Goal: Transaction & Acquisition: Purchase product/service

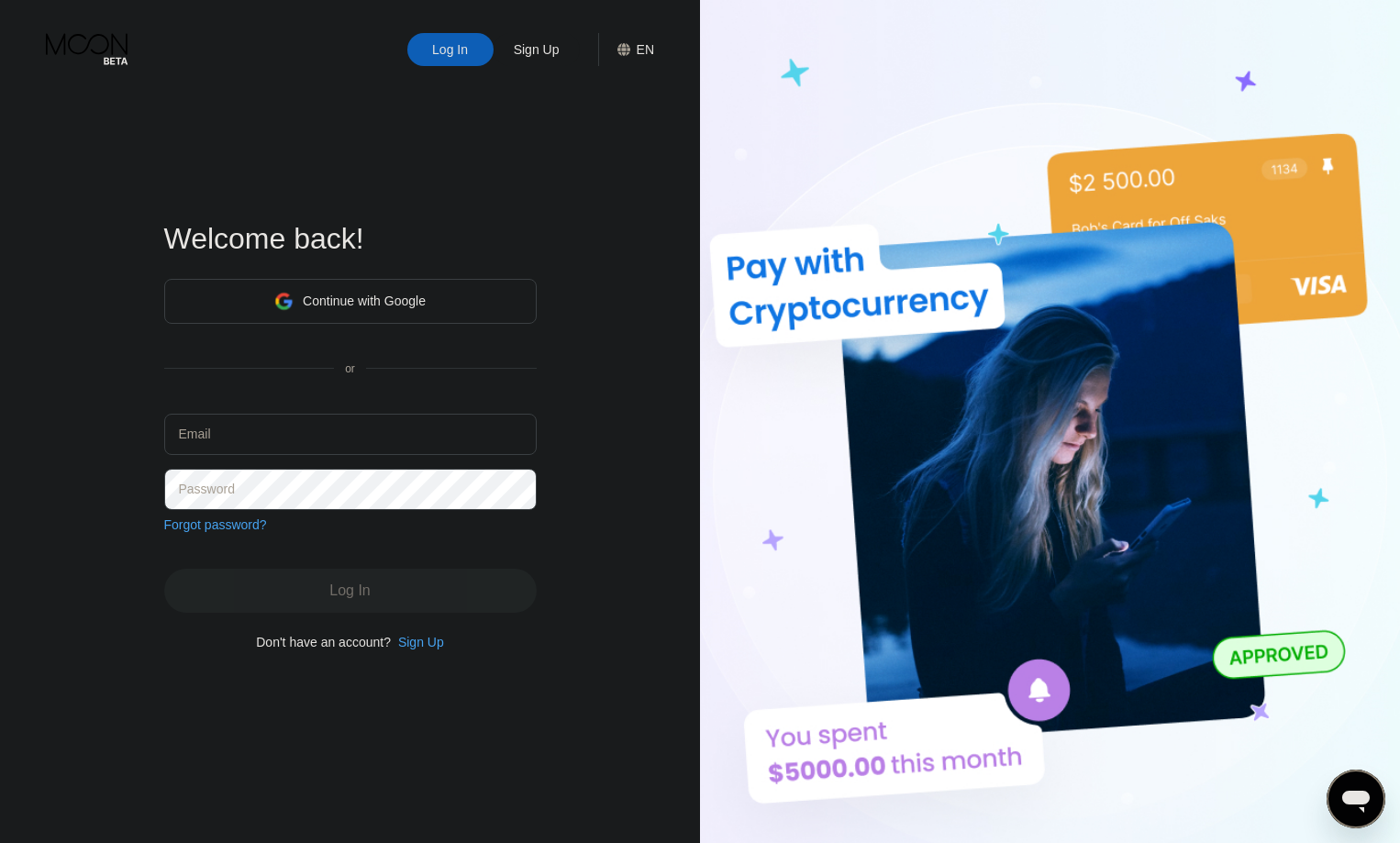
click at [577, 151] on div "Log In Sign Up EN Language Select an item Save Welcome back! Continue with Goog…" at bounding box center [350, 464] width 700 height 927
click at [418, 57] on div "Log In" at bounding box center [450, 50] width 86 height 33
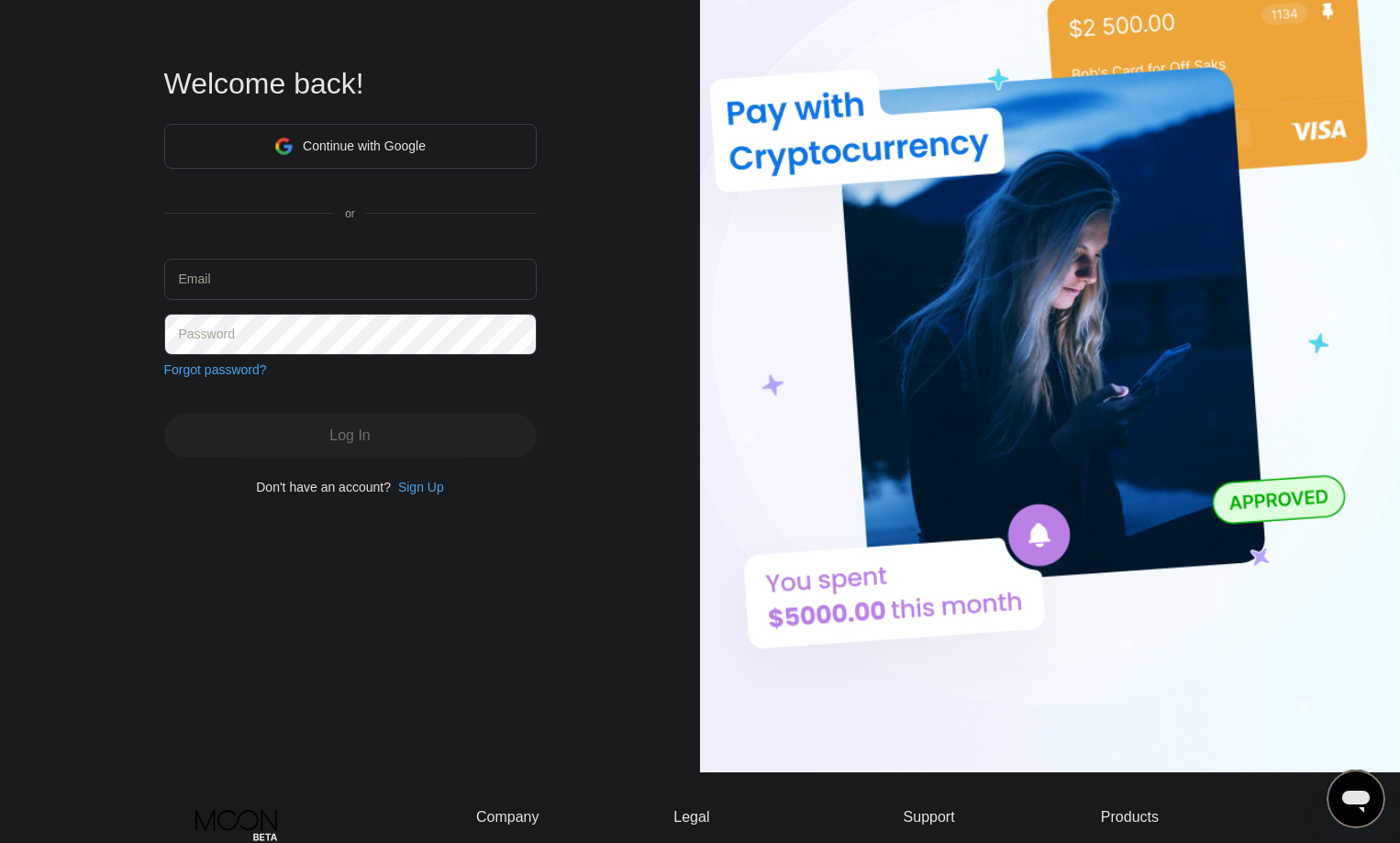
scroll to position [153, 0]
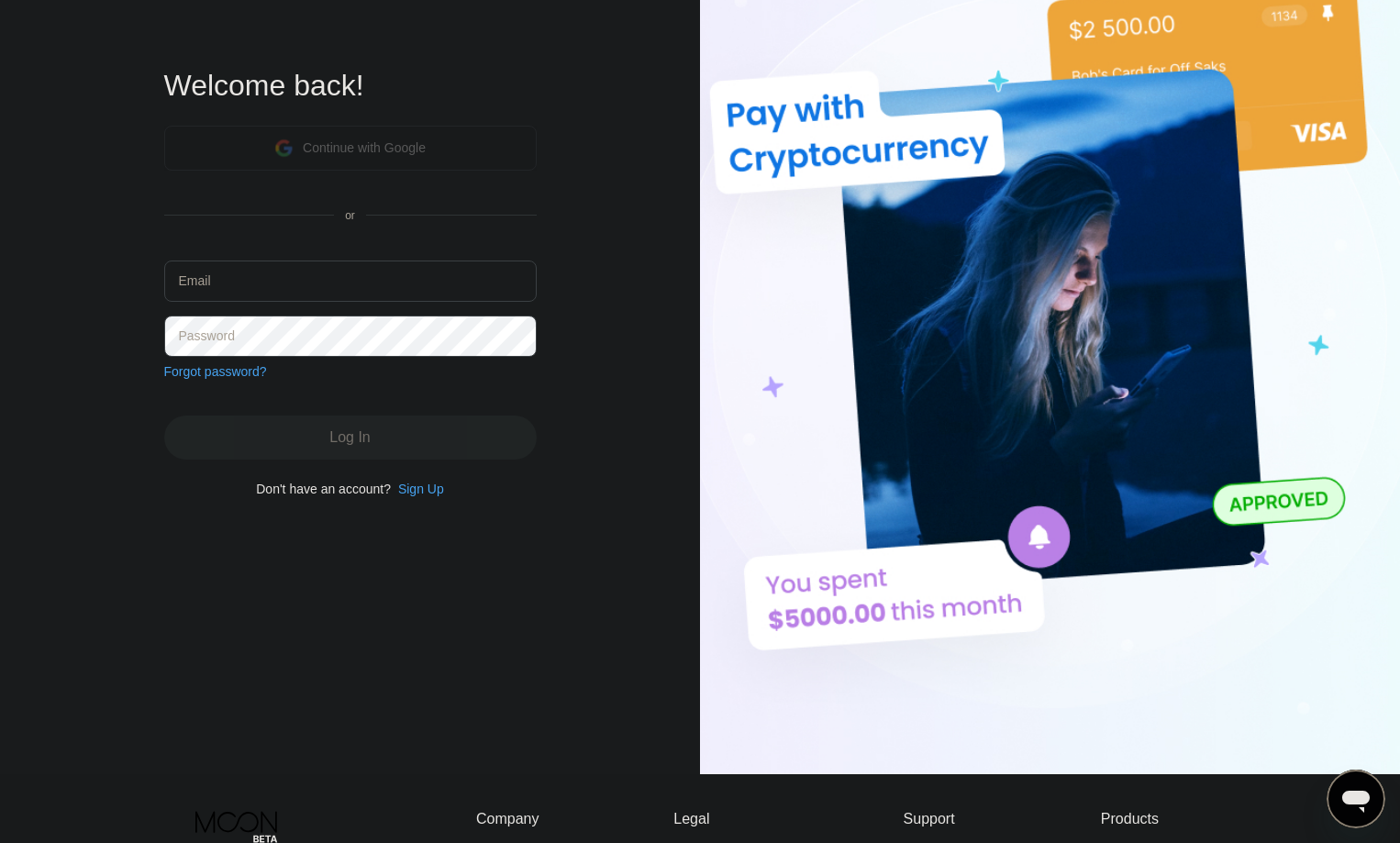
click at [338, 143] on div "Continue with Google" at bounding box center [364, 147] width 123 height 15
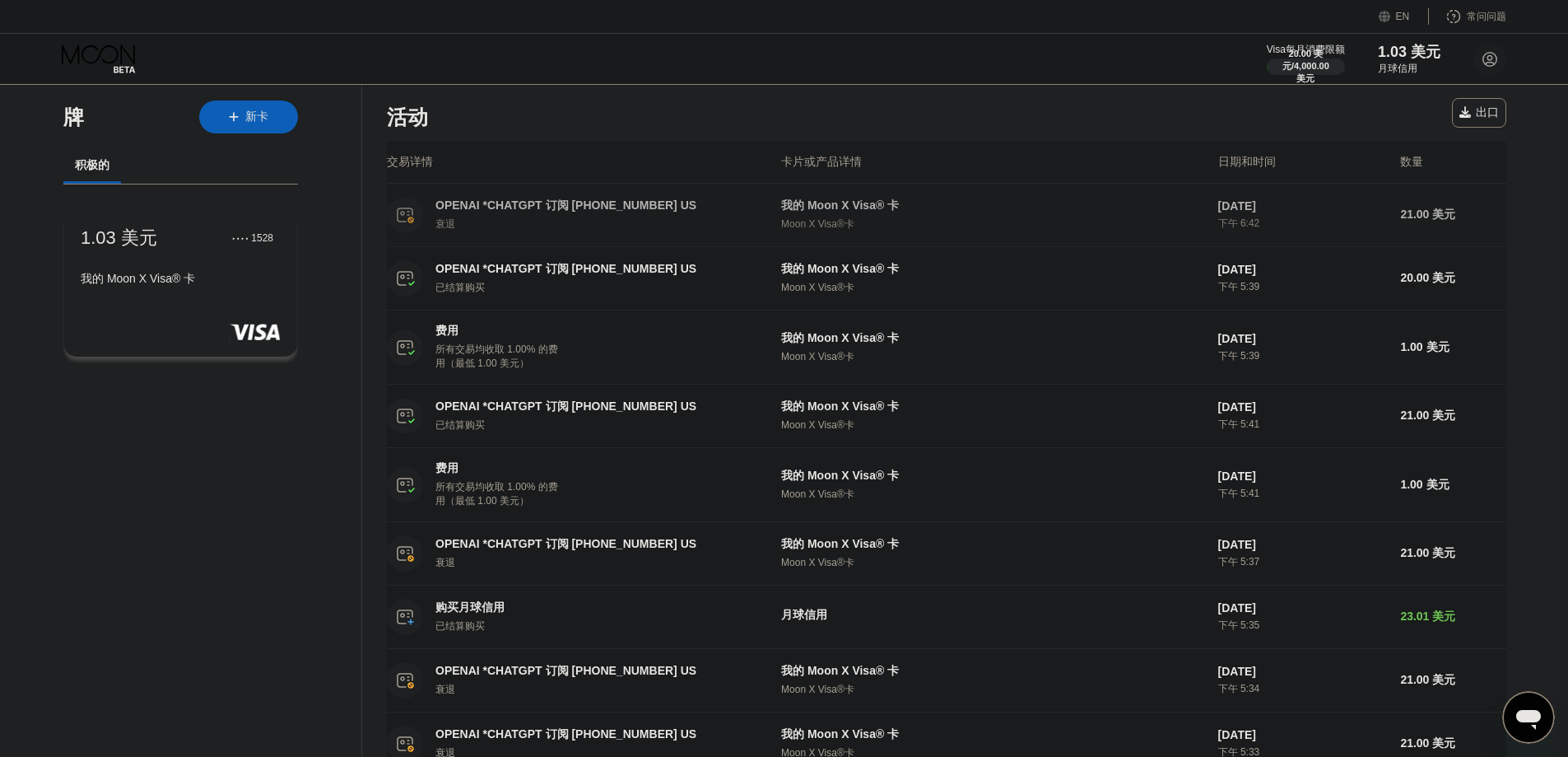
click at [575, 207] on font "OPENAI *CHATGPT 订阅 +14158799686 US" at bounding box center [566, 205] width 261 height 13
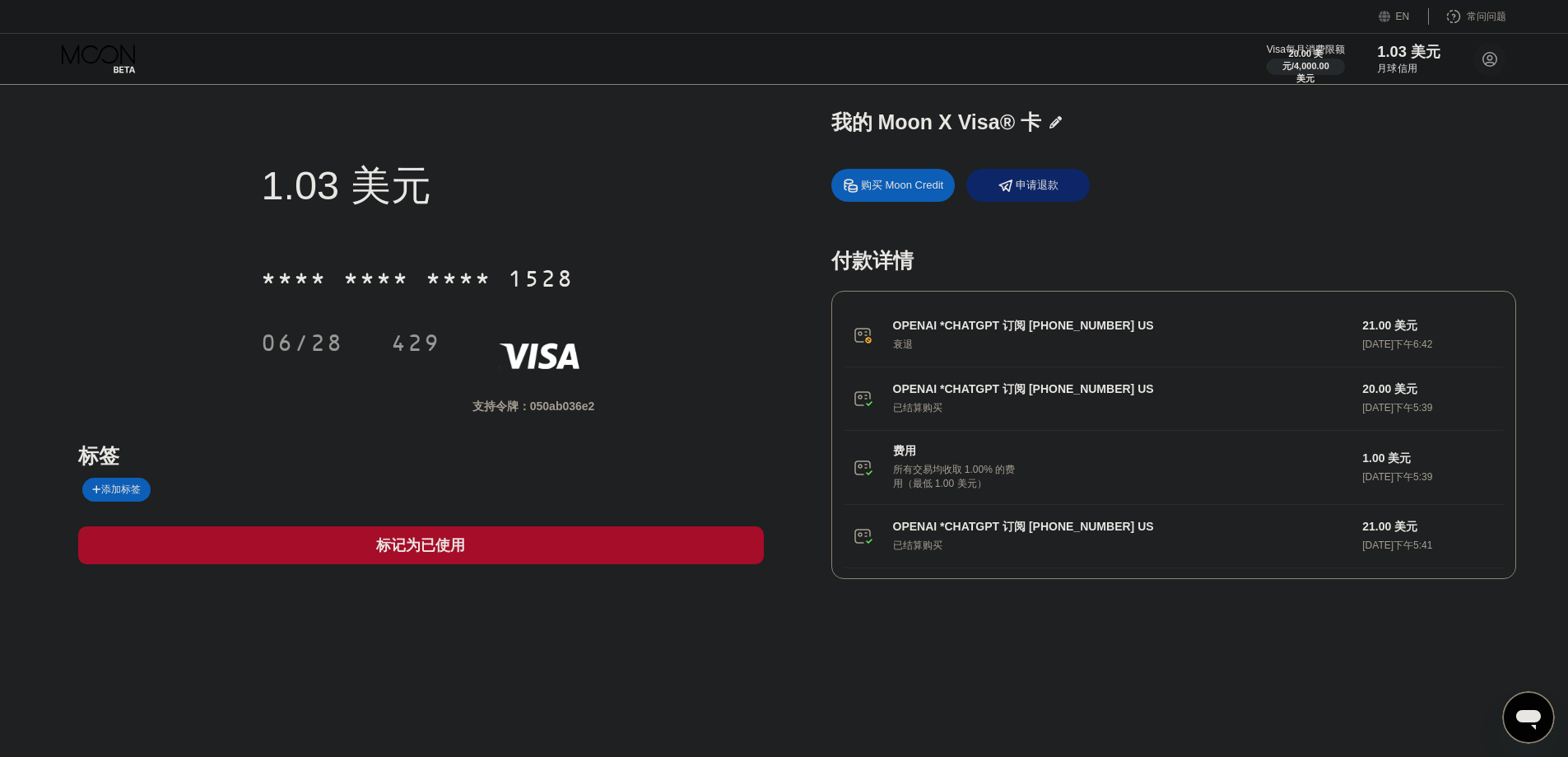
click at [1268, 54] on font "1.03 美元" at bounding box center [1409, 52] width 64 height 17
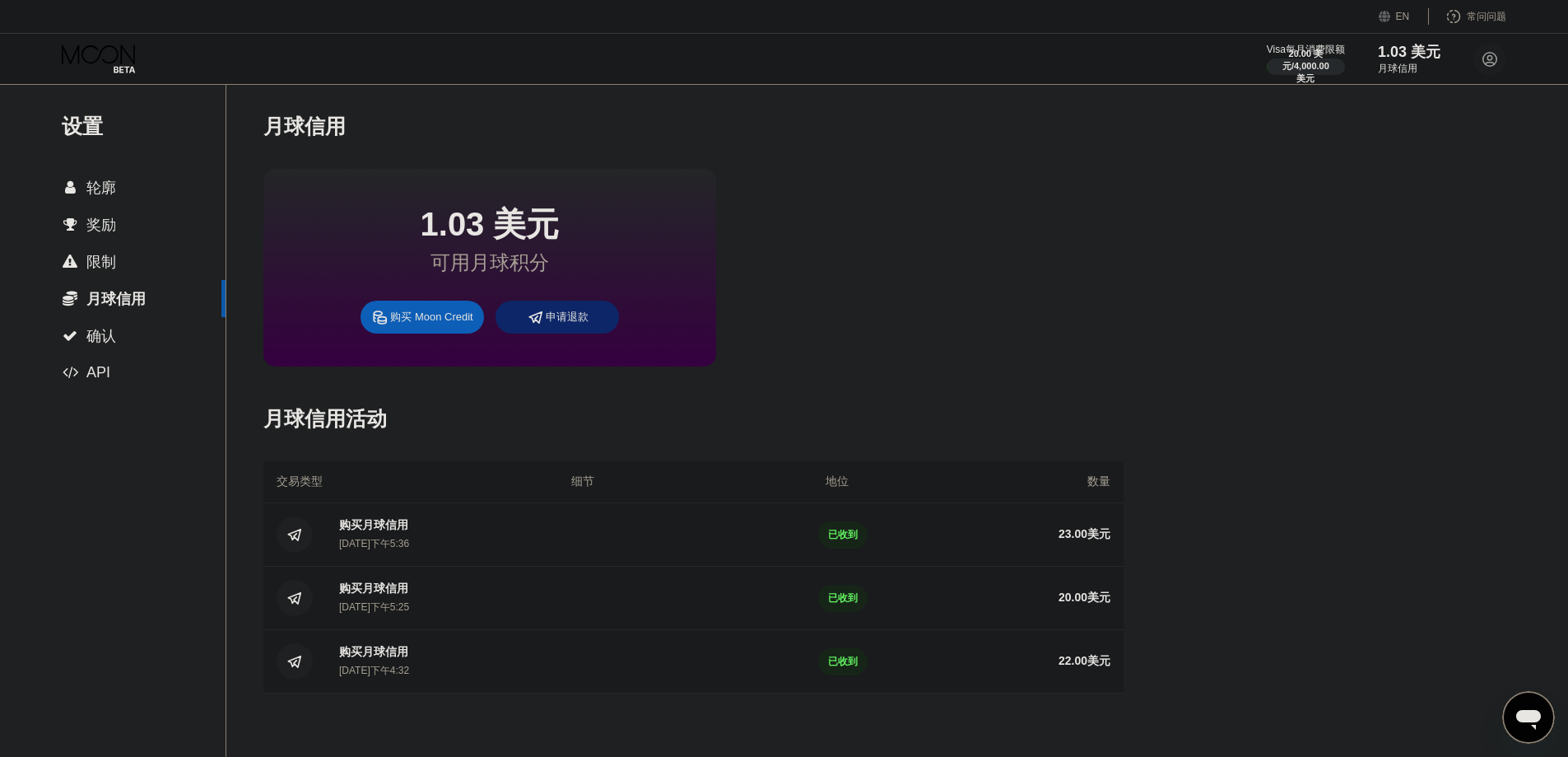
click at [501, 591] on div "购买月球信用 2025年7月21日下午5:25" at bounding box center [443, 598] width 233 height 33
click at [543, 510] on div "购买月球信用 2025年7月21日下午5:36 已收到 23.00 美元" at bounding box center [692, 535] width 860 height 63
click at [1268, 62] on font "月球信用" at bounding box center [1397, 68] width 40 height 12
click at [561, 319] on font "申请退款" at bounding box center [567, 316] width 42 height 12
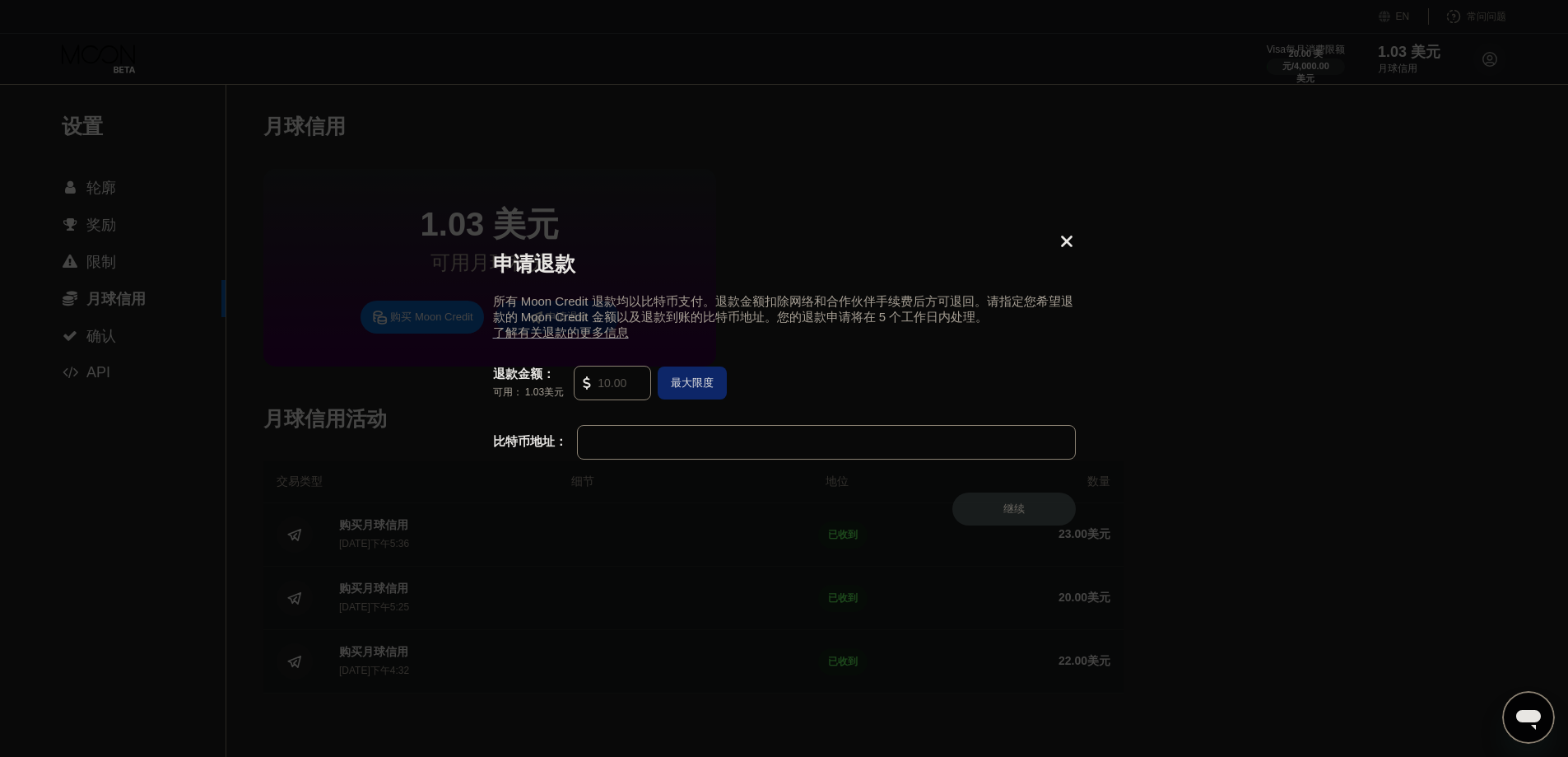
click at [1061, 241] on icon at bounding box center [1067, 242] width 18 height 18
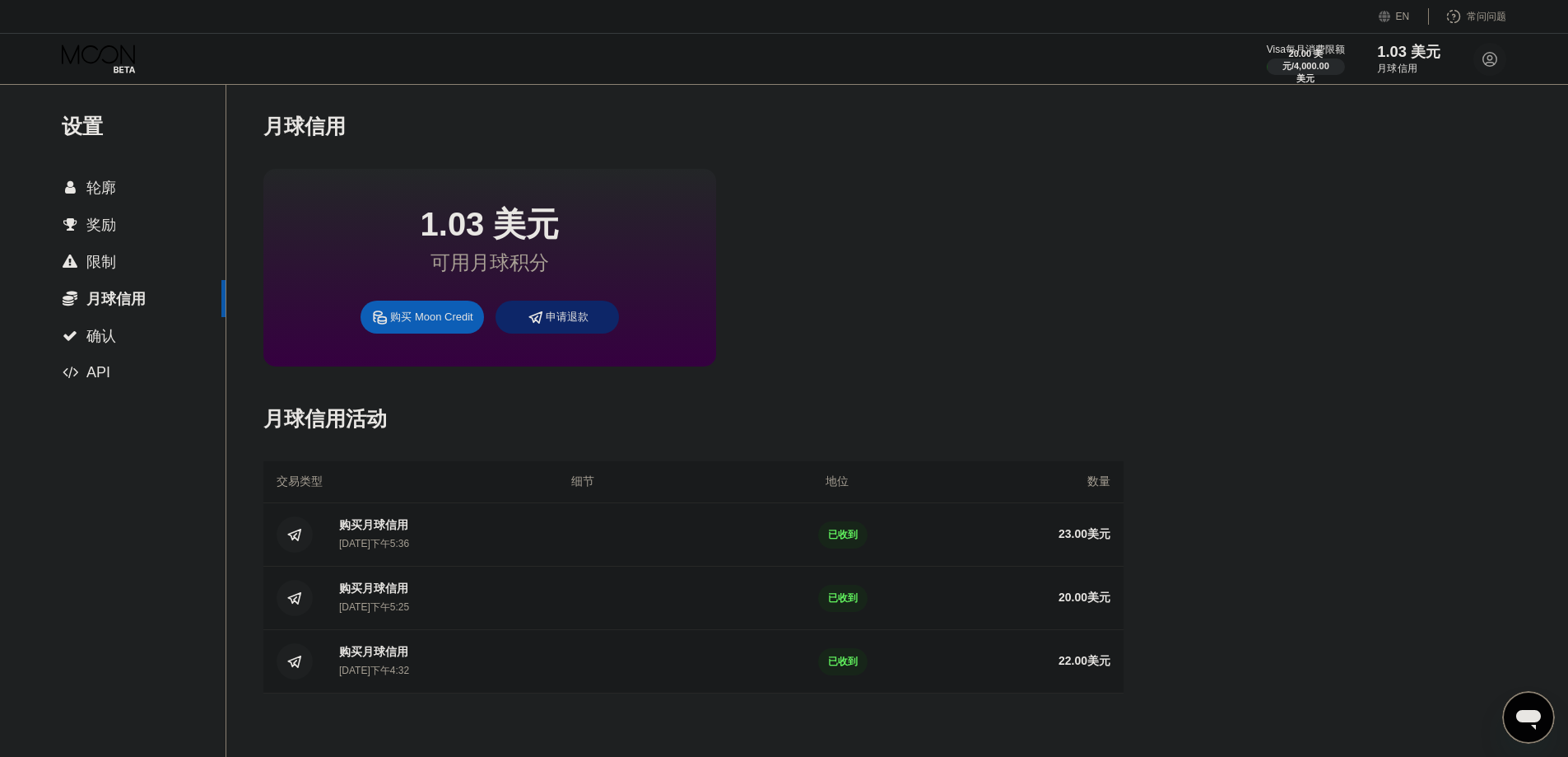
click at [1268, 49] on font "1.03 美元" at bounding box center [1409, 52] width 64 height 17
click at [95, 142] on div "设置  轮廓  奖励  限制  月球信用  确认  API" at bounding box center [112, 237] width 226 height 307
click at [103, 127] on div "设置" at bounding box center [143, 126] width 164 height 27
click at [1268, 53] on font "1.03 美元" at bounding box center [1409, 52] width 64 height 17
click at [1268, 68] on font "月球信用" at bounding box center [1397, 68] width 40 height 12
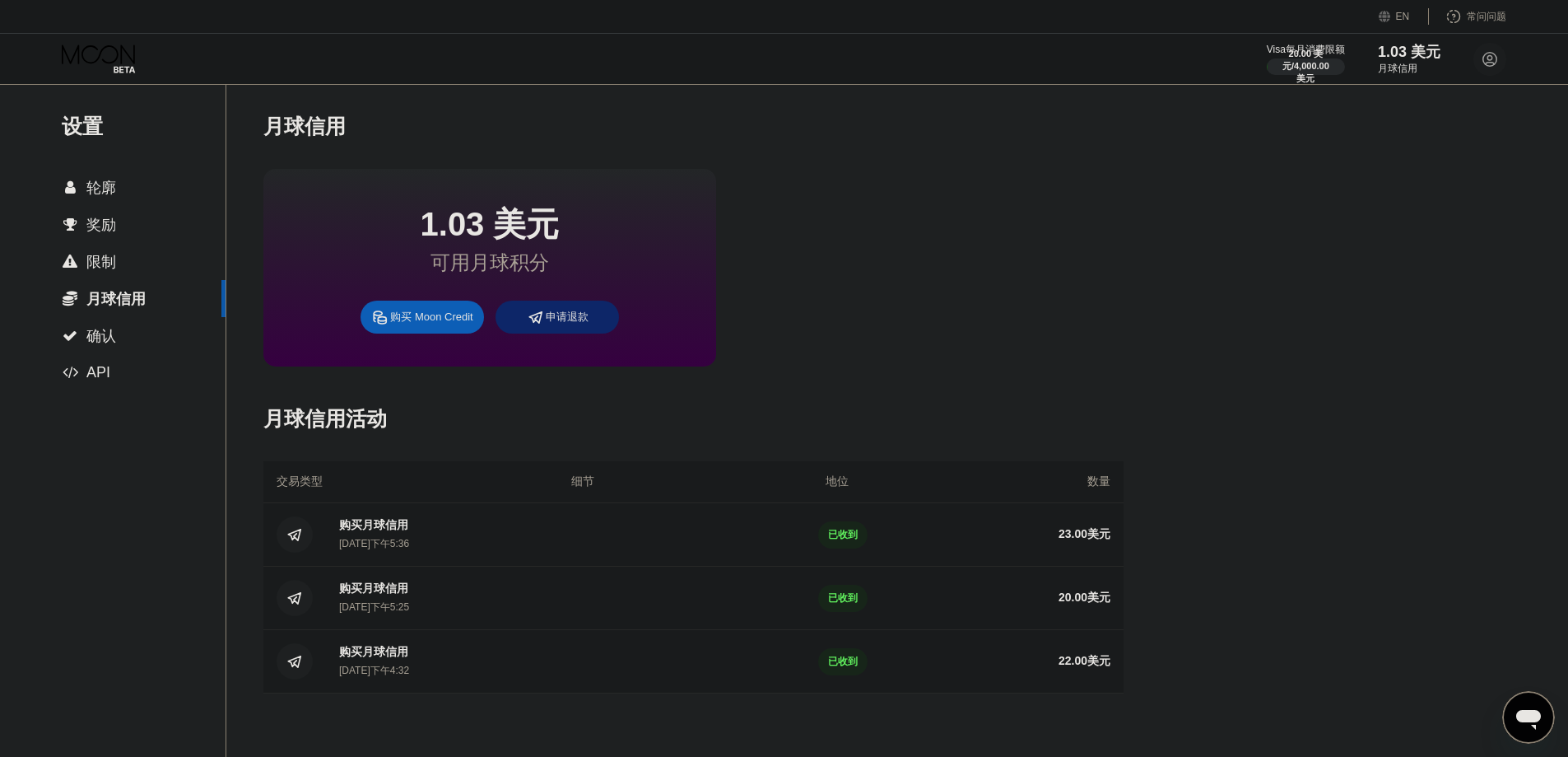
click at [120, 306] on font "月球信用" at bounding box center [116, 299] width 59 height 17
click at [108, 341] on font "确认" at bounding box center [102, 336] width 30 height 17
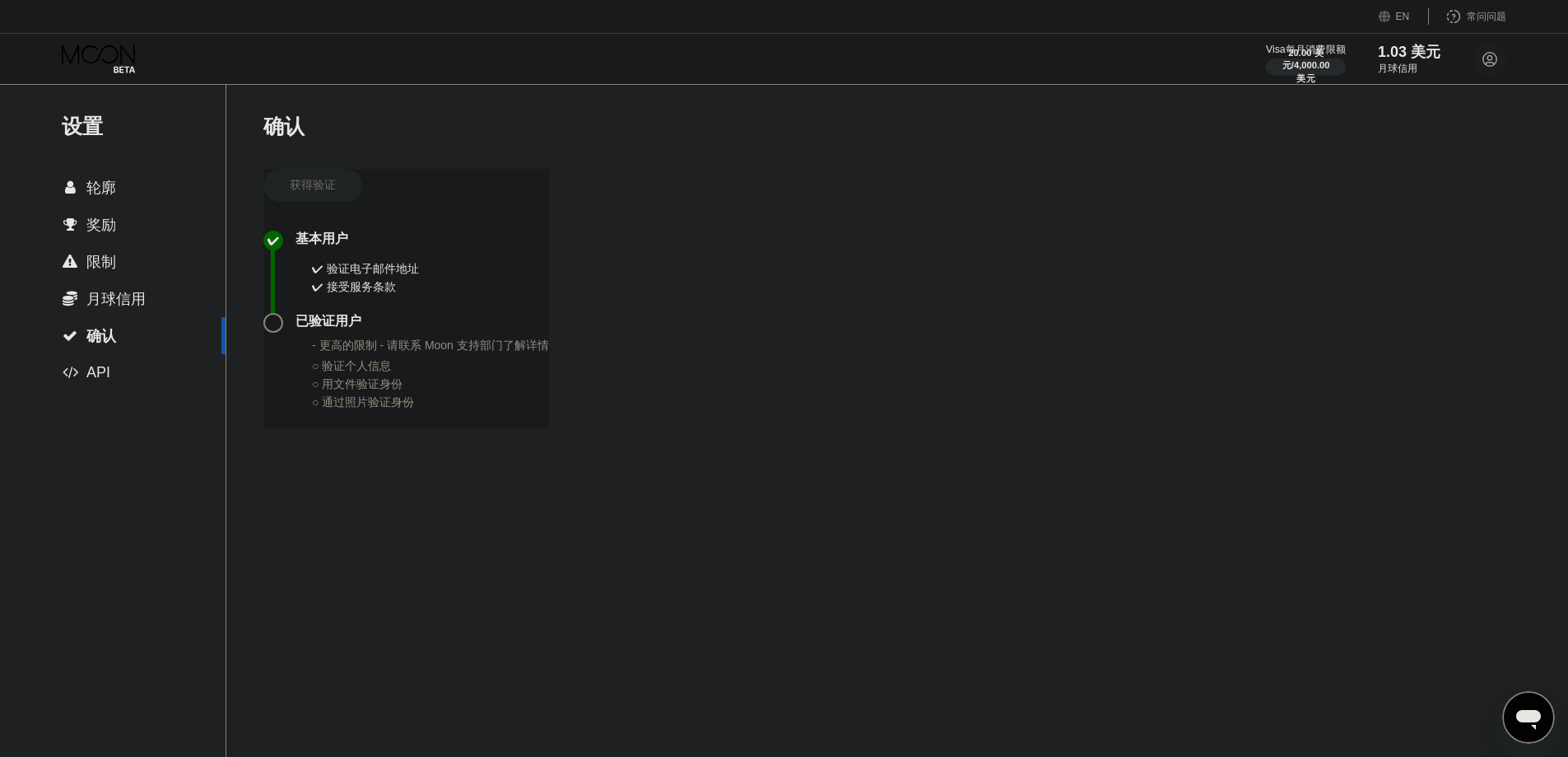
click at [1268, 62] on div "20.00 美元 / 4,000.00 美元" at bounding box center [1305, 65] width 47 height 37
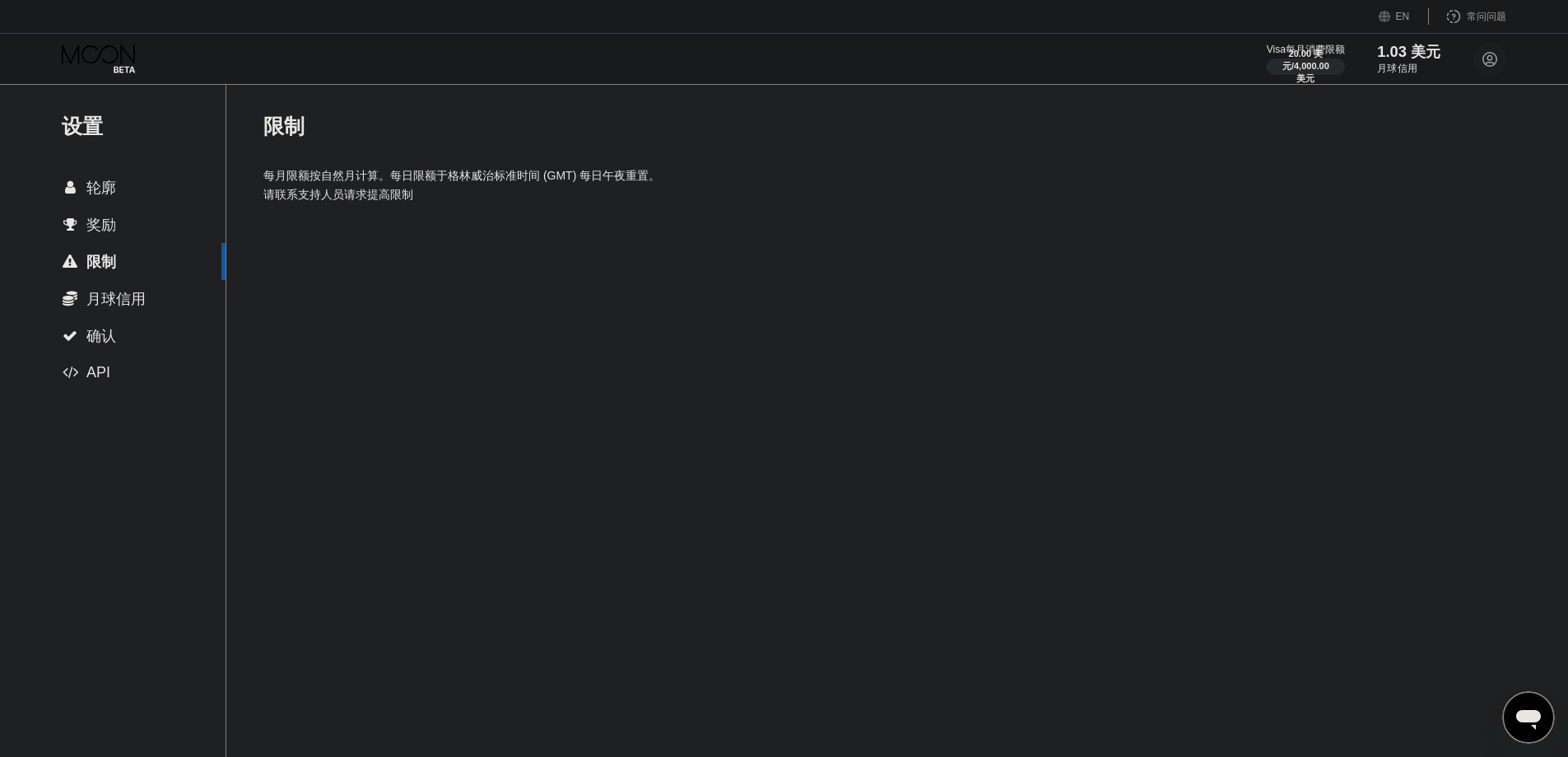
click at [1268, 55] on font "1.03 美元" at bounding box center [1409, 52] width 64 height 17
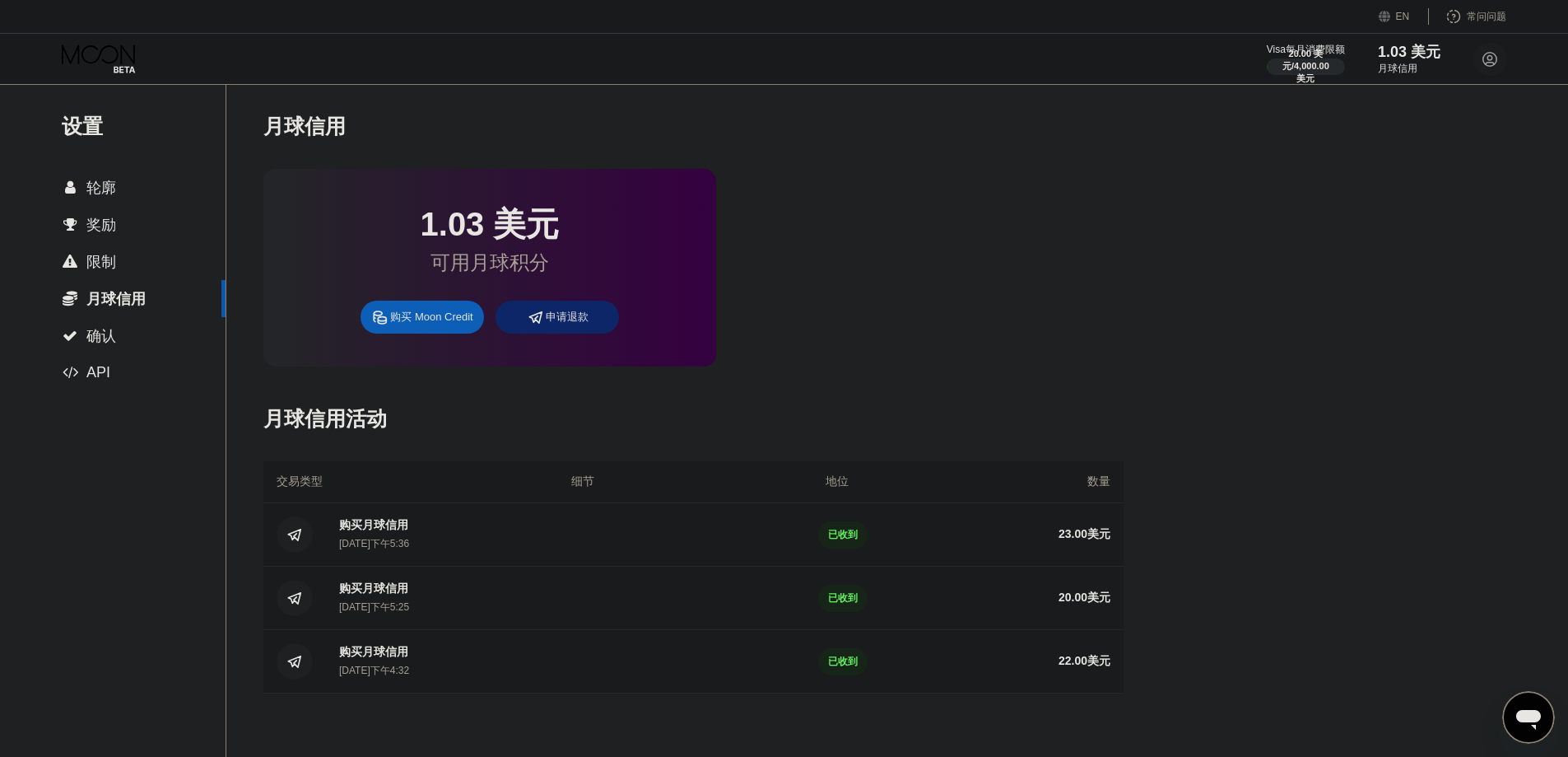
click at [584, 485] on font "细节" at bounding box center [583, 481] width 23 height 13
click at [455, 320] on font "购买 Moon Credit" at bounding box center [431, 316] width 82 height 12
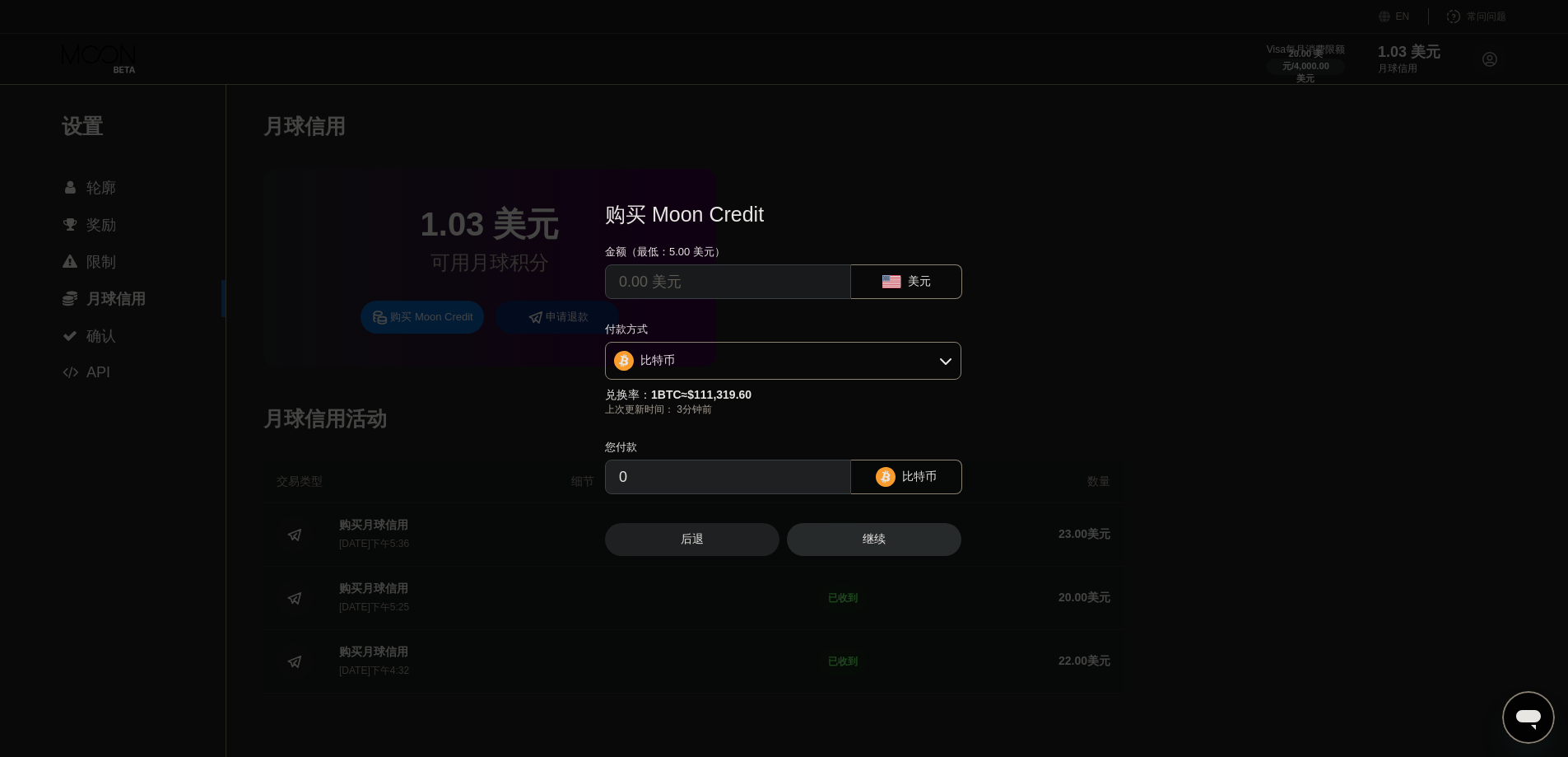
click at [695, 539] on font "后退" at bounding box center [692, 539] width 23 height 13
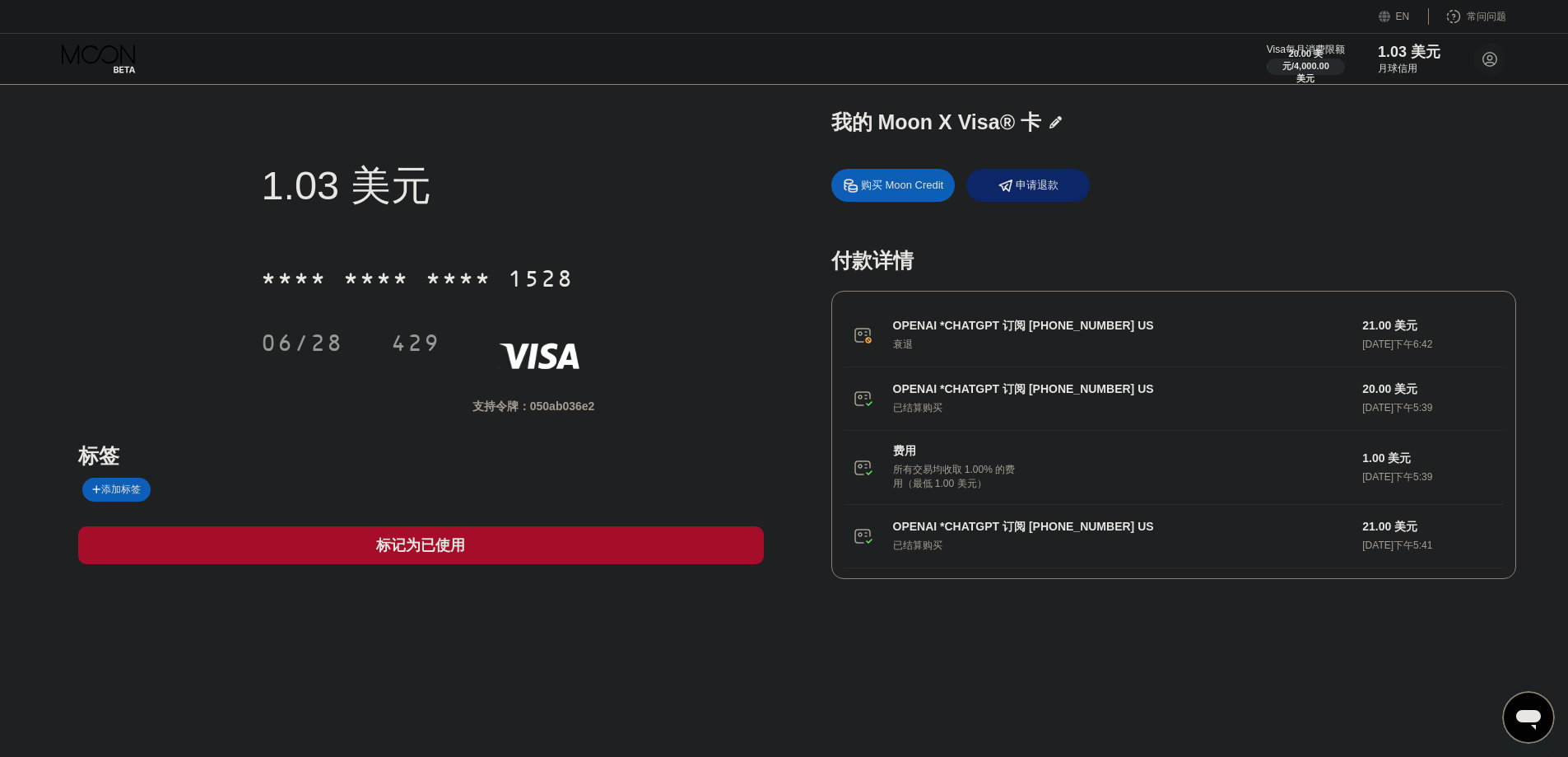
click at [960, 393] on div "OPENAI *CHATGPT 订阅 +14158799686 US 已结算购买 20.00 美元 2025年8月15日下午5:39 费用 所有交易均收取 1…" at bounding box center [1174, 436] width 658 height 137
click at [1268, 391] on div "OPENAI *CHATGPT 订阅 +14158799686 US 已结算购买 20.00 美元 2025年8月15日下午5:39 费用 所有交易均收取 1…" at bounding box center [1174, 436] width 658 height 137
click at [1007, 317] on div "OPENAI *CHATGPT 订阅 +14158799686 US 衰退 21.00 美元 2025年8月21日下午6:42" at bounding box center [1174, 336] width 658 height 63
click at [1268, 40] on div "Visa每月消费限额 20.00 美元 / 4,000.00 美元 1.03 美元 月球信用 水井 jingshui546@gmail.com  家 设置 …" at bounding box center [784, 59] width 1568 height 50
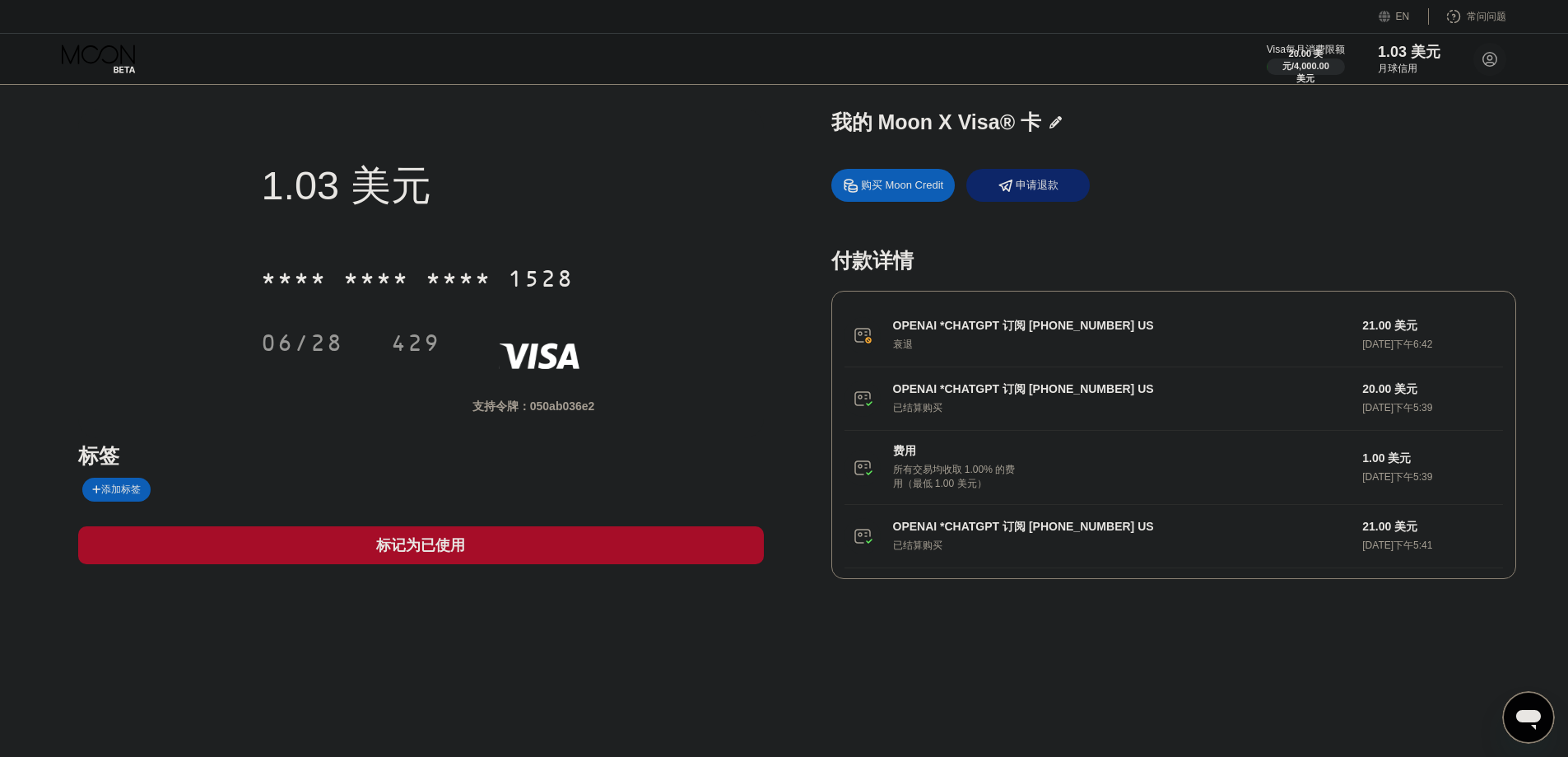
click at [1268, 50] on font "1.03 美元" at bounding box center [1409, 52] width 62 height 17
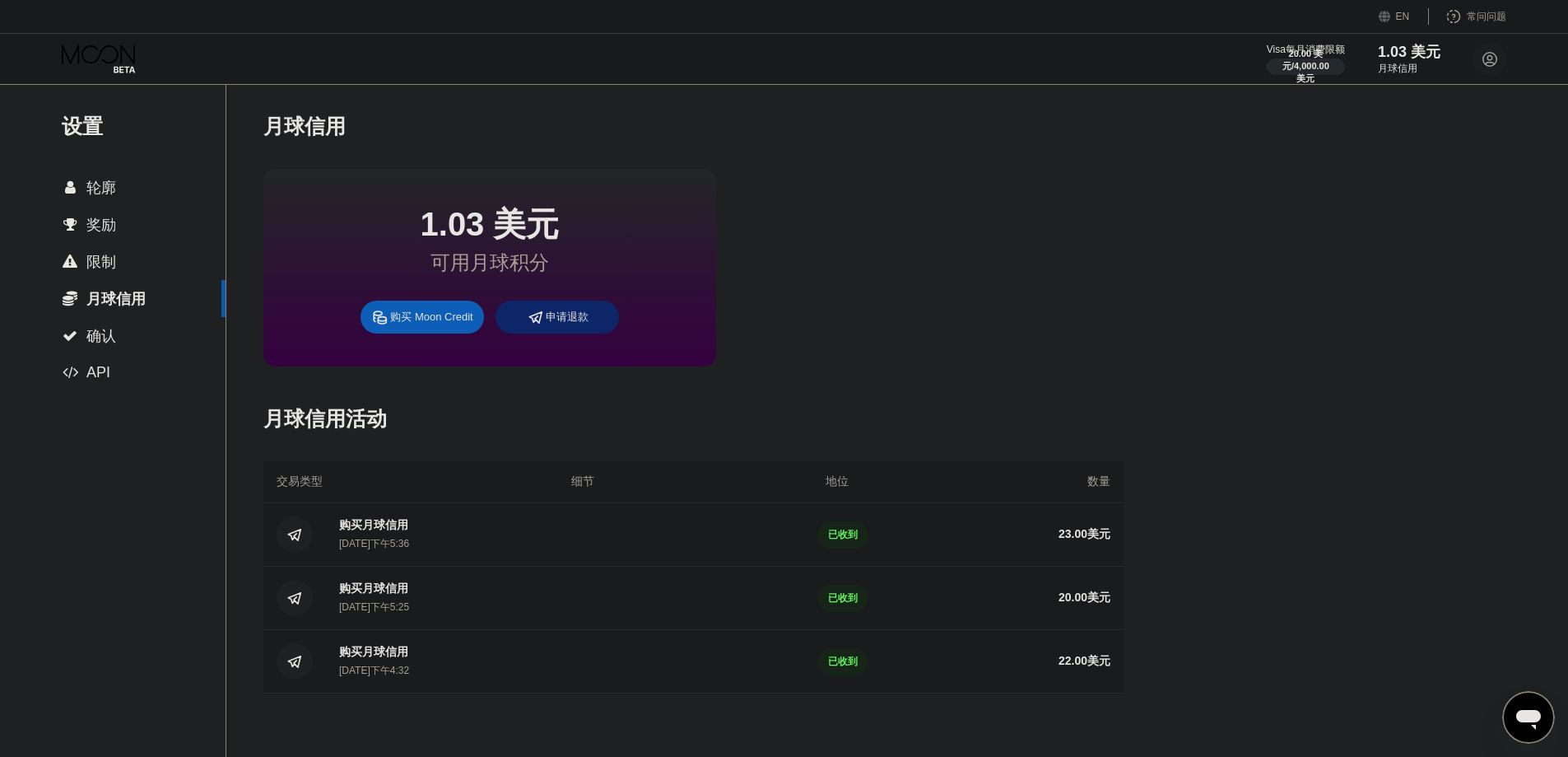
click at [112, 265] on font "限制" at bounding box center [102, 262] width 30 height 17
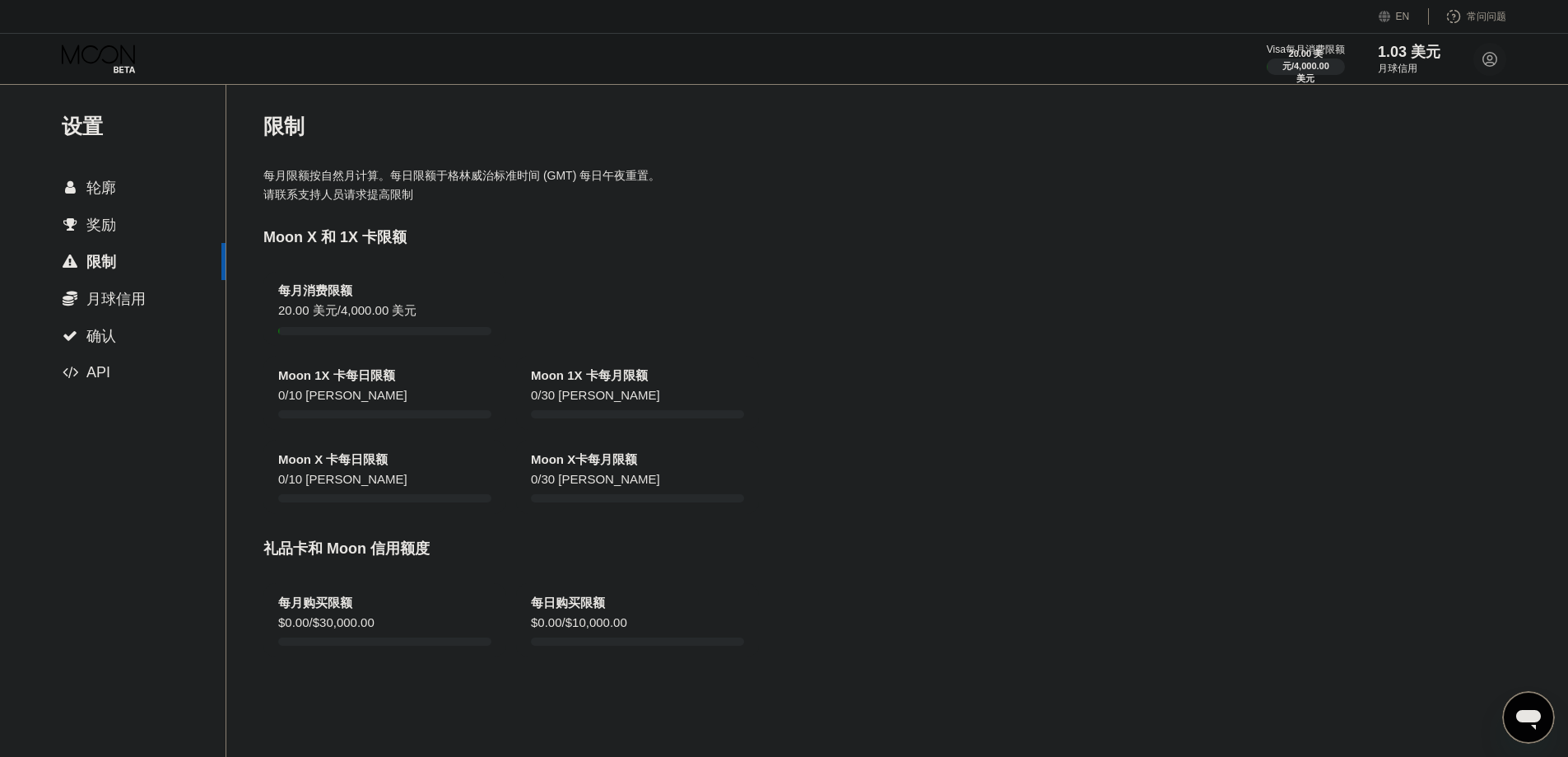
click at [127, 227] on div " 奖励" at bounding box center [112, 225] width 226 height 20
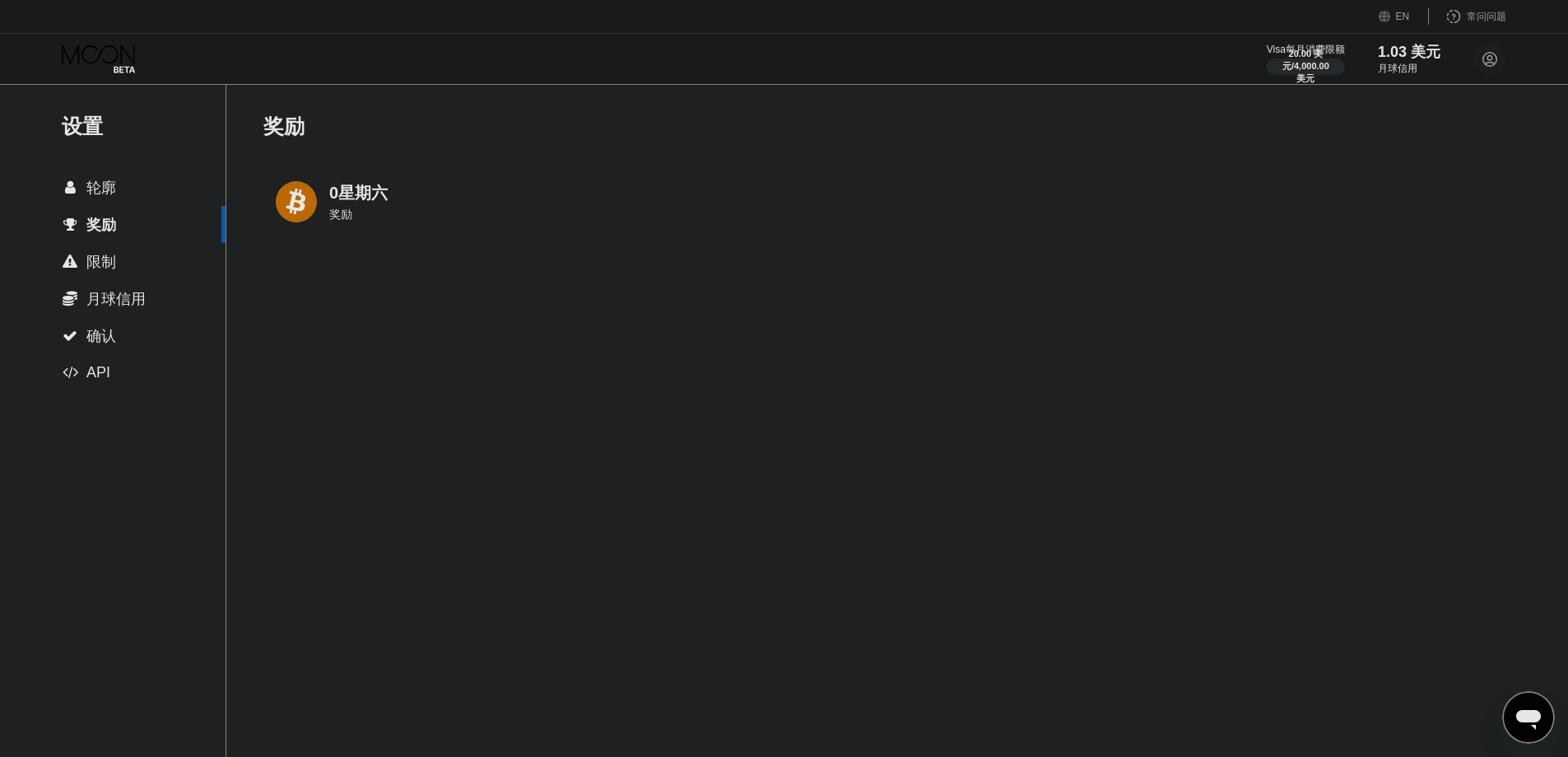
click at [127, 197] on div " 轮廓" at bounding box center [112, 188] width 226 height 20
click at [102, 343] on font "确认" at bounding box center [102, 336] width 30 height 17
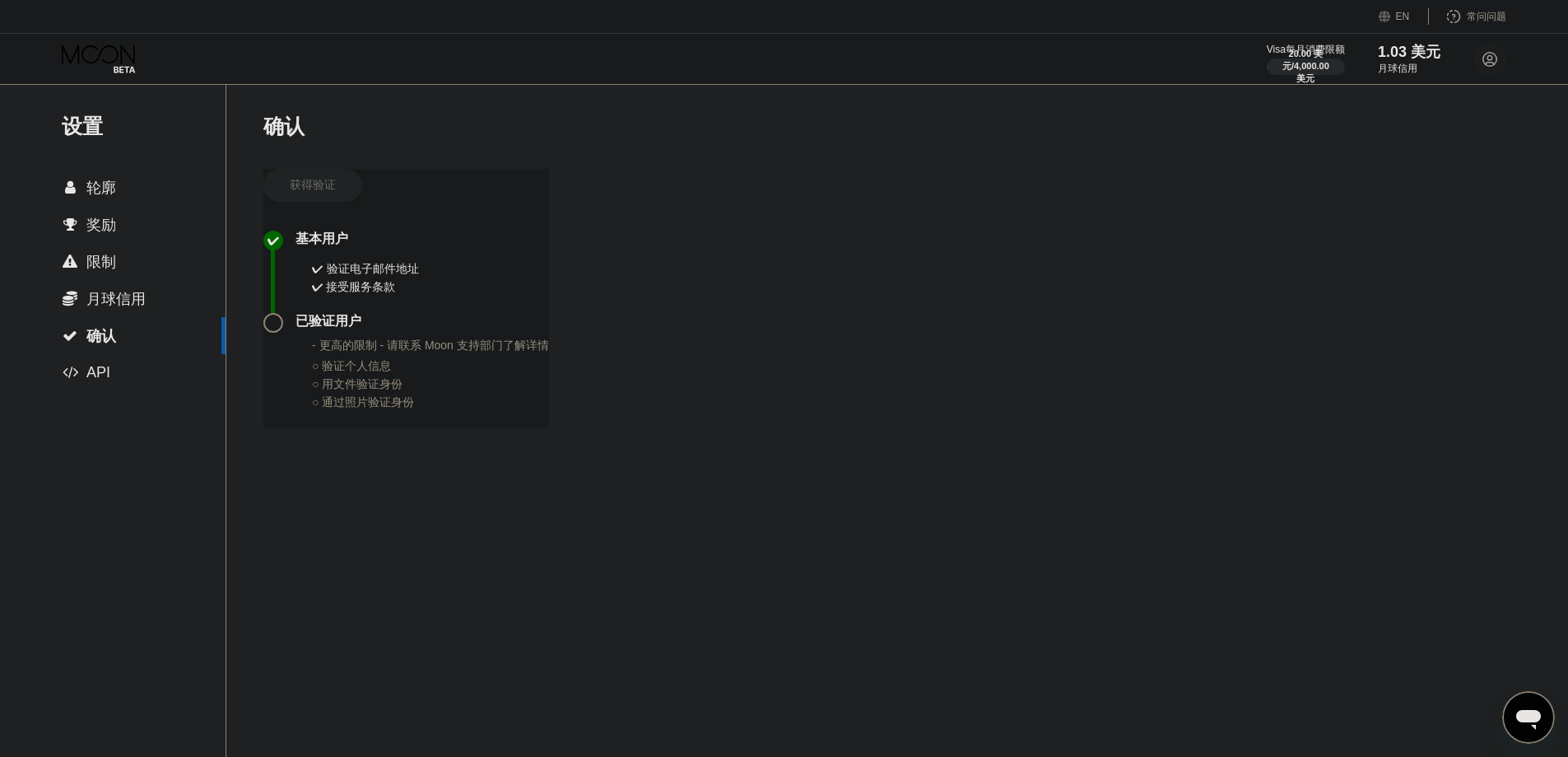
click at [102, 373] on font "API" at bounding box center [98, 372] width 24 height 17
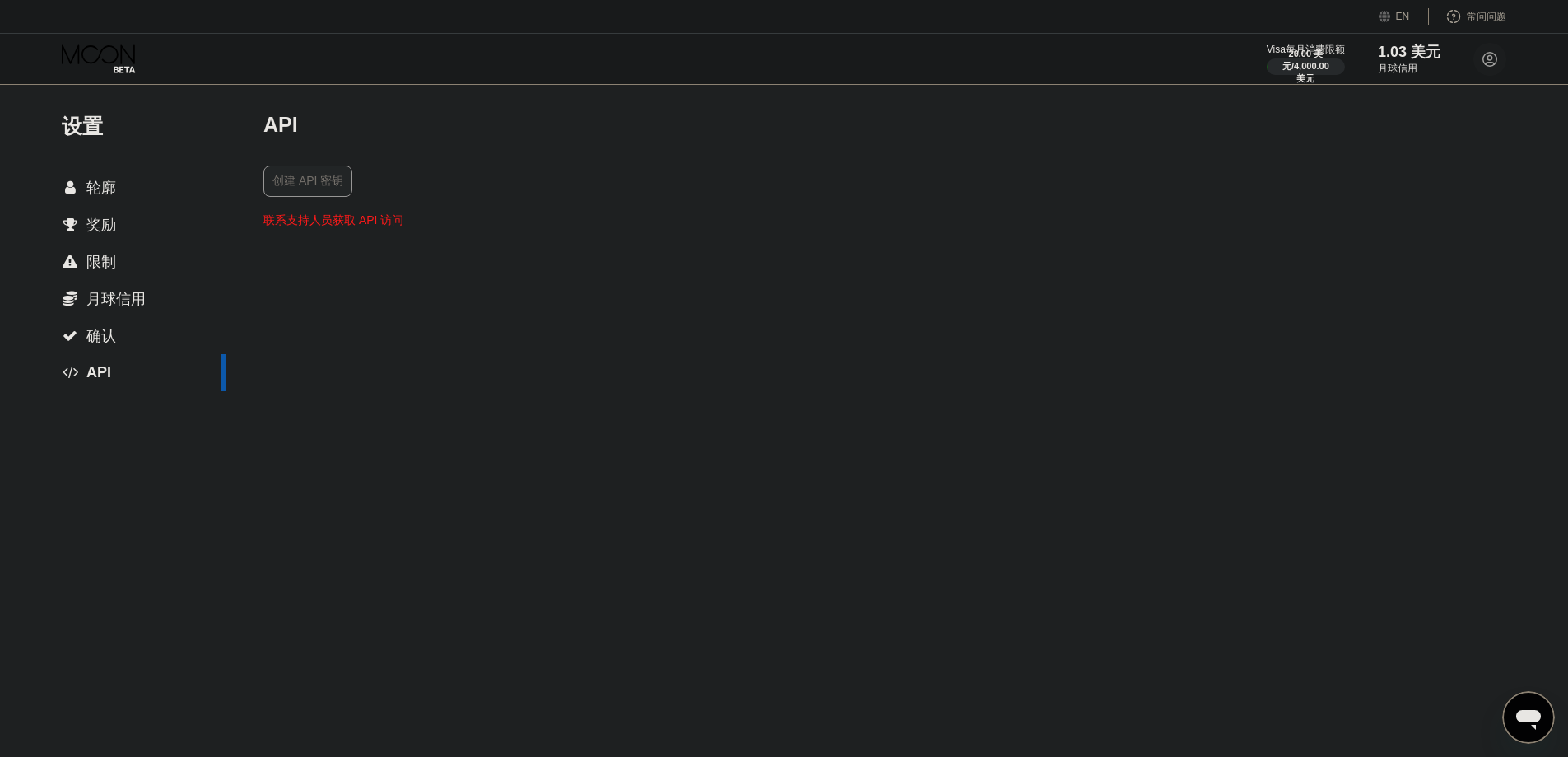
click at [98, 186] on font "轮廓" at bounding box center [102, 188] width 30 height 17
click at [1268, 63] on font "月球信用" at bounding box center [1397, 68] width 40 height 12
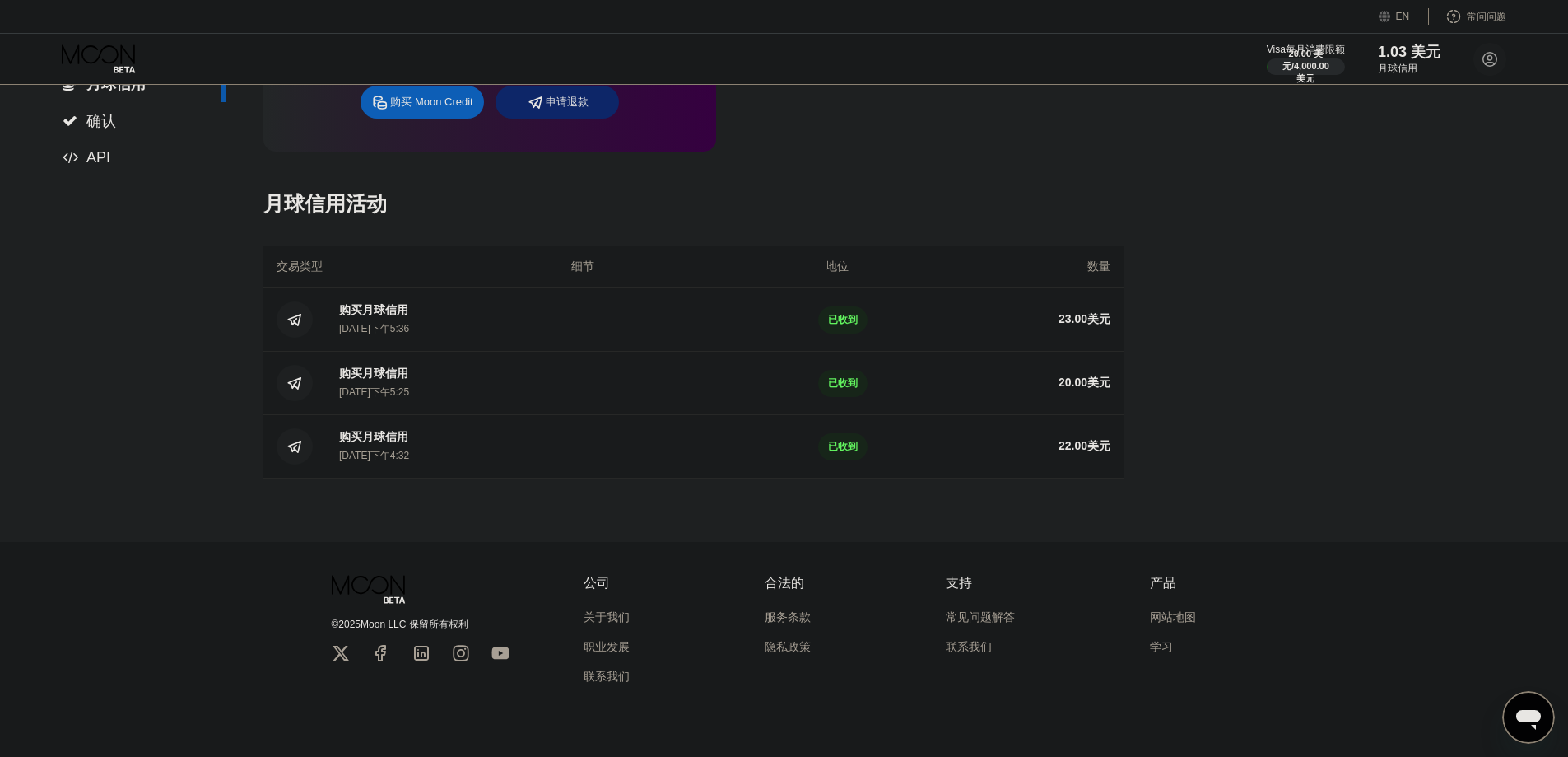
scroll to position [253, 0]
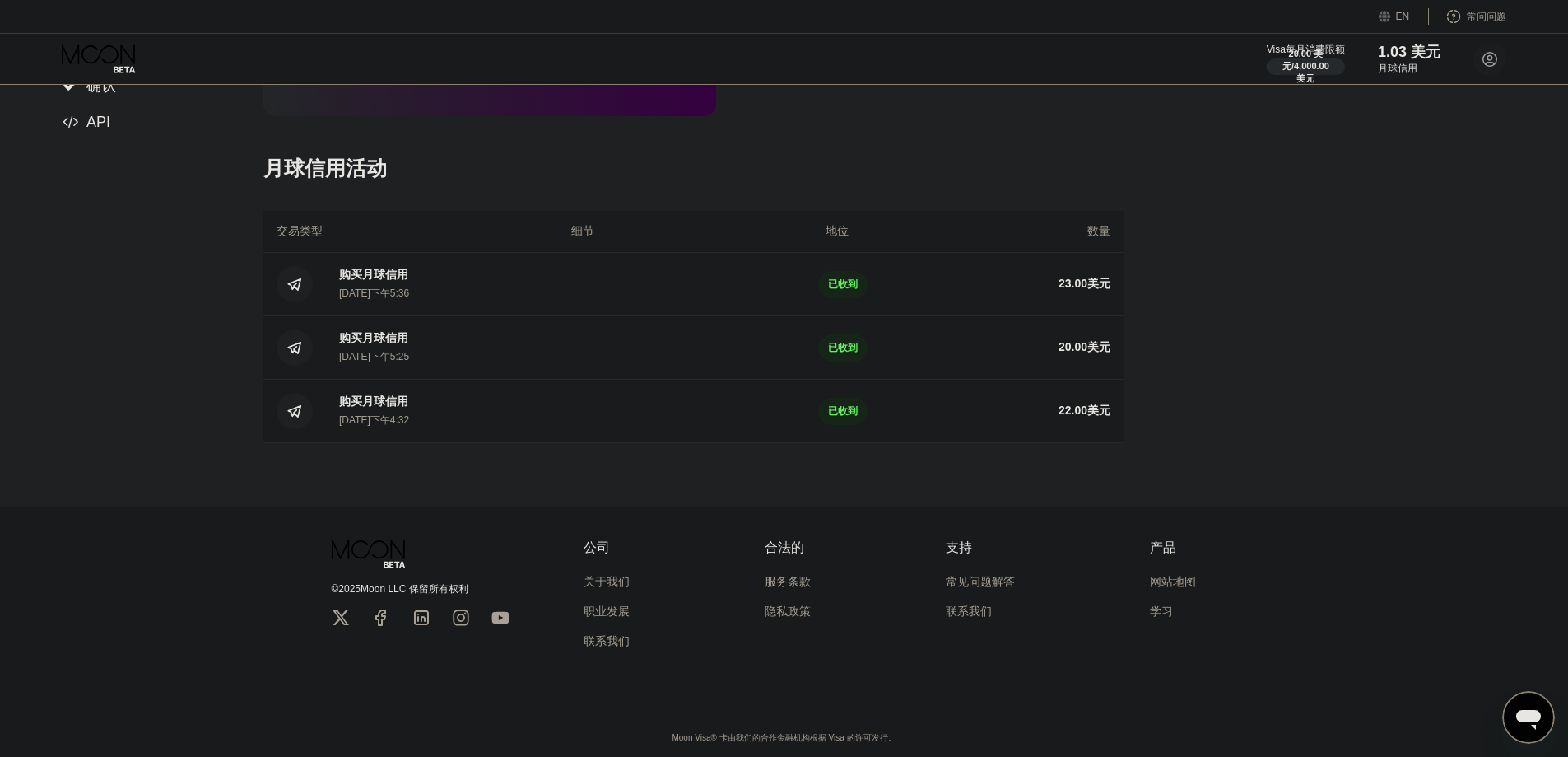
click at [603, 608] on font "职业发展" at bounding box center [606, 611] width 46 height 13
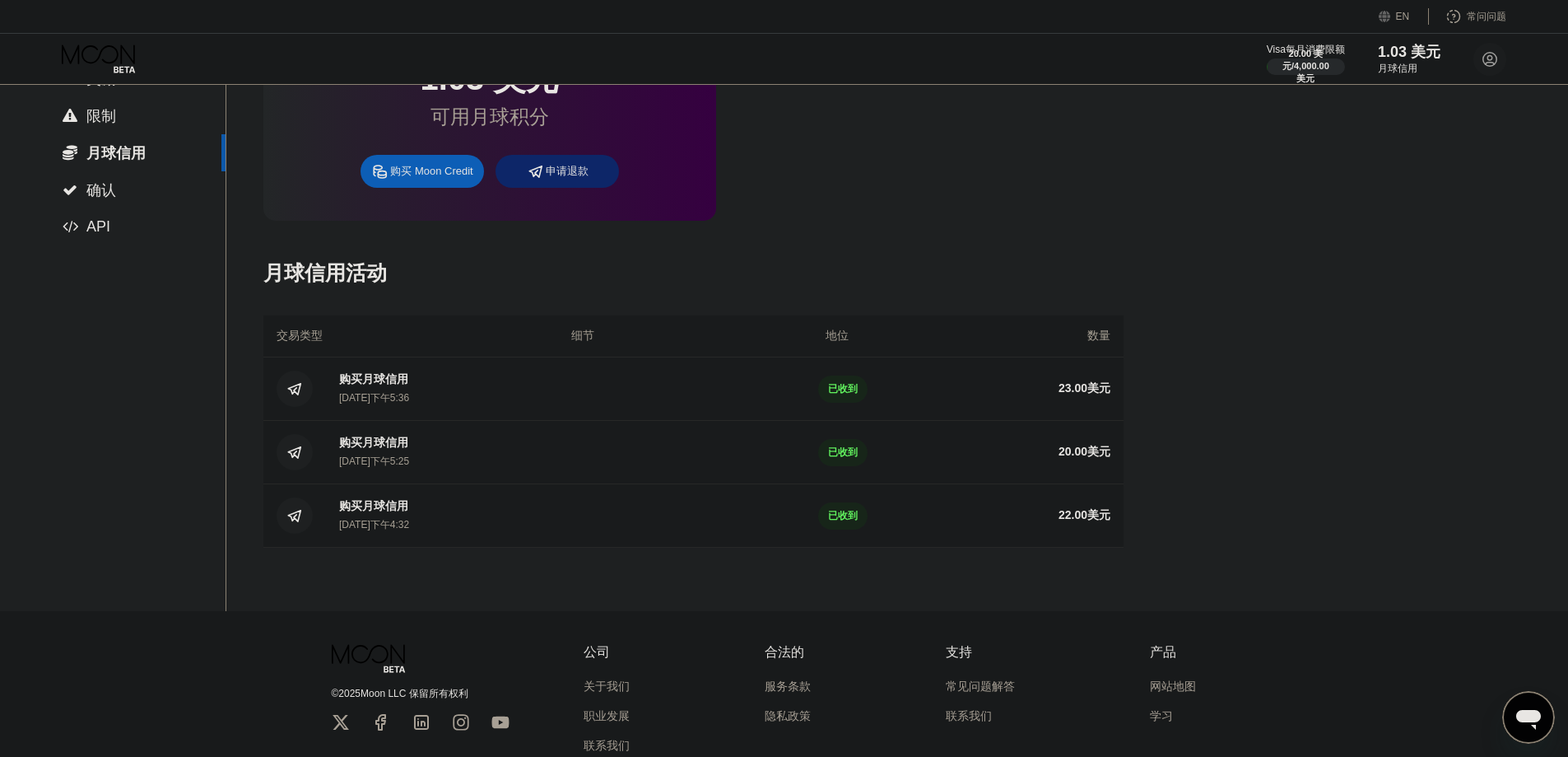
scroll to position [0, 0]
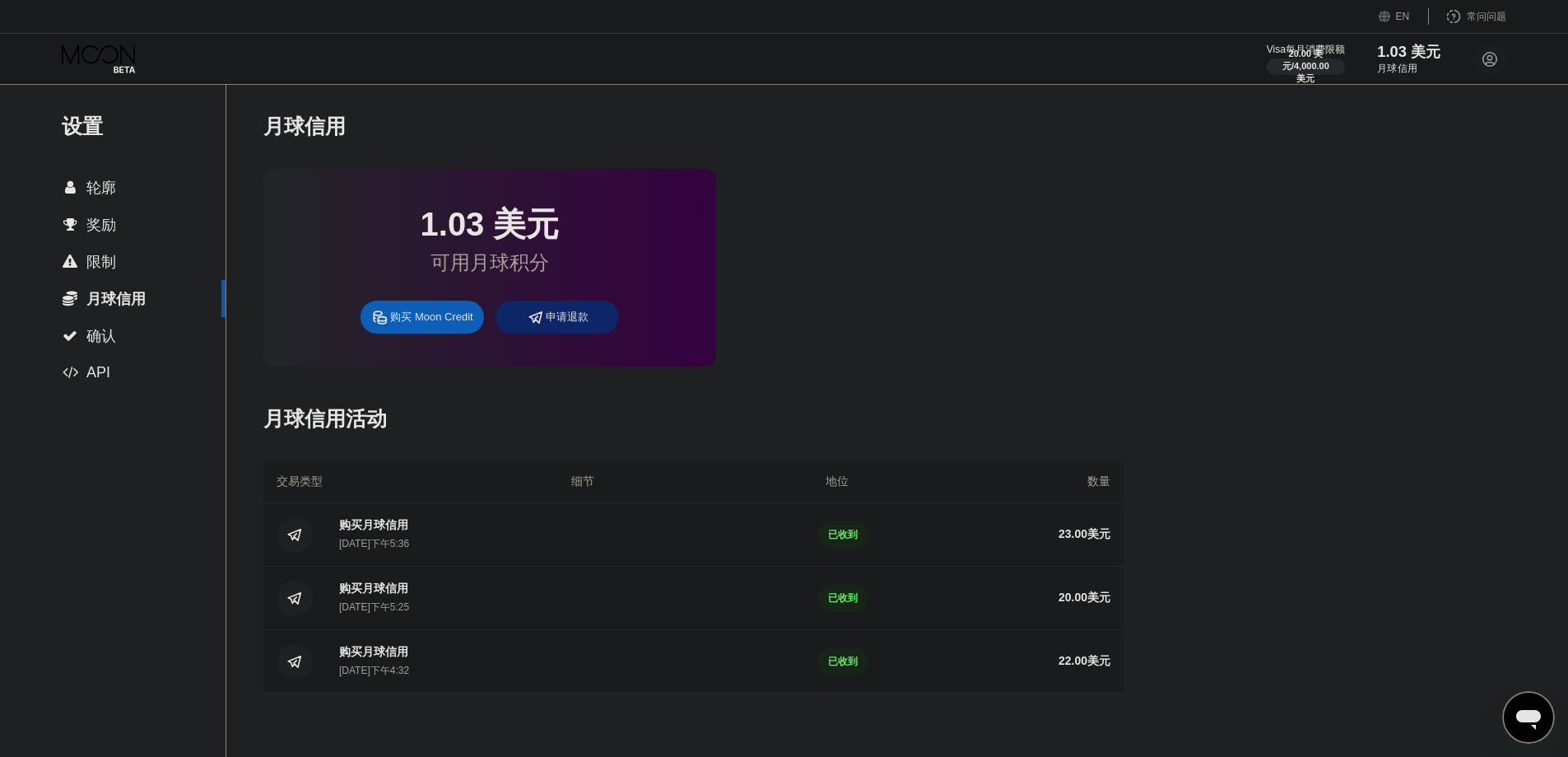
click at [1268, 54] on font "1.03 美元" at bounding box center [1409, 52] width 64 height 17
click at [1268, 17] on div "EN" at bounding box center [1387, 17] width 17 height 17
click at [959, 286] on div "1.03 美元 可用月球积分 购买 Moon Credit 申请退款" at bounding box center [692, 267] width 860 height 197
drag, startPoint x: 1516, startPoint y: 237, endPoint x: 1502, endPoint y: 138, distance: 100.0
click at [1268, 237] on div "设置  轮廓  奖励  限制  月球信用  确认  API 月球信用 1.03 美元 可用月球积分 购买 Moon Credit 申请退款 月球信…" at bounding box center [784, 421] width 1568 height 673
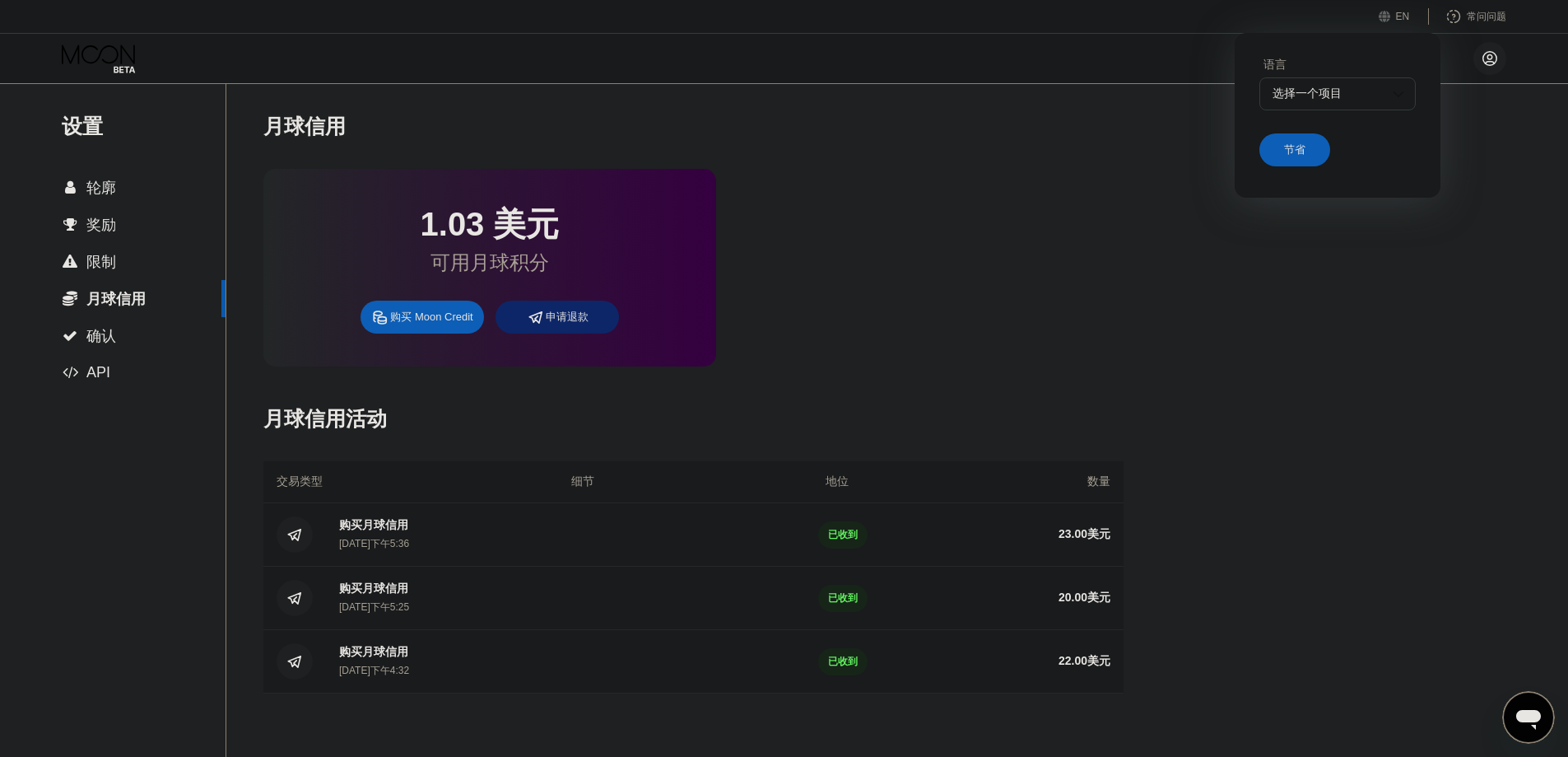
click at [1268, 64] on circle at bounding box center [1490, 58] width 33 height 33
click at [1268, 152] on font "节省" at bounding box center [1295, 149] width 22 height 12
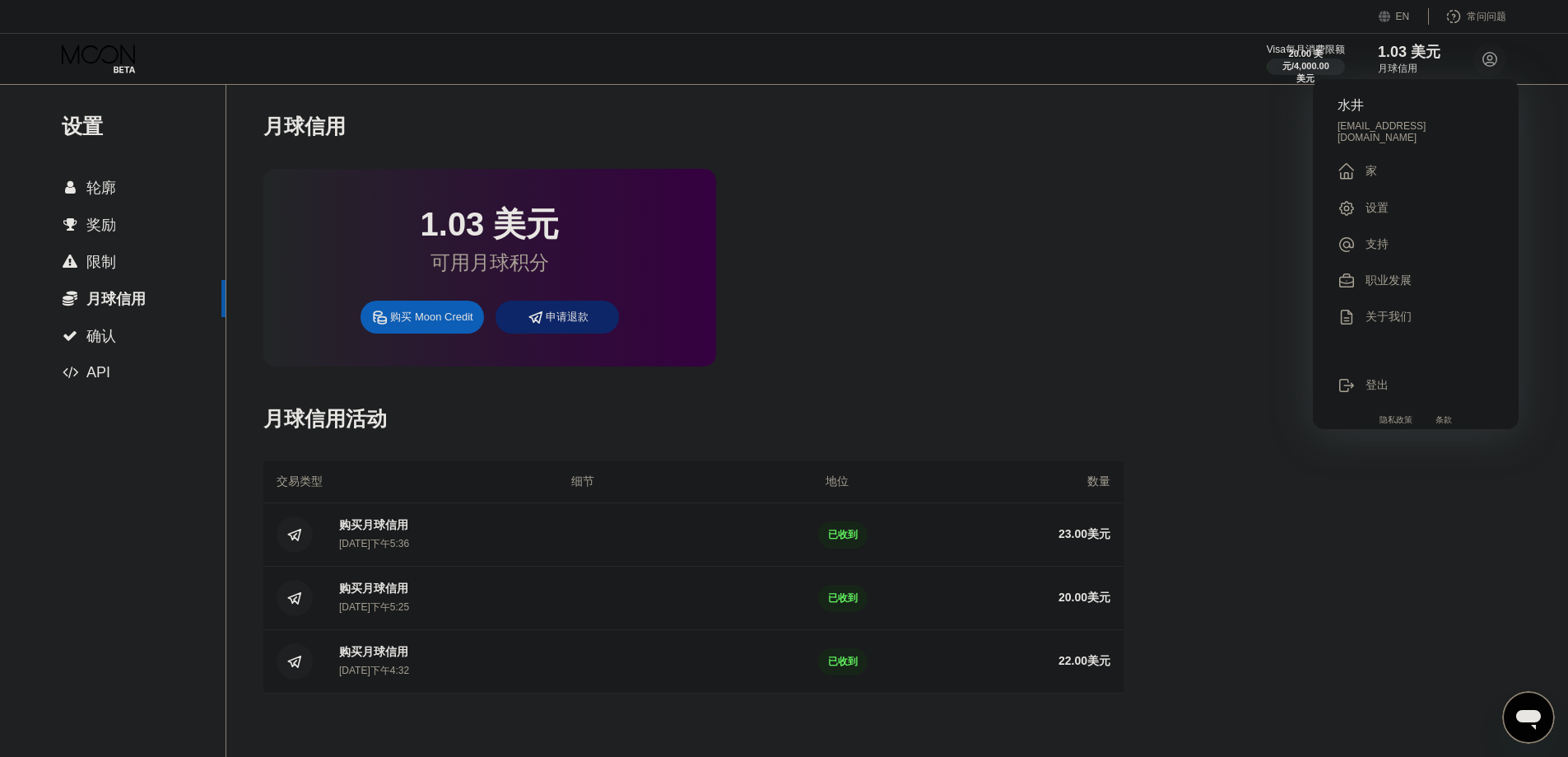
click at [1268, 203] on font "设置" at bounding box center [1377, 207] width 23 height 13
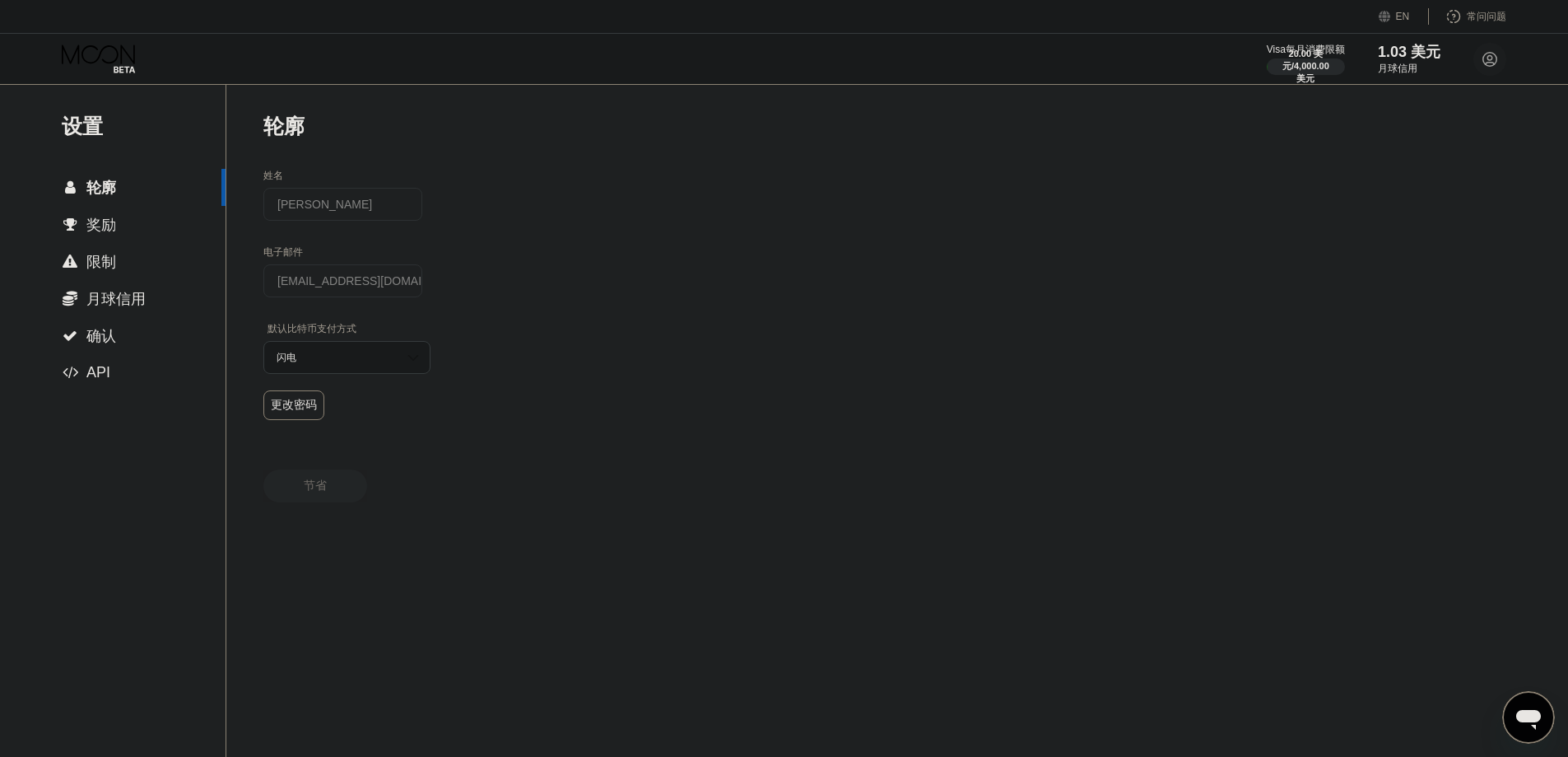
click at [148, 299] on div " 月球信用" at bounding box center [112, 299] width 226 height 20
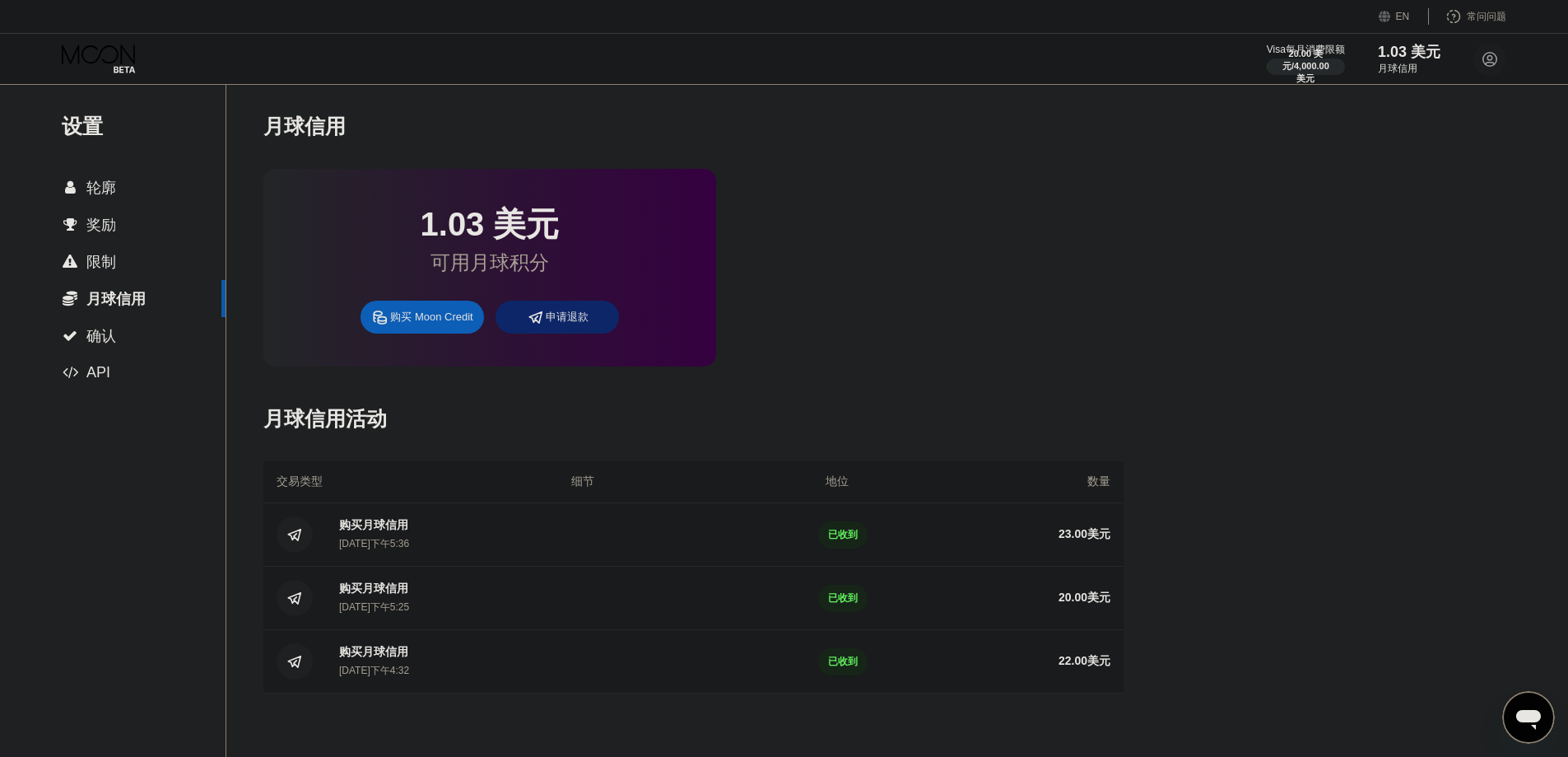
click at [130, 252] on div " 限制" at bounding box center [112, 262] width 226 height 20
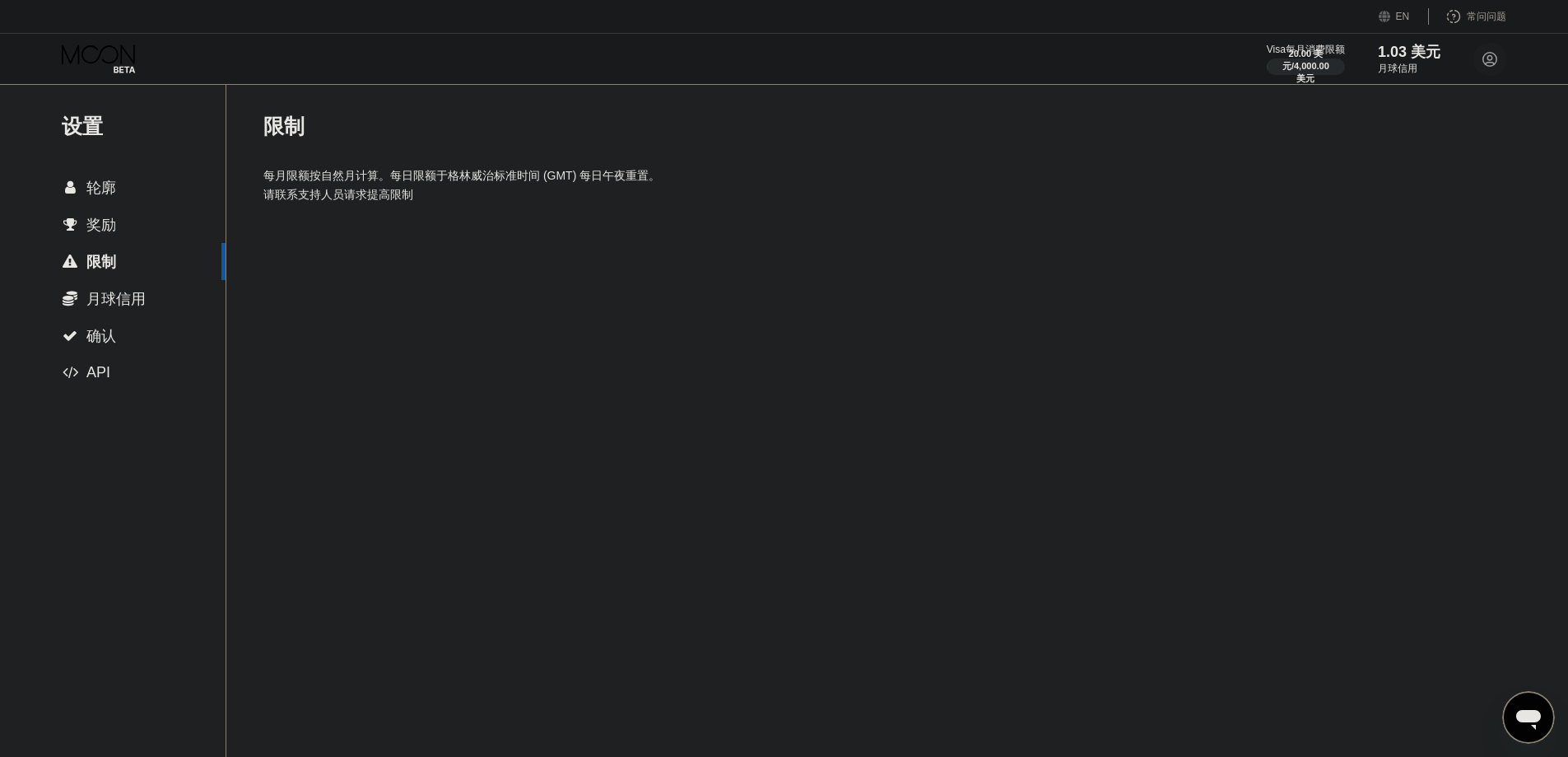
click at [120, 226] on div " 奖励" at bounding box center [112, 225] width 226 height 20
click at [93, 170] on div " 轮廓" at bounding box center [112, 187] width 226 height 37
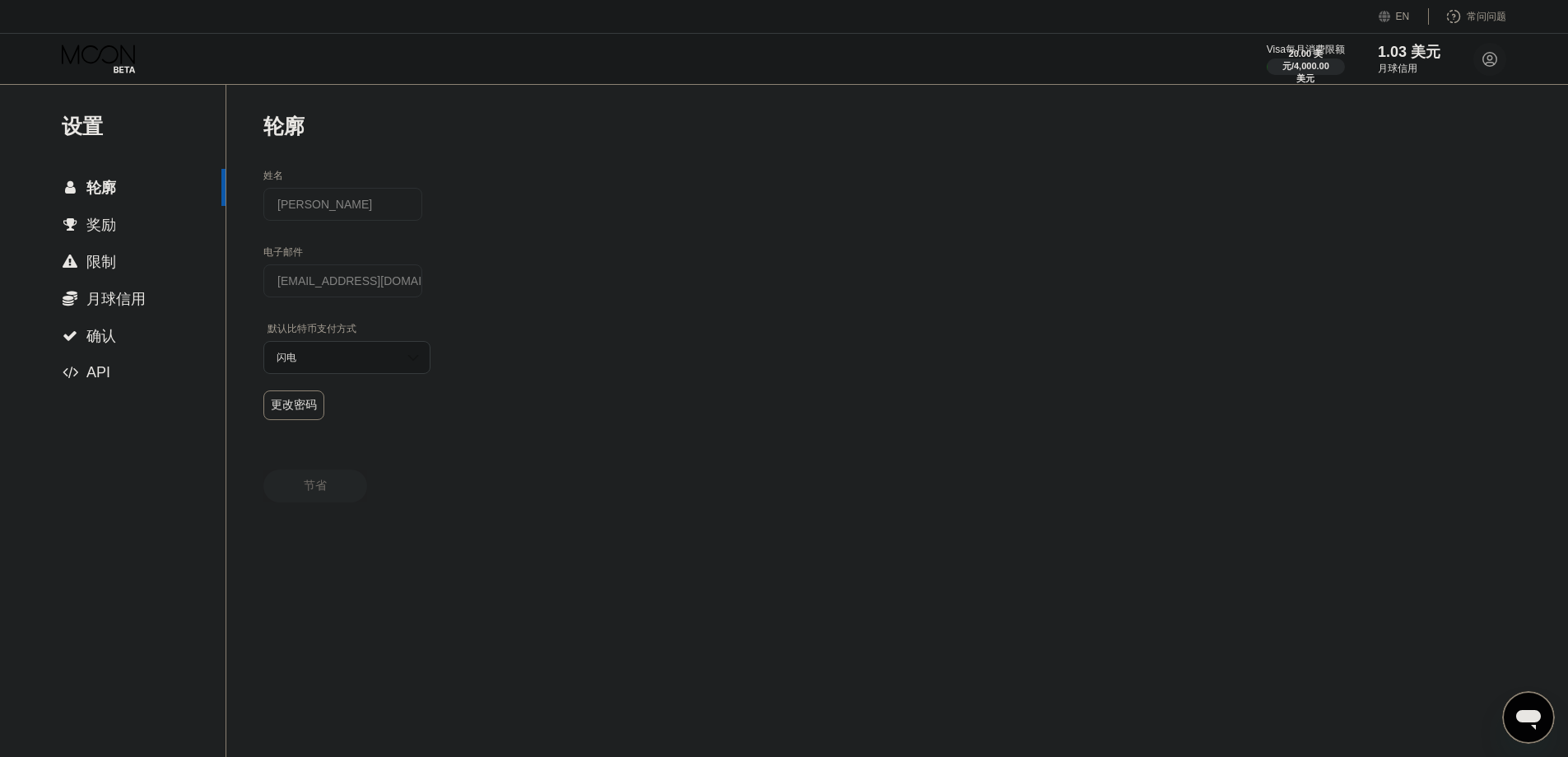
click at [110, 188] on font "轮廓" at bounding box center [102, 188] width 30 height 17
click at [1268, 59] on font "1.03 美元" at bounding box center [1409, 52] width 64 height 17
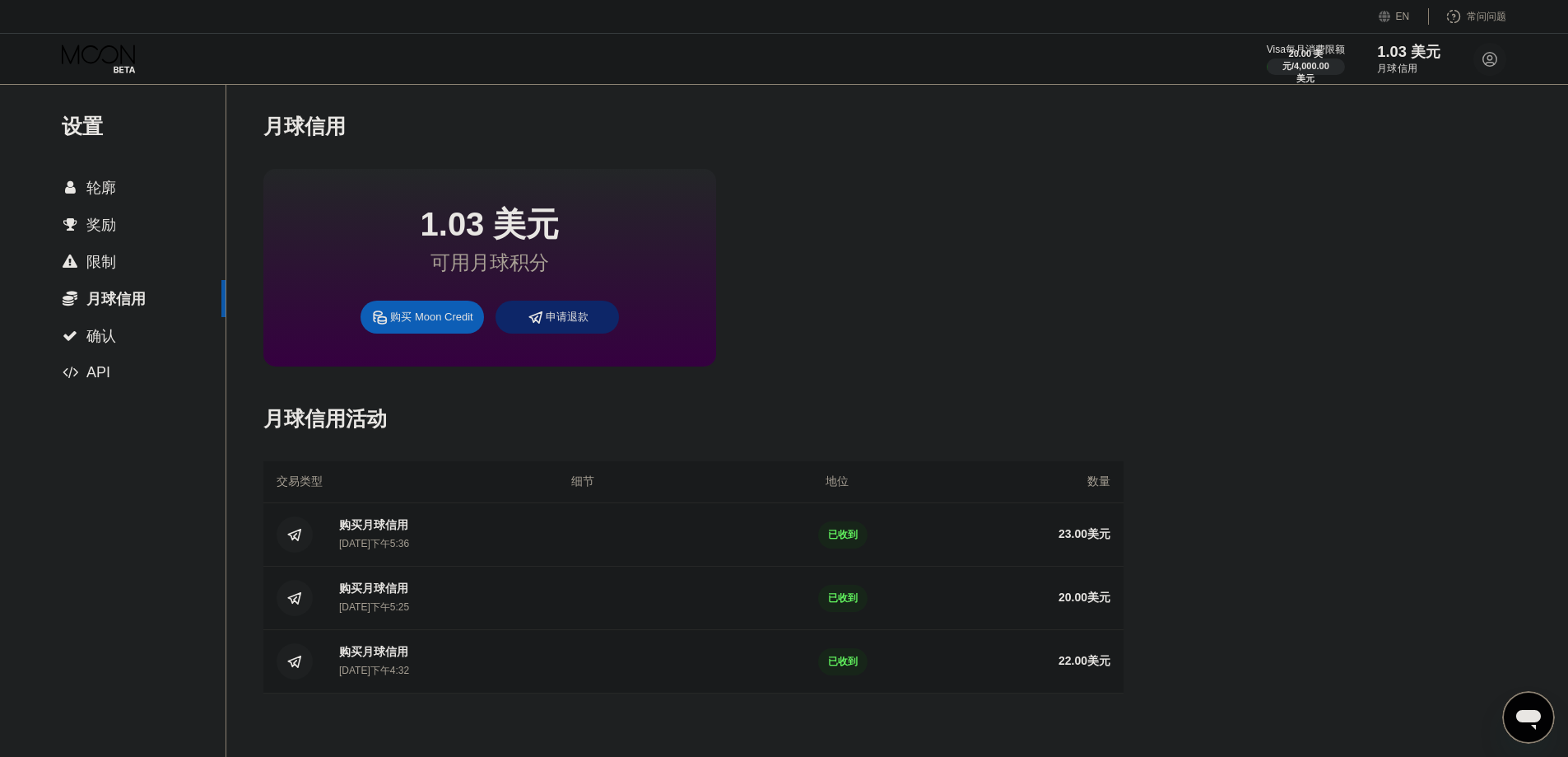
click at [1268, 59] on font "1.03 美元" at bounding box center [1409, 52] width 64 height 17
click at [1268, 716] on icon "打开消息传送窗口" at bounding box center [1529, 720] width 25 height 20
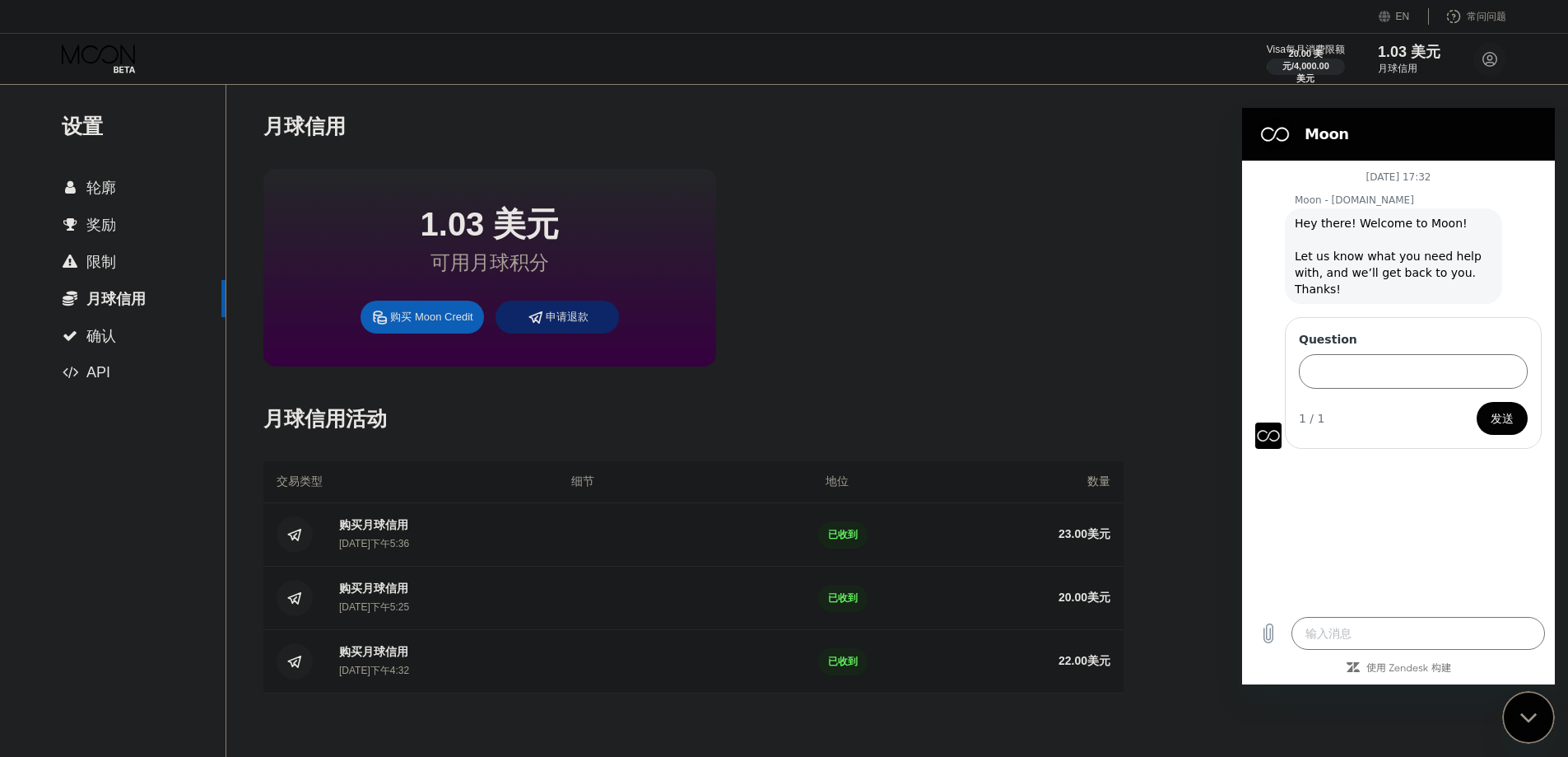
drag, startPoint x: 1059, startPoint y: 336, endPoint x: 1213, endPoint y: 222, distance: 191.6
click at [1072, 331] on div "1.03 美元 可用月球积分 购买 Moon Credit 申请退款" at bounding box center [692, 267] width 860 height 197
click at [1079, 334] on div "1.03 美元 可用月球积分 购买 Moon Credit 申请退款" at bounding box center [692, 267] width 860 height 197
click at [1268, 53] on font "1.03 美元" at bounding box center [1409, 52] width 64 height 17
click at [111, 194] on font "轮廓" at bounding box center [102, 188] width 30 height 17
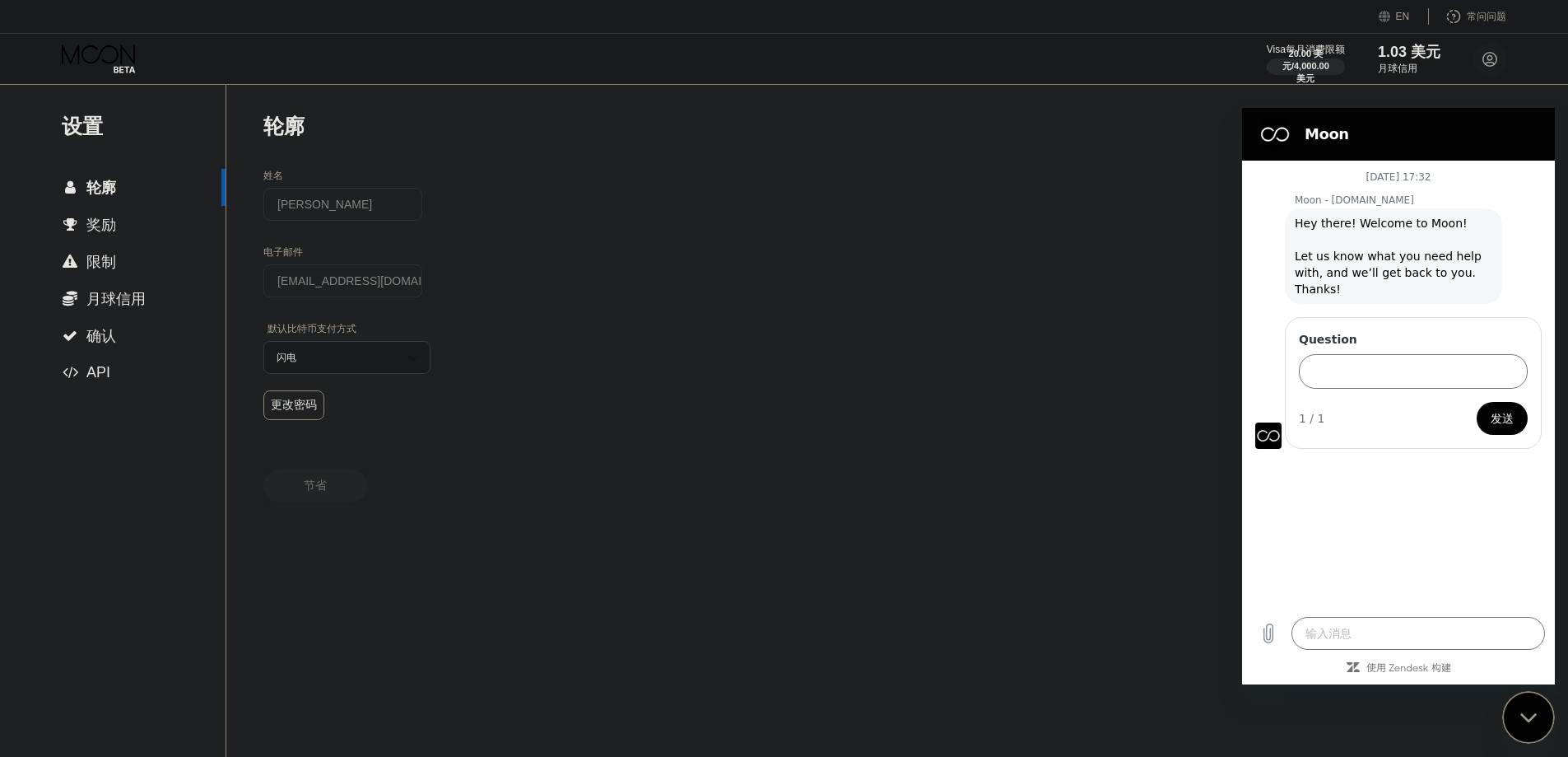
click at [126, 228] on div " 奖励" at bounding box center [112, 225] width 226 height 20
click at [123, 257] on div " 限制" at bounding box center [112, 262] width 226 height 20
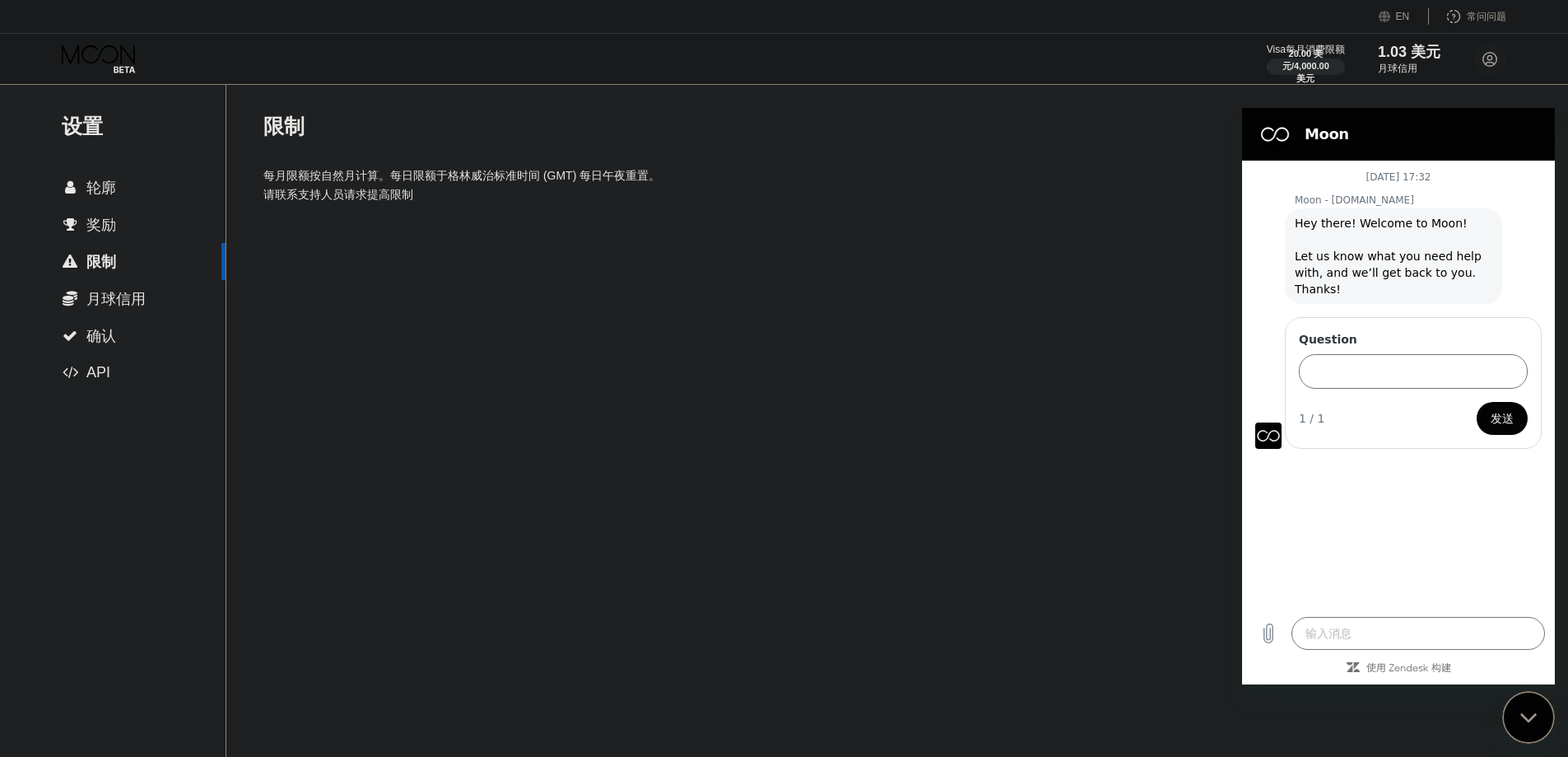
click at [136, 314] on div " 月球信用" at bounding box center [112, 298] width 226 height 37
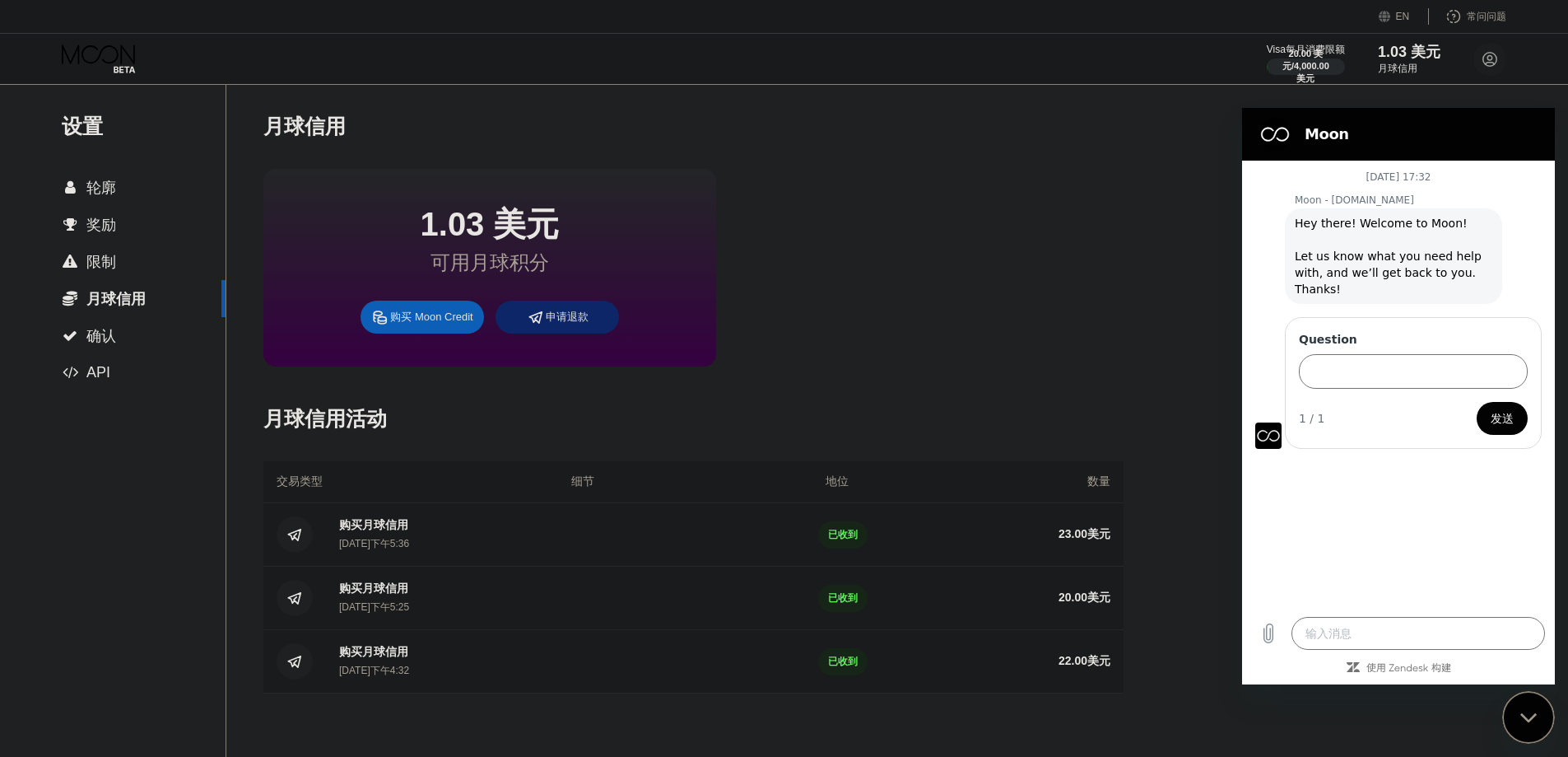
click at [138, 187] on div " 轮廓" at bounding box center [112, 188] width 226 height 20
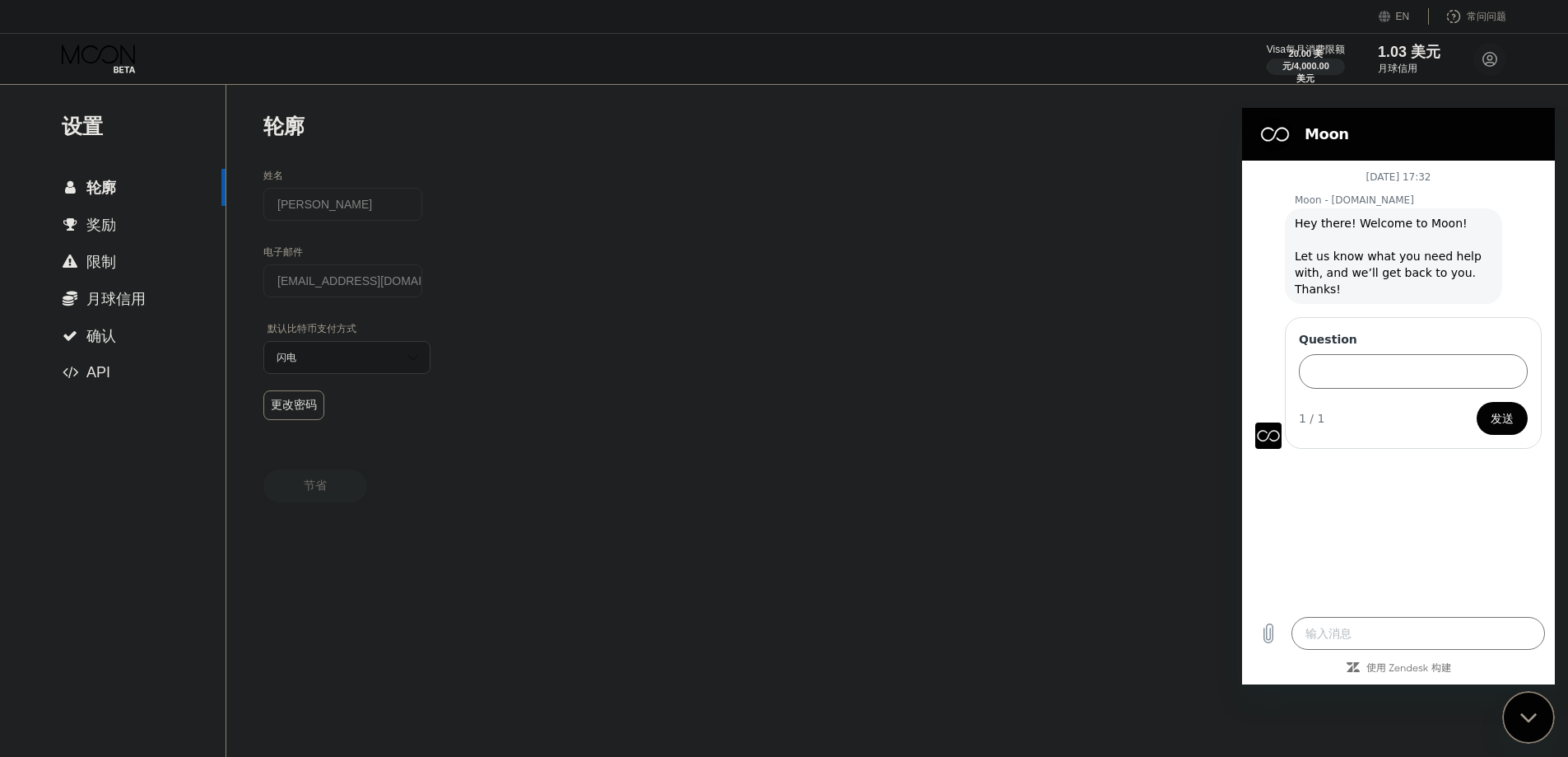
click at [121, 193] on div " 轮廓" at bounding box center [111, 188] width 221 height 20
click at [114, 311] on div " 月球信用" at bounding box center [112, 298] width 226 height 37
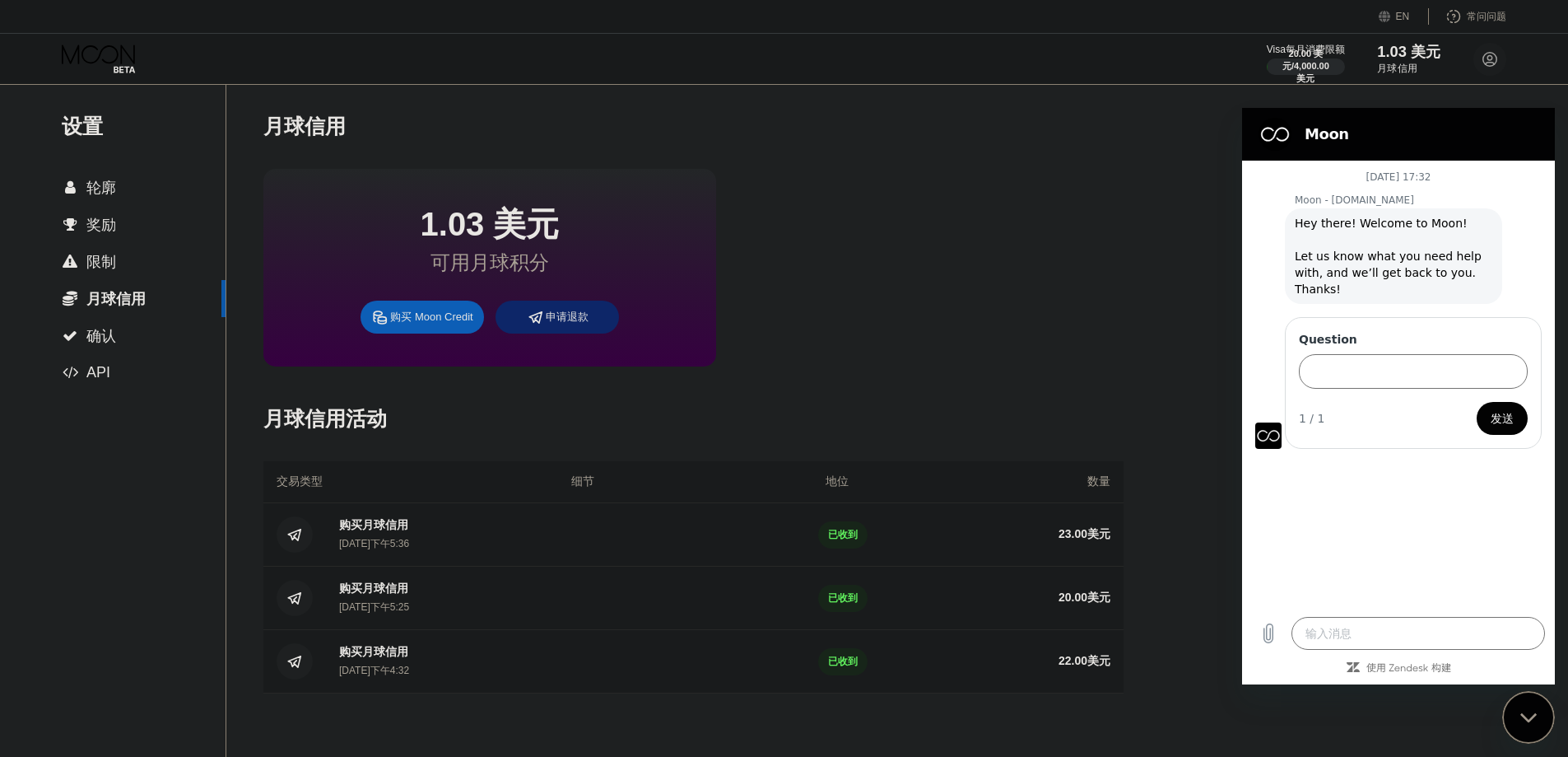
click at [1268, 65] on div "月球信用" at bounding box center [1409, 68] width 64 height 14
click at [1268, 721] on div "关闭消息传送窗口" at bounding box center [1528, 717] width 49 height 49
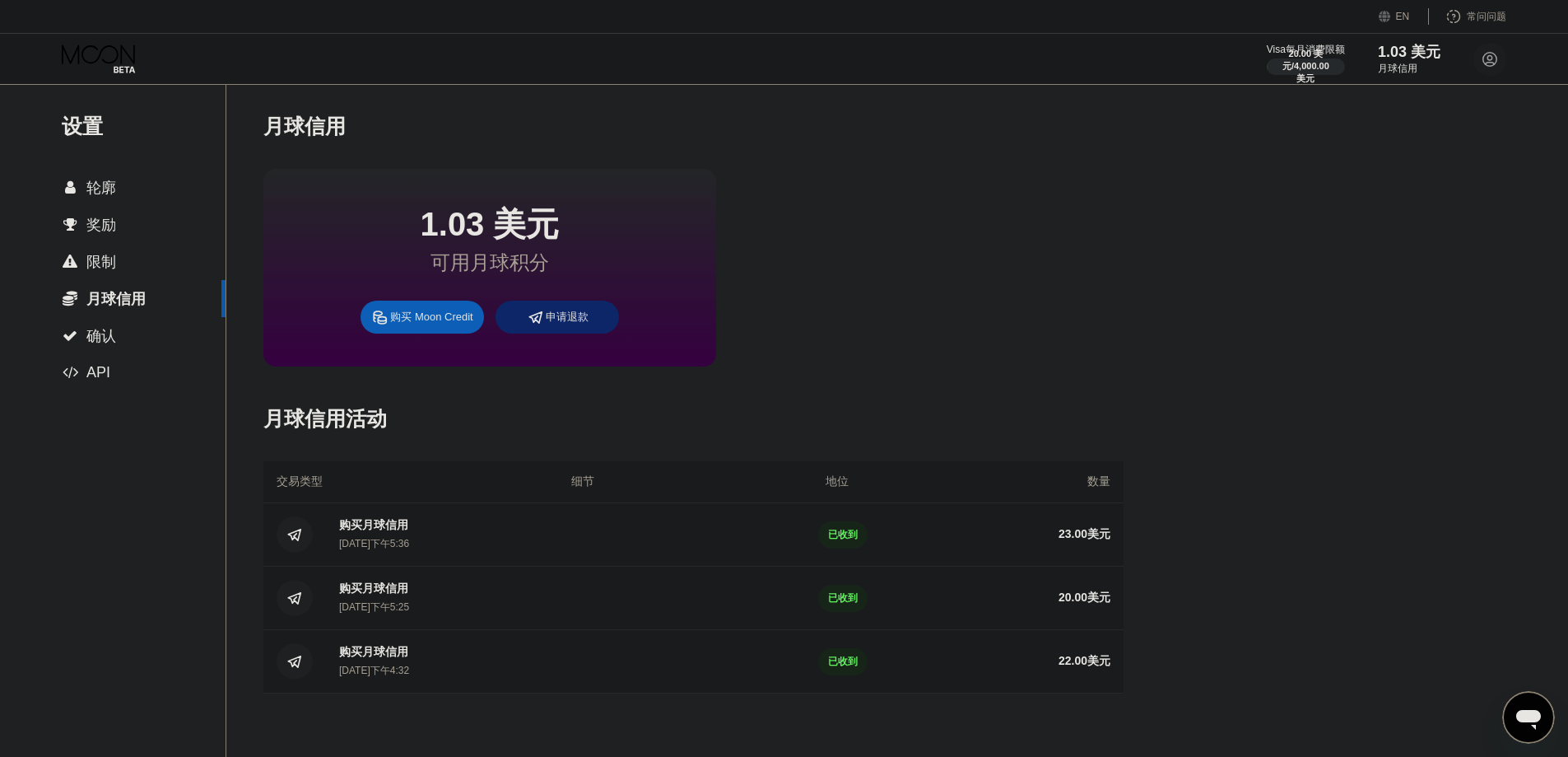
click at [112, 366] on div " API" at bounding box center [112, 372] width 226 height 17
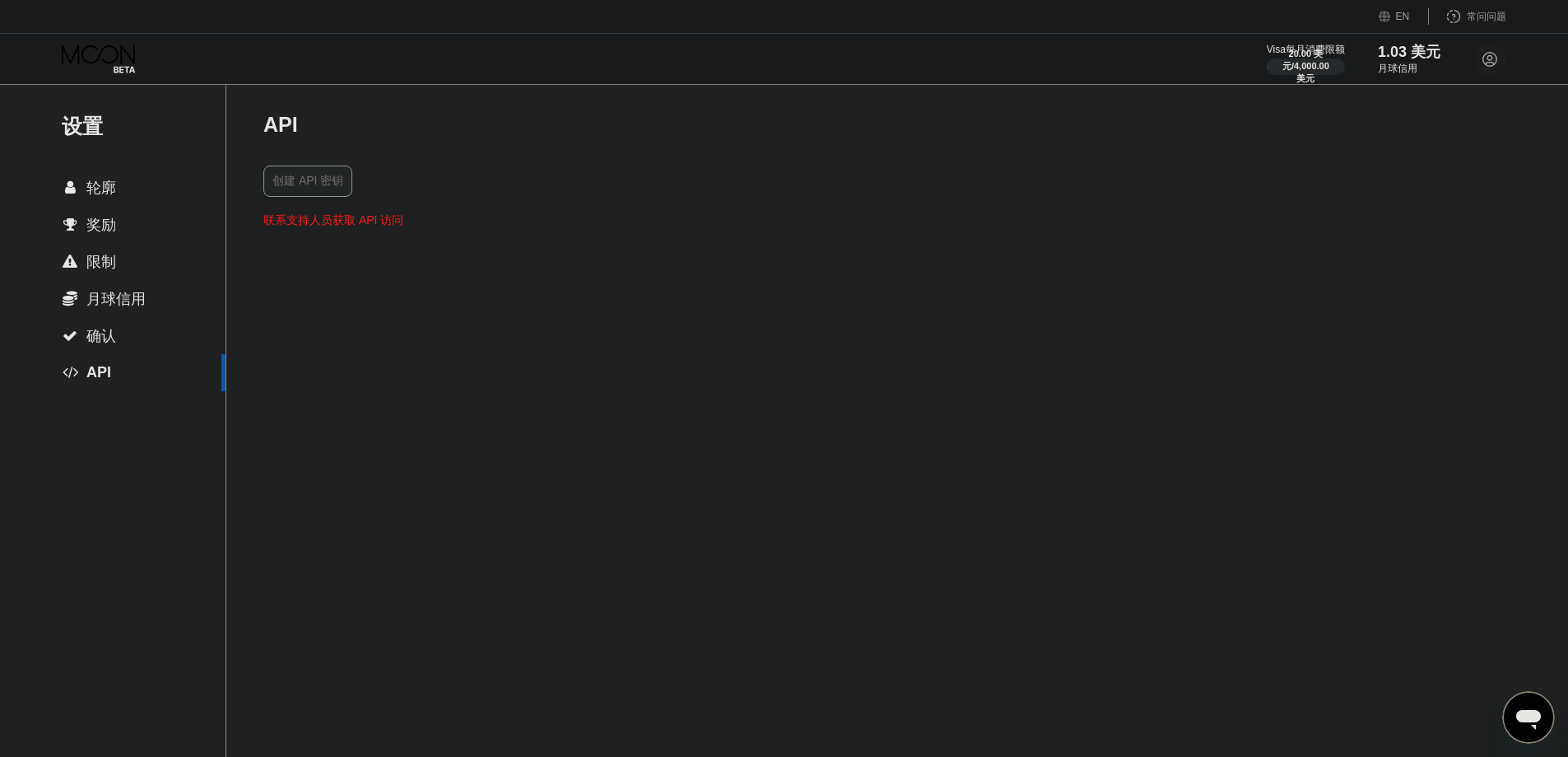
click at [131, 200] on div " 轮廓" at bounding box center [112, 187] width 226 height 37
click at [1268, 47] on font "20.00 美元" at bounding box center [1302, 59] width 41 height 23
click at [1268, 49] on font "20.00 美元" at bounding box center [1302, 59] width 41 height 23
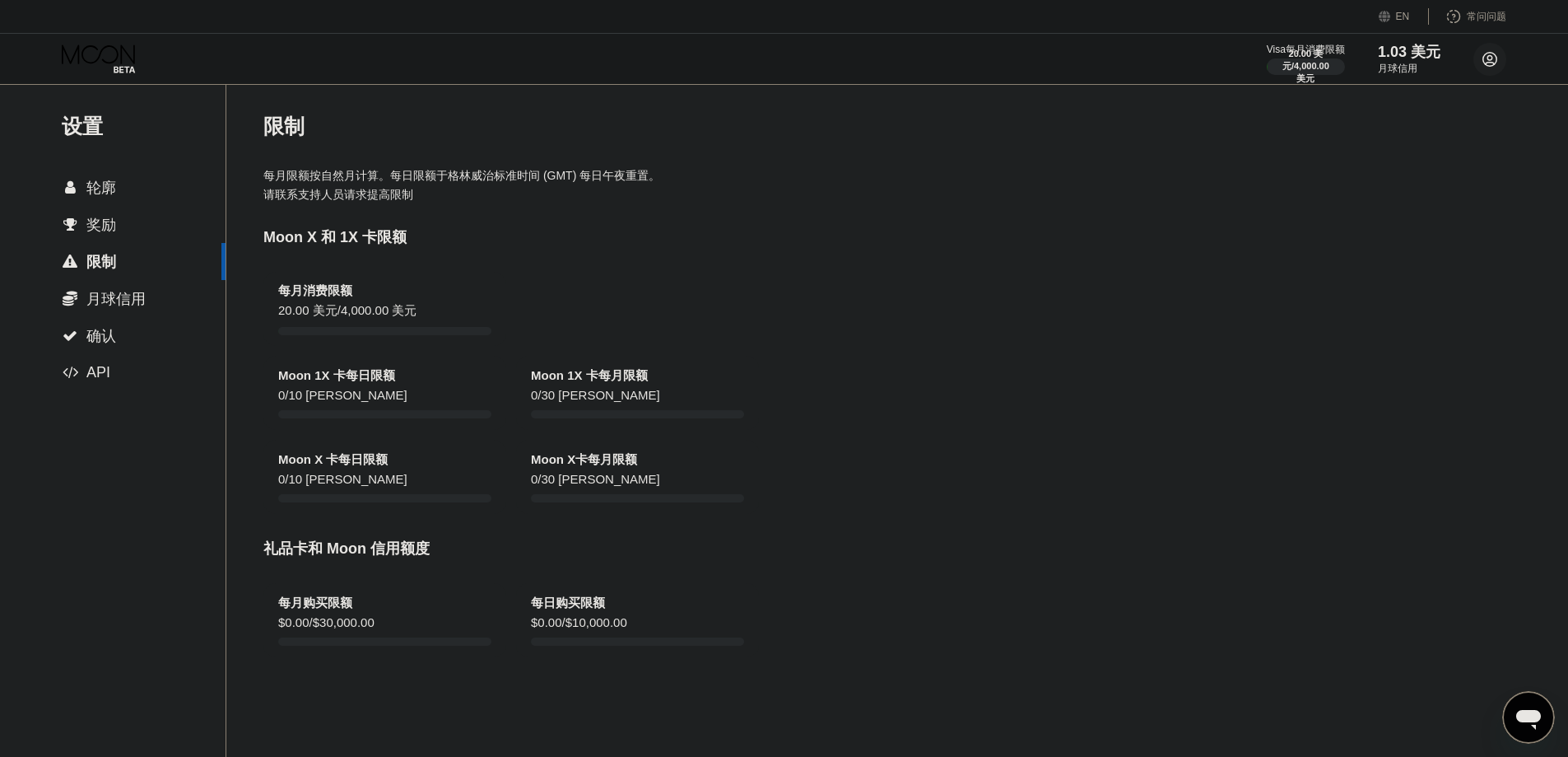
click at [1268, 52] on circle at bounding box center [1490, 59] width 33 height 33
click at [1268, 103] on div "水井" at bounding box center [1416, 106] width 156 height 17
click at [1268, 162] on div " 家" at bounding box center [1416, 172] width 156 height 20
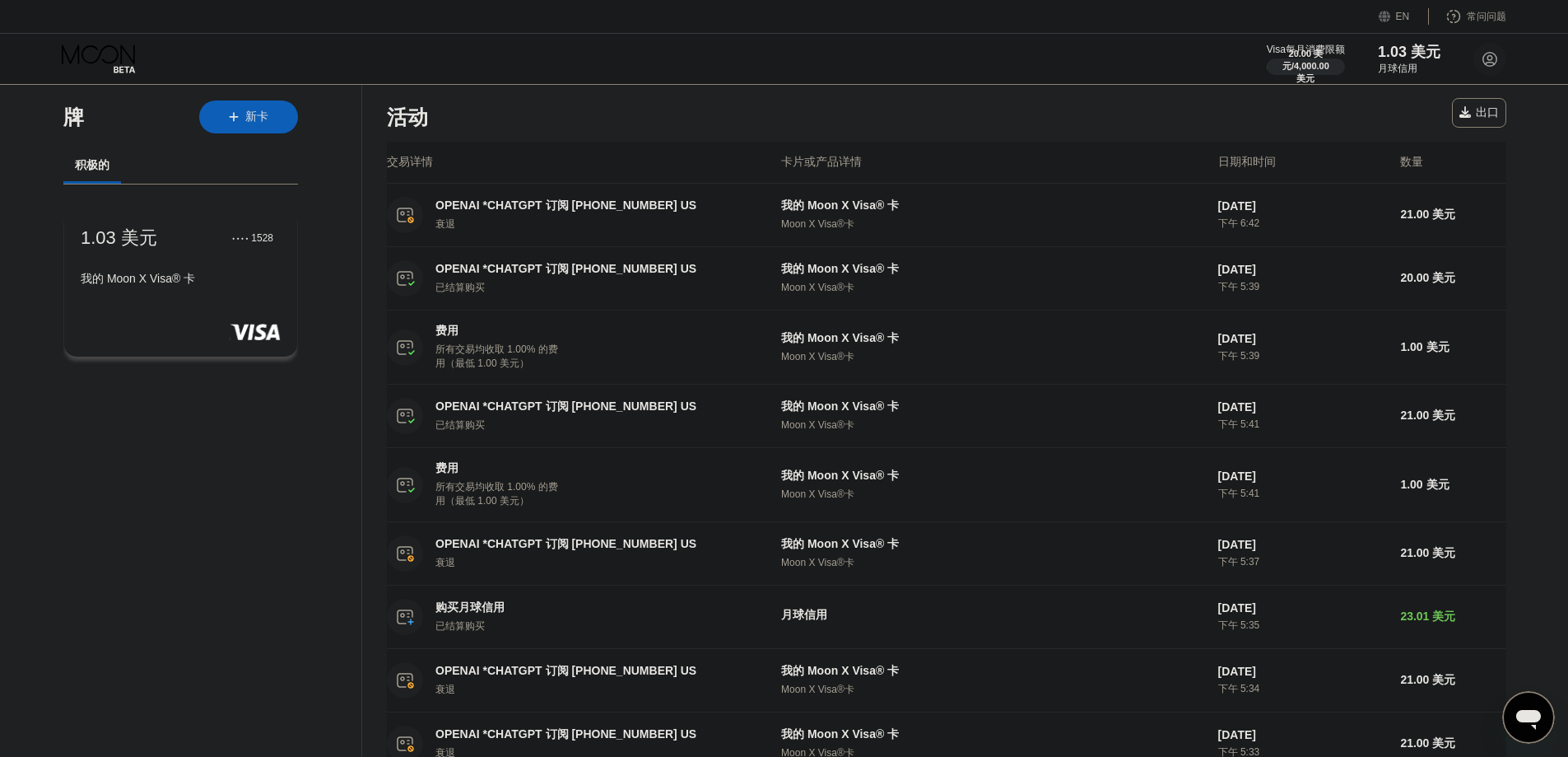
click at [255, 282] on div "我的 Moon X Visa® 卡" at bounding box center [181, 279] width 200 height 15
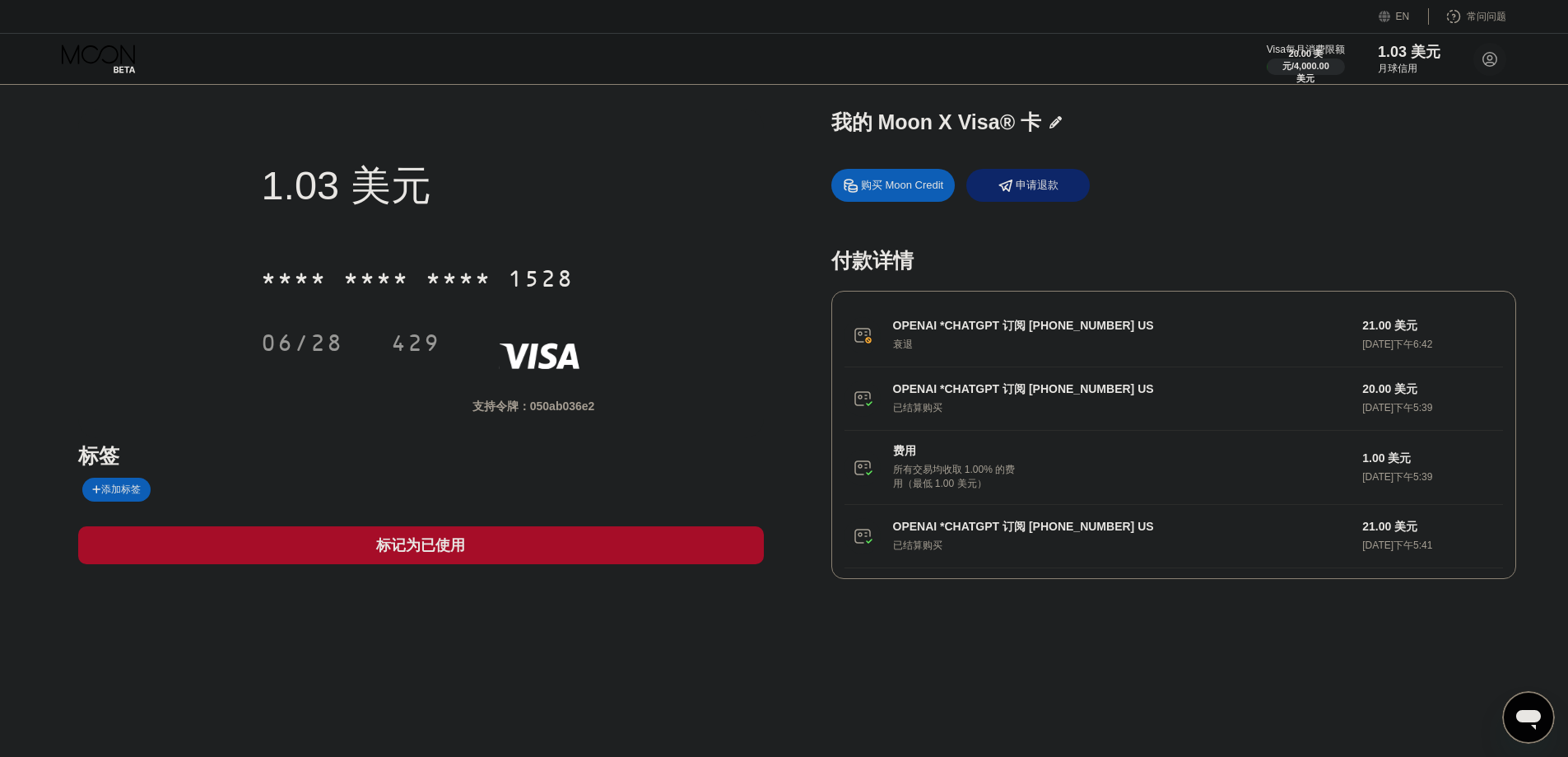
click at [426, 299] on div "* * * * * * * * * * * * 1528" at bounding box center [418, 278] width 333 height 41
click at [523, 273] on font "1528" at bounding box center [540, 281] width 66 height 27
click at [442, 267] on font "*" at bounding box center [434, 281] width 17 height 27
type textarea "x"
click at [924, 189] on font "购买 Moon Credit" at bounding box center [901, 185] width 82 height 12
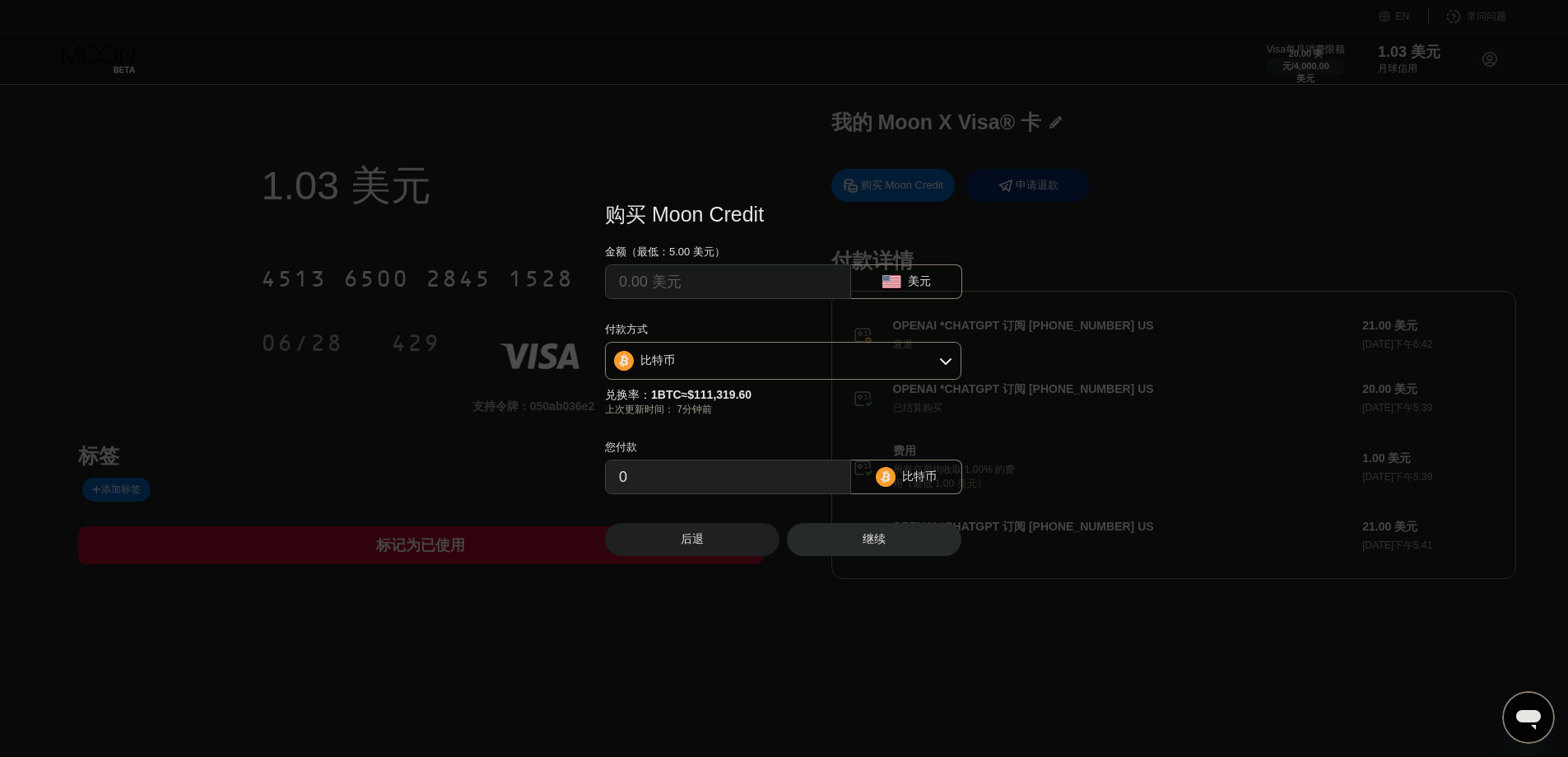
click at [941, 362] on icon at bounding box center [945, 361] width 13 height 13
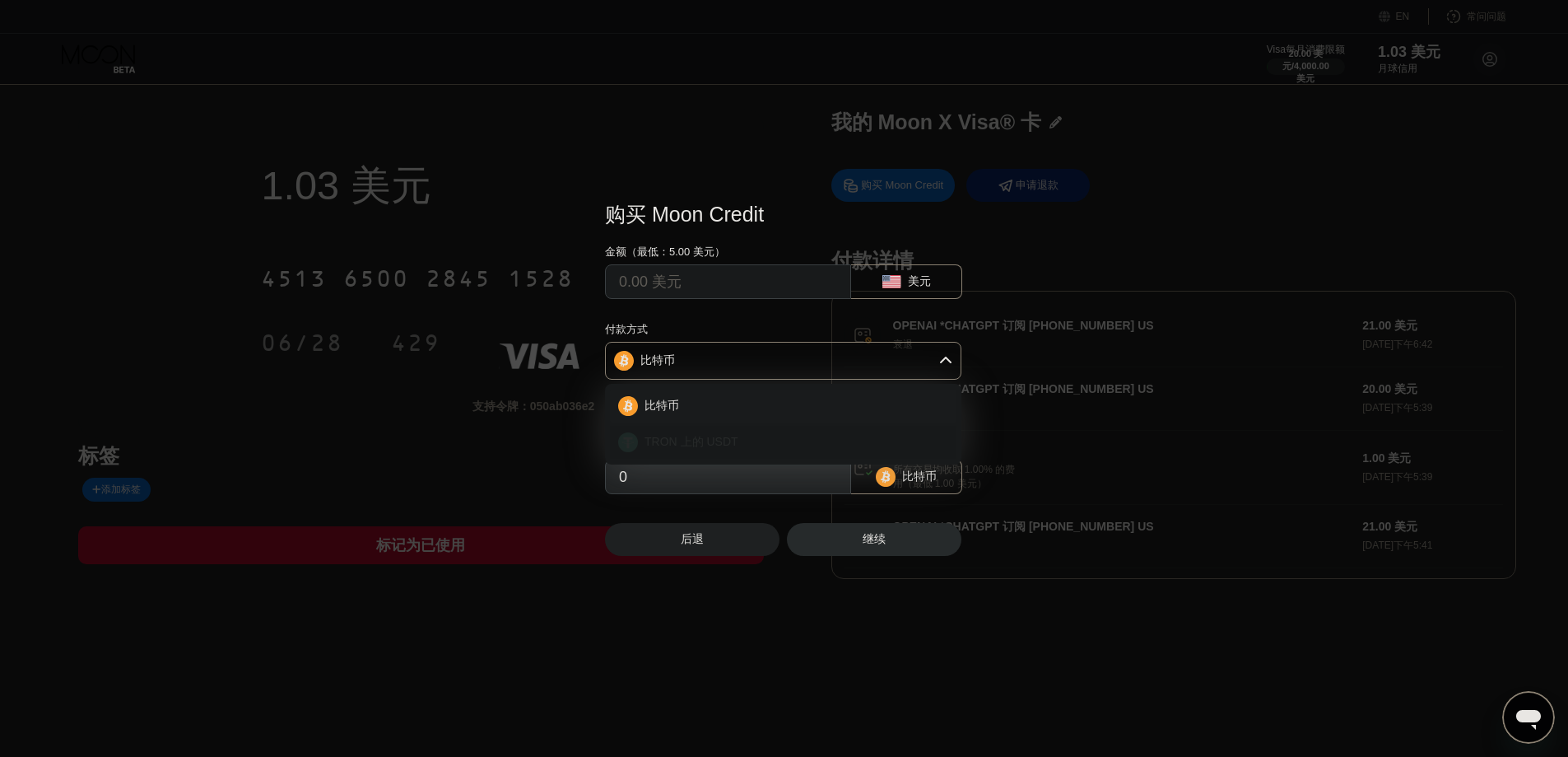
click at [777, 443] on div "TRON 上的 USDT" at bounding box center [792, 442] width 310 height 15
type input "0.00"
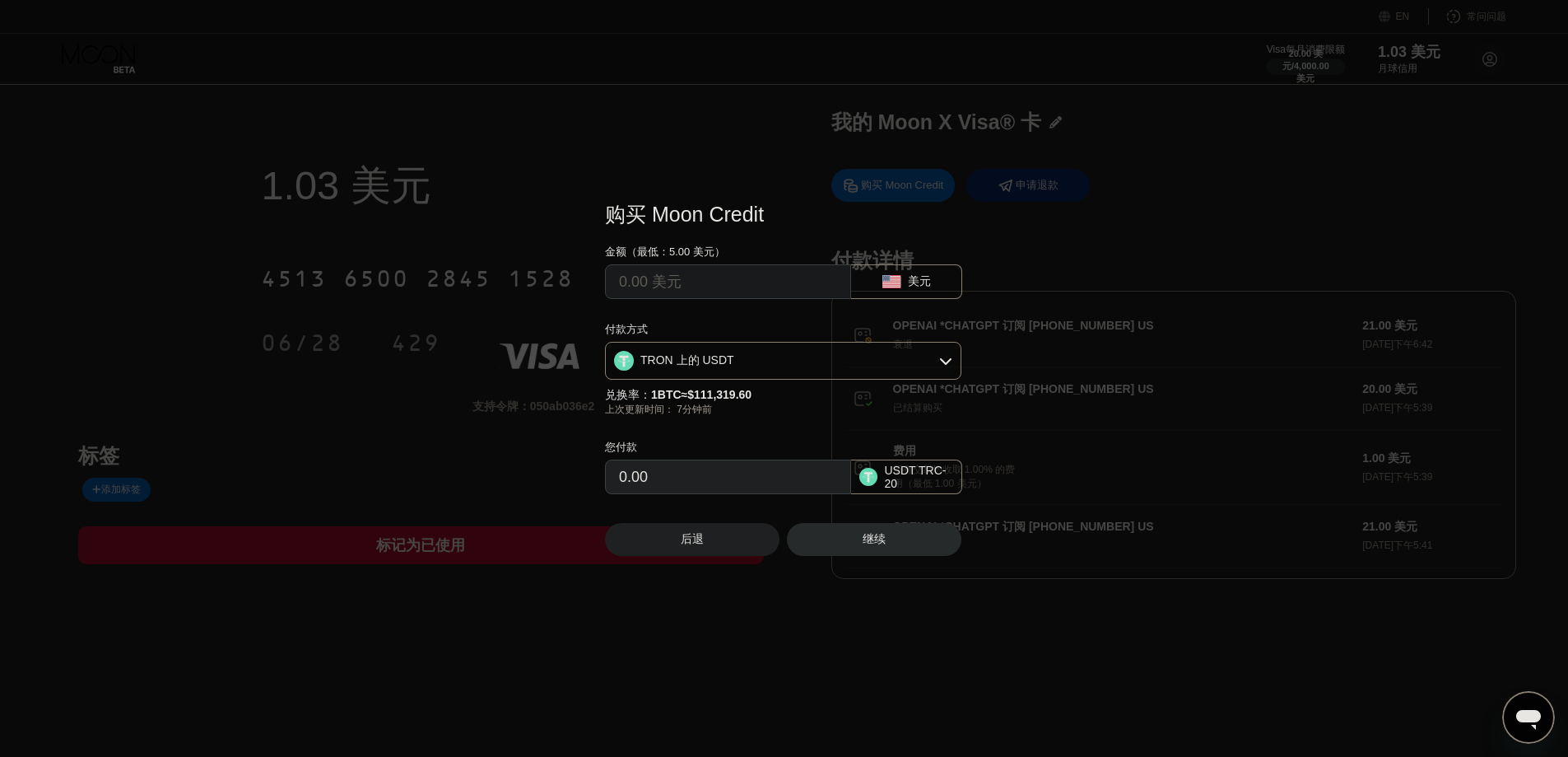
click at [691, 474] on input "0.00" at bounding box center [728, 477] width 218 height 33
click at [681, 474] on input "0.00" at bounding box center [728, 477] width 218 height 33
click at [675, 484] on input "0.00" at bounding box center [728, 477] width 218 height 33
drag, startPoint x: 628, startPoint y: 474, endPoint x: 618, endPoint y: 474, distance: 10.0
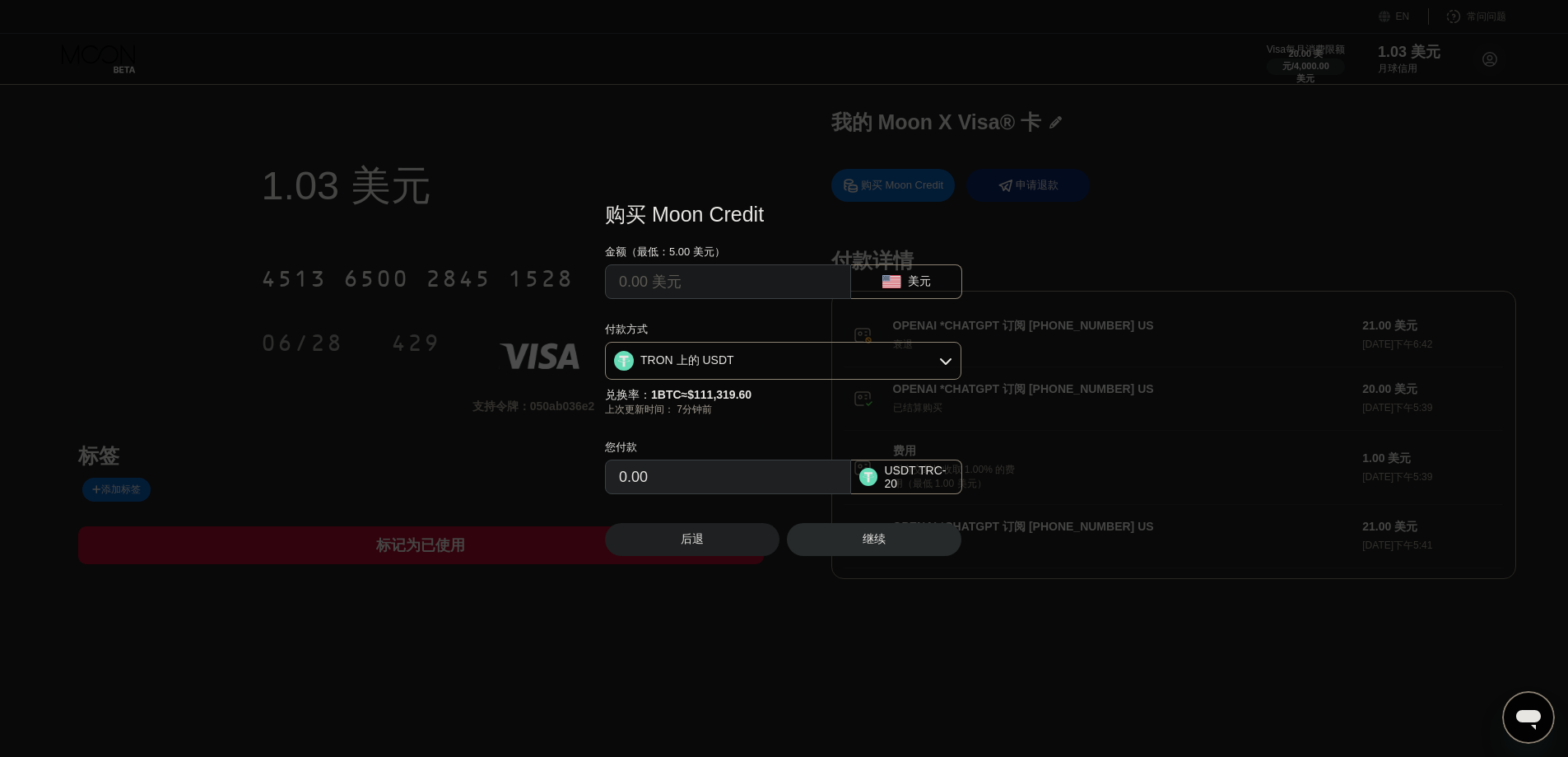
click at [618, 474] on div "0.00" at bounding box center [728, 477] width 246 height 35
click at [657, 282] on input "text" at bounding box center [728, 281] width 218 height 33
type input "$4"
type input "4.04"
type input "$40"
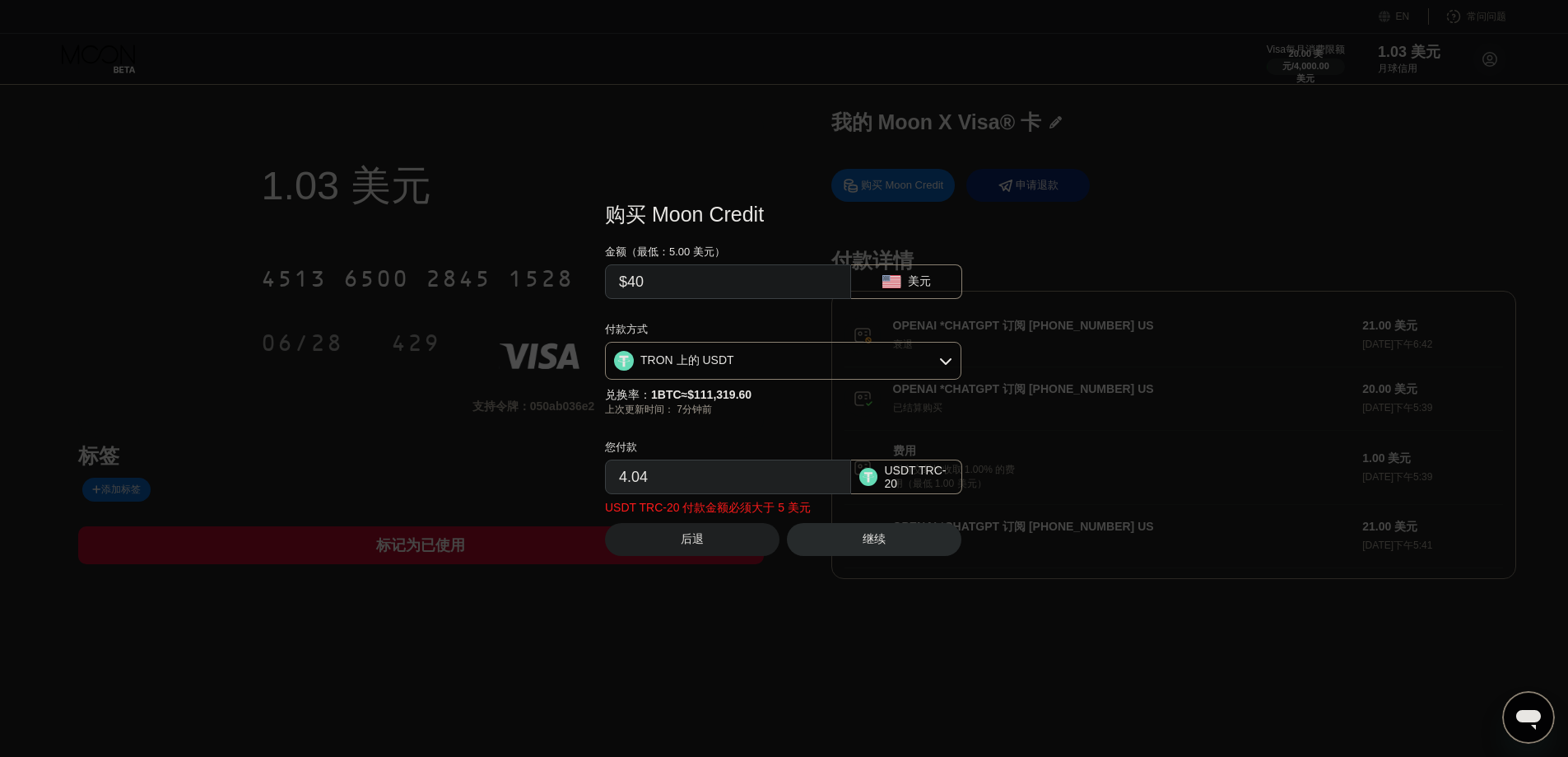
type input "40.40"
type input "$4"
type input "4.04"
type input "$41"
type input "41.41"
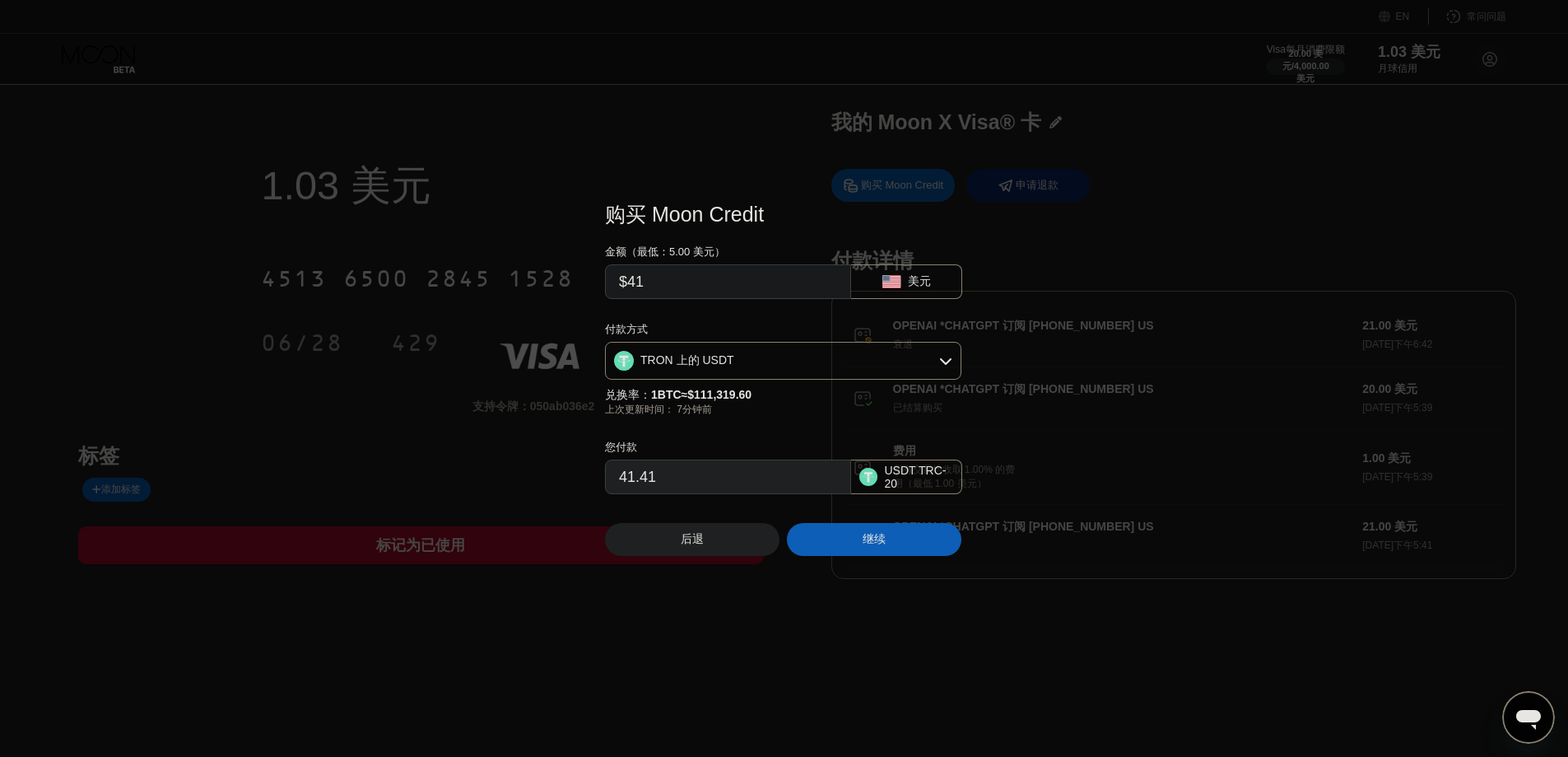
type input "$41"
click at [905, 540] on div "继续" at bounding box center [874, 540] width 175 height 33
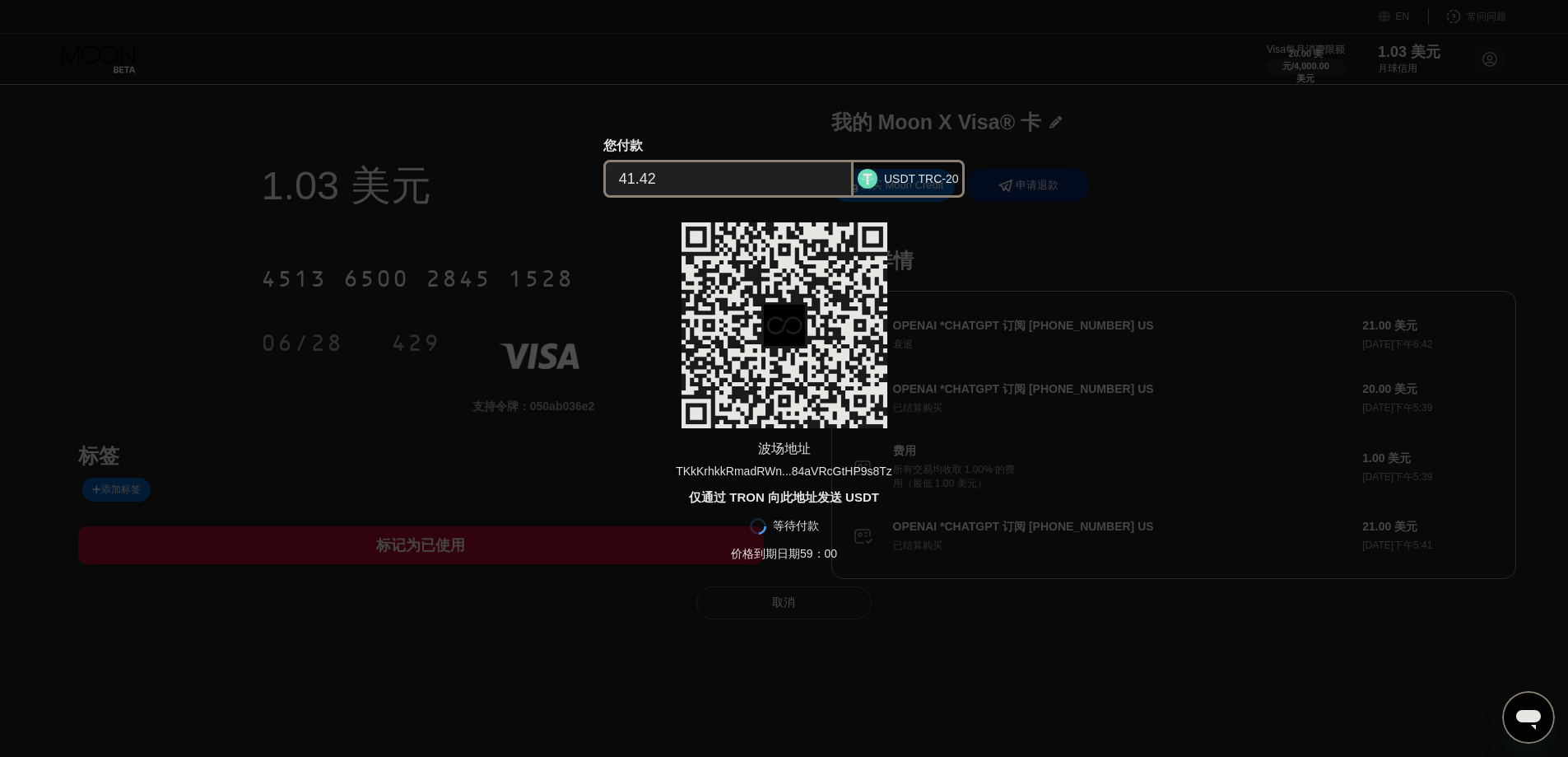
click at [780, 609] on font "取消" at bounding box center [784, 602] width 23 height 13
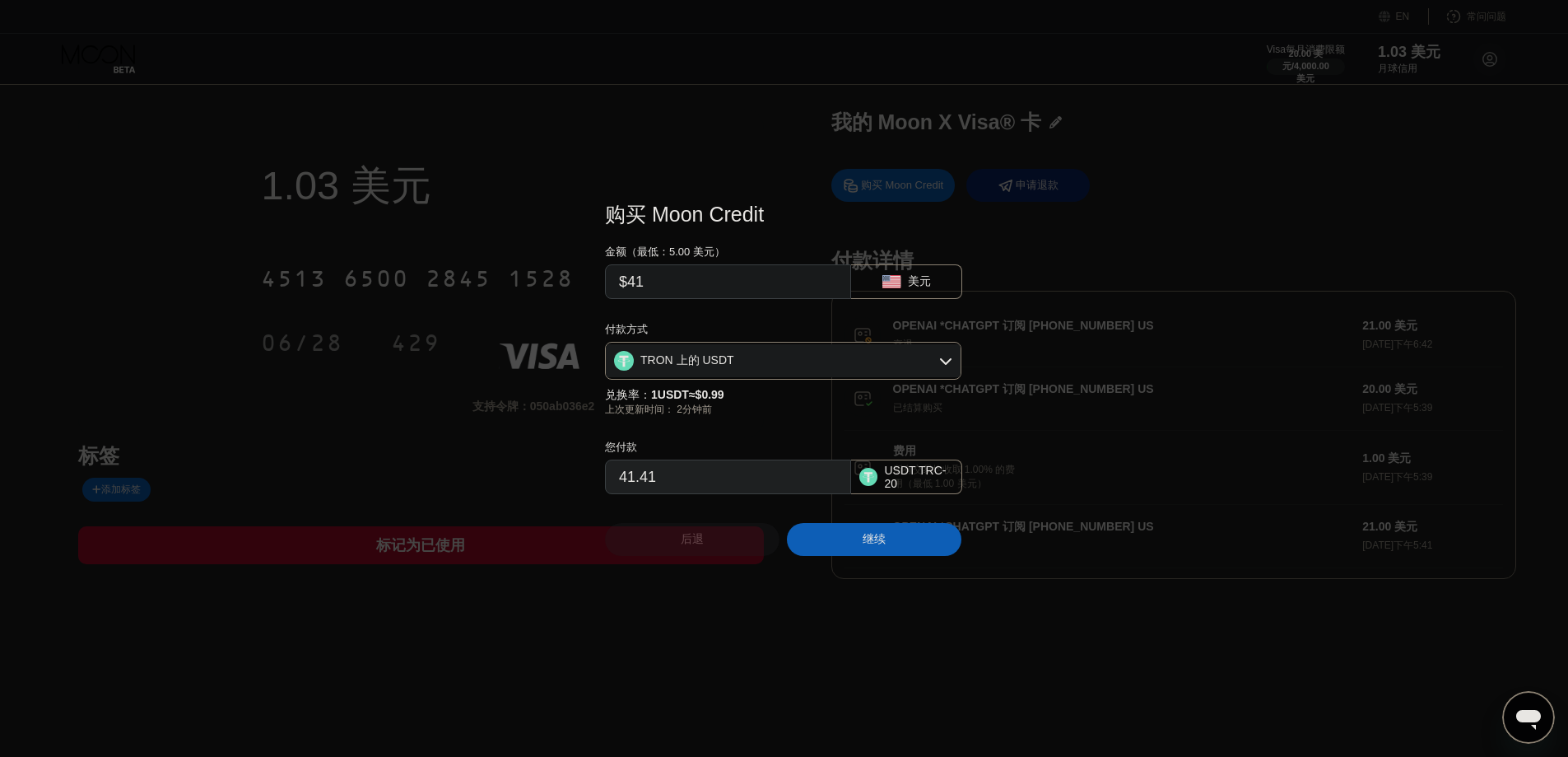
click at [710, 546] on div "后退" at bounding box center [692, 540] width 175 height 33
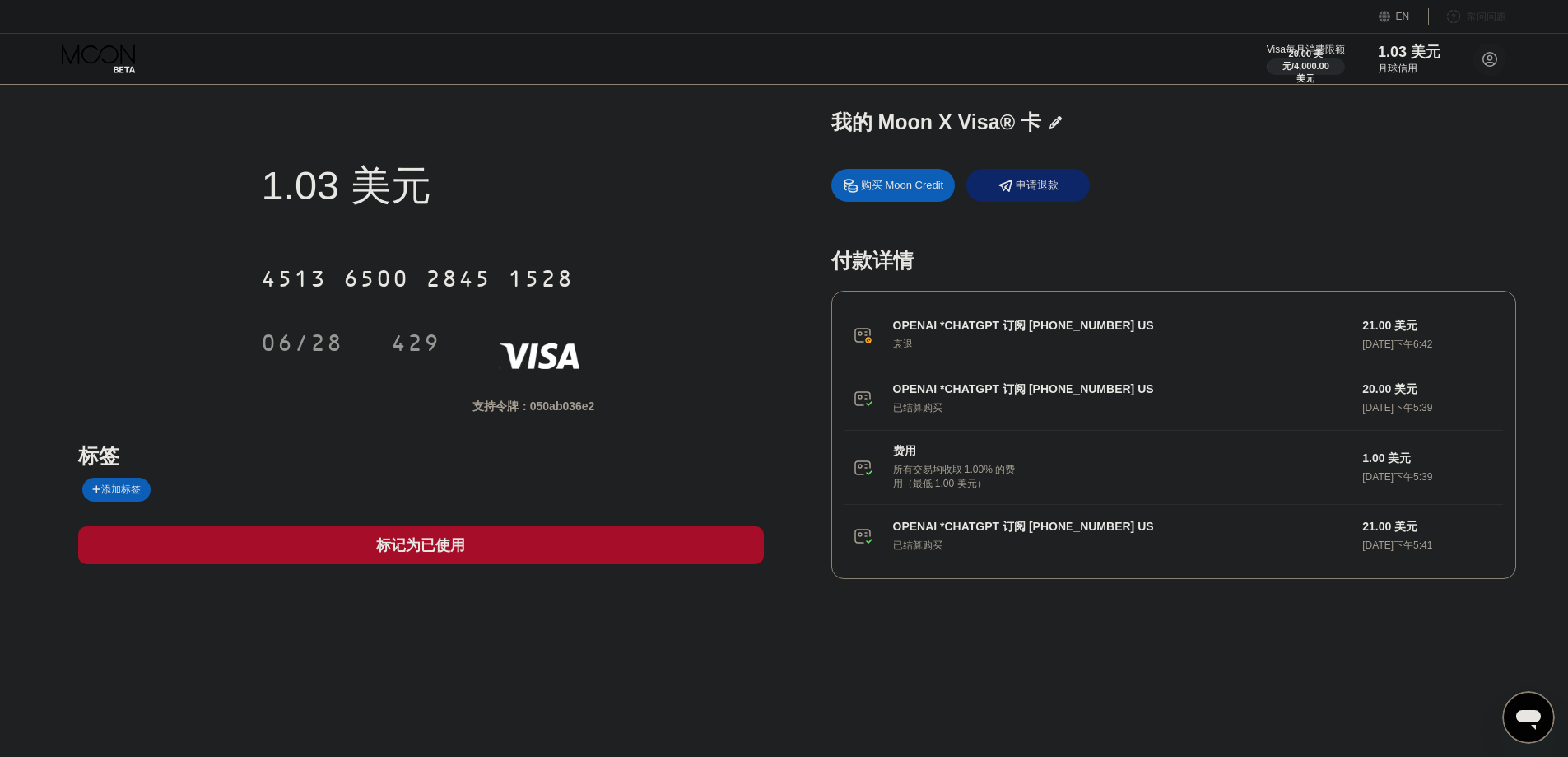
click at [1268, 12] on div "常问问题" at bounding box center [1467, 17] width 77 height 17
click at [1268, 61] on circle at bounding box center [1490, 59] width 33 height 33
click at [1268, 56] on icon at bounding box center [1490, 59] width 9 height 9
type textarea "x"
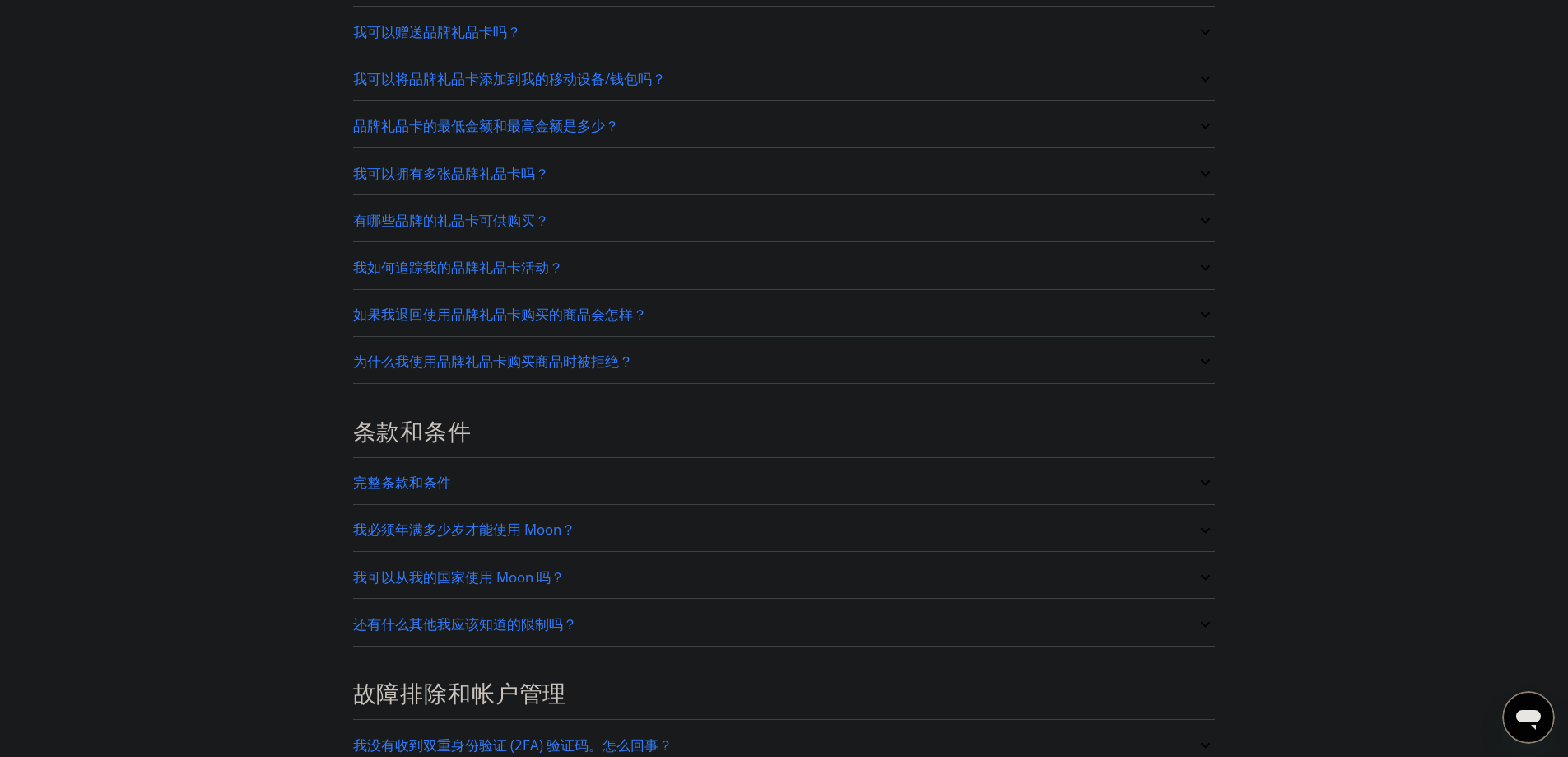
scroll to position [2882, 0]
click at [1535, 729] on icon "打开消息传送窗口" at bounding box center [1529, 720] width 25 height 20
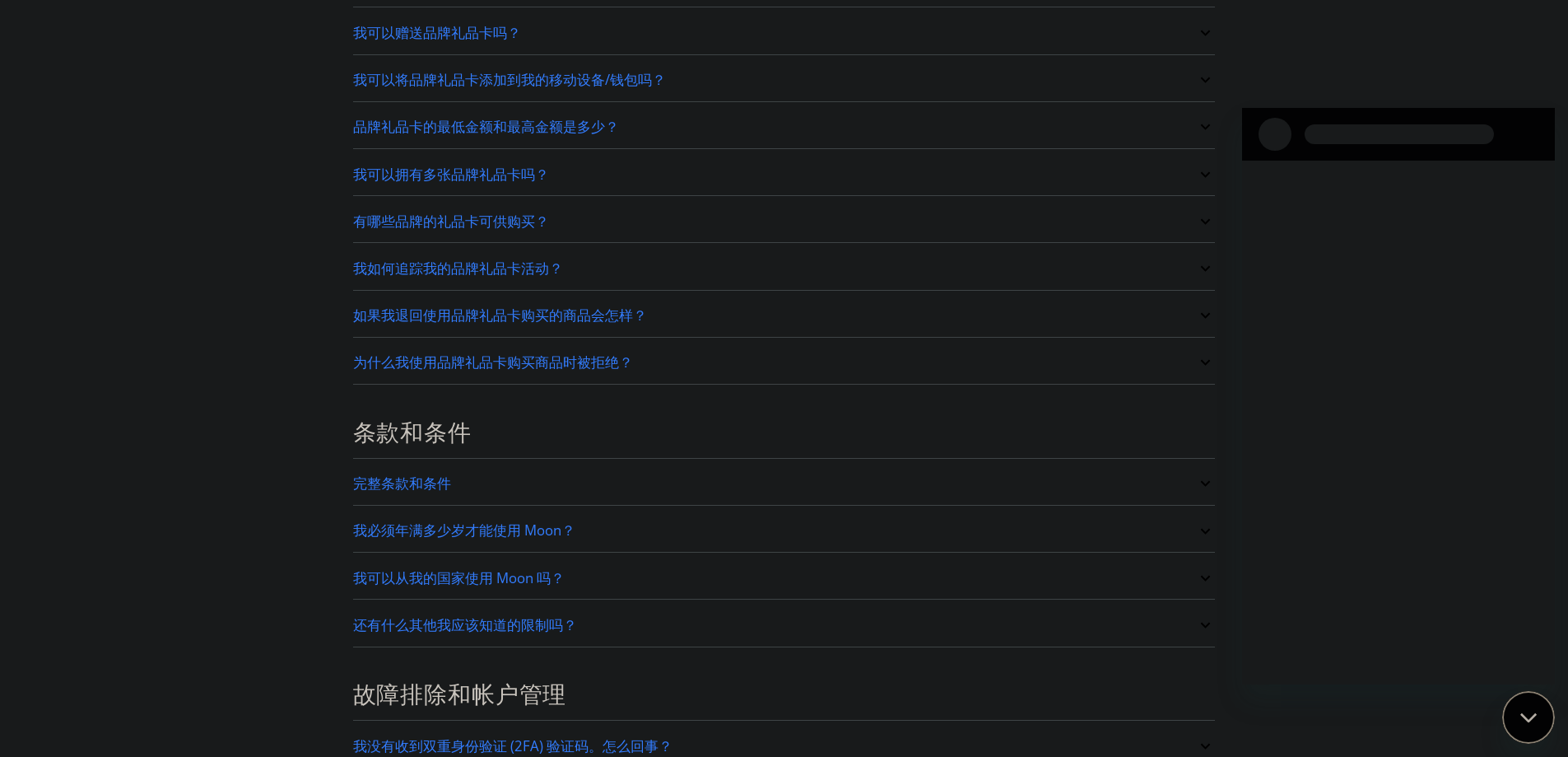
scroll to position [0, 0]
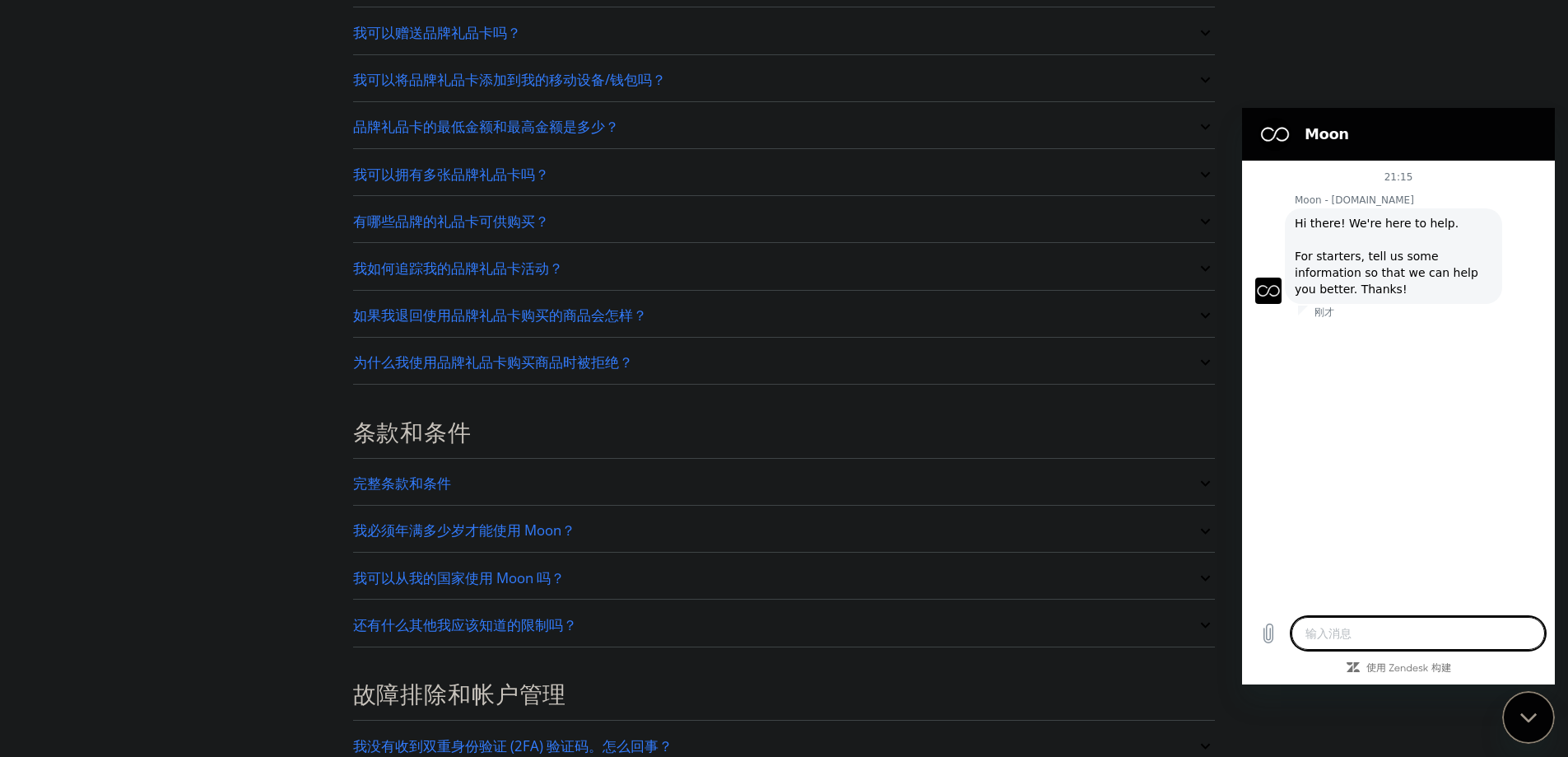
click at [1360, 633] on textarea at bounding box center [1418, 634] width 254 height 33
type textarea "x"
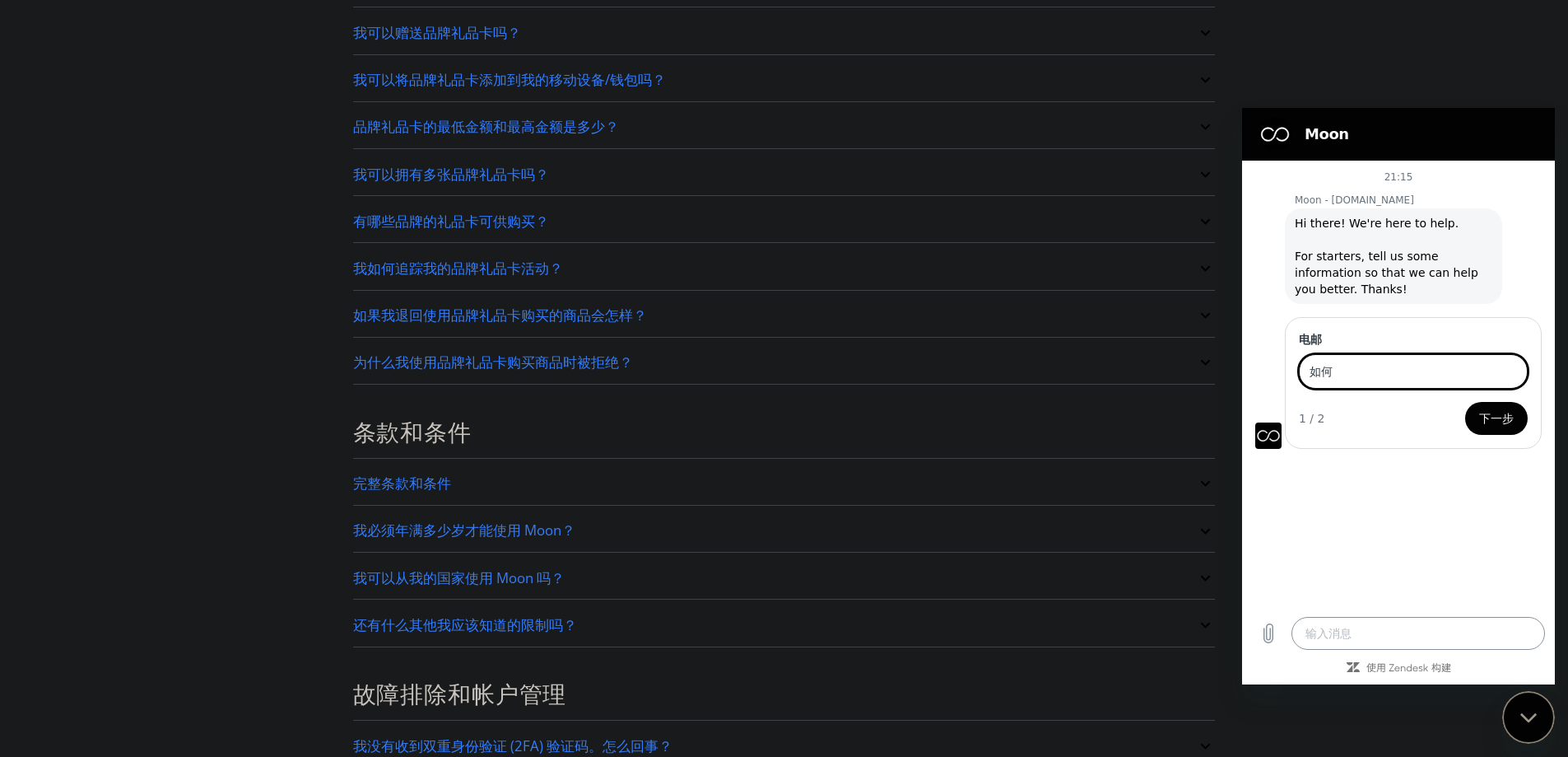
type input "如"
drag, startPoint x: 1537, startPoint y: 42, endPoint x: 1519, endPoint y: 37, distance: 18.7
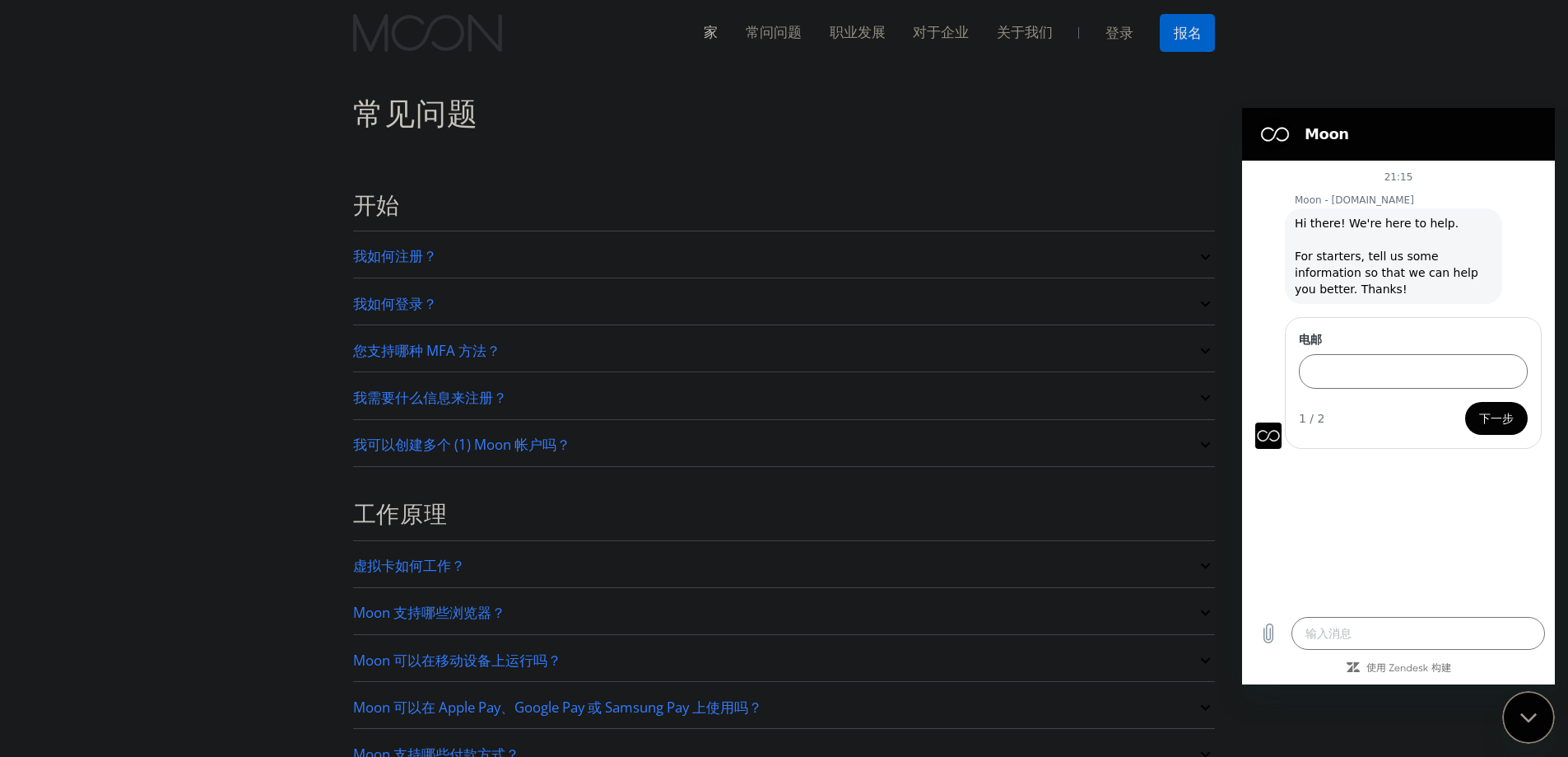
click at [699, 25] on link "家" at bounding box center [711, 32] width 42 height 21
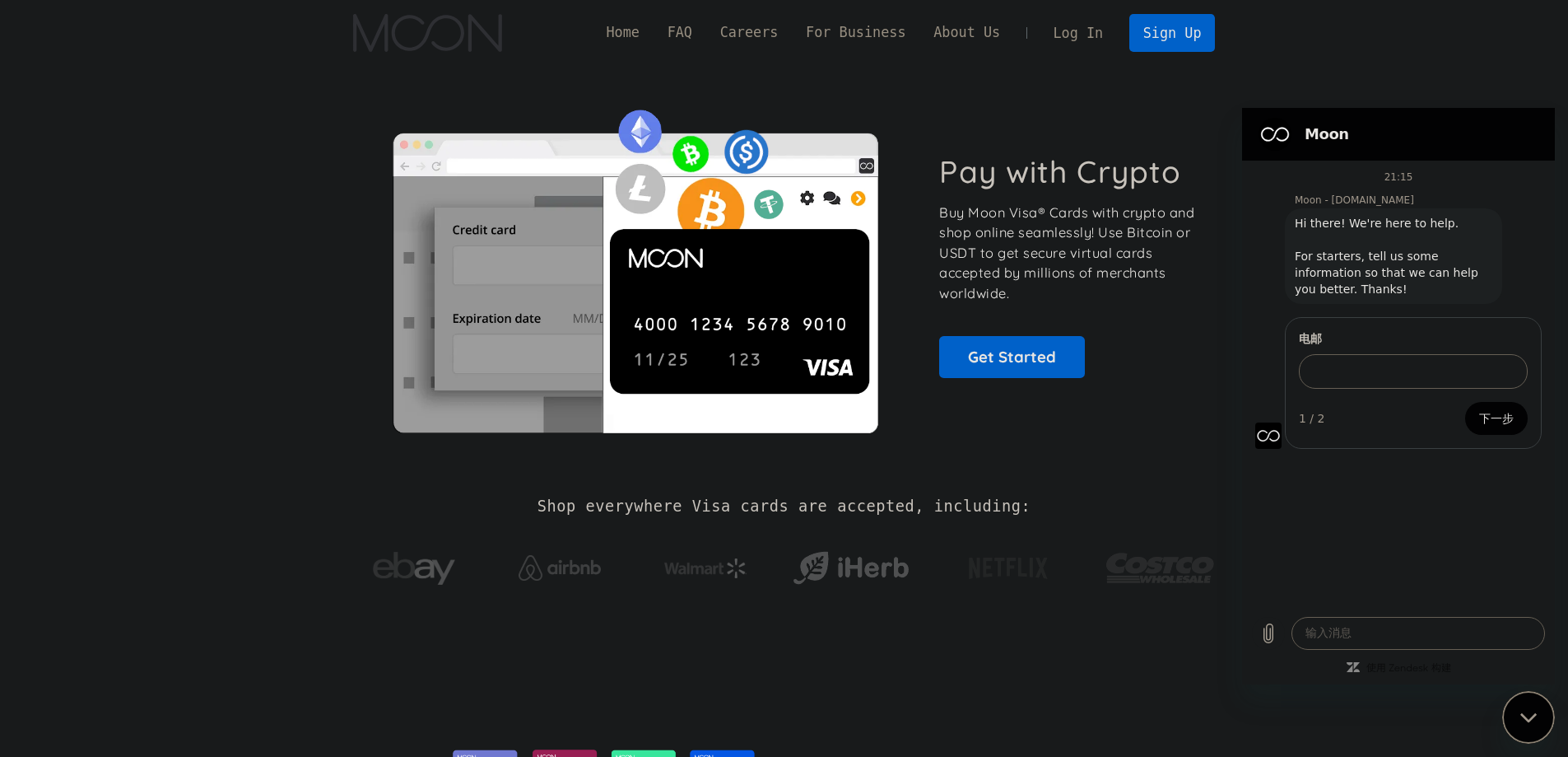
click at [655, 22] on div "Home FAQ Careers For Business About Us Log In Sign Up" at bounding box center [904, 32] width 623 height 37
click at [653, 28] on link "Home" at bounding box center [623, 32] width 61 height 21
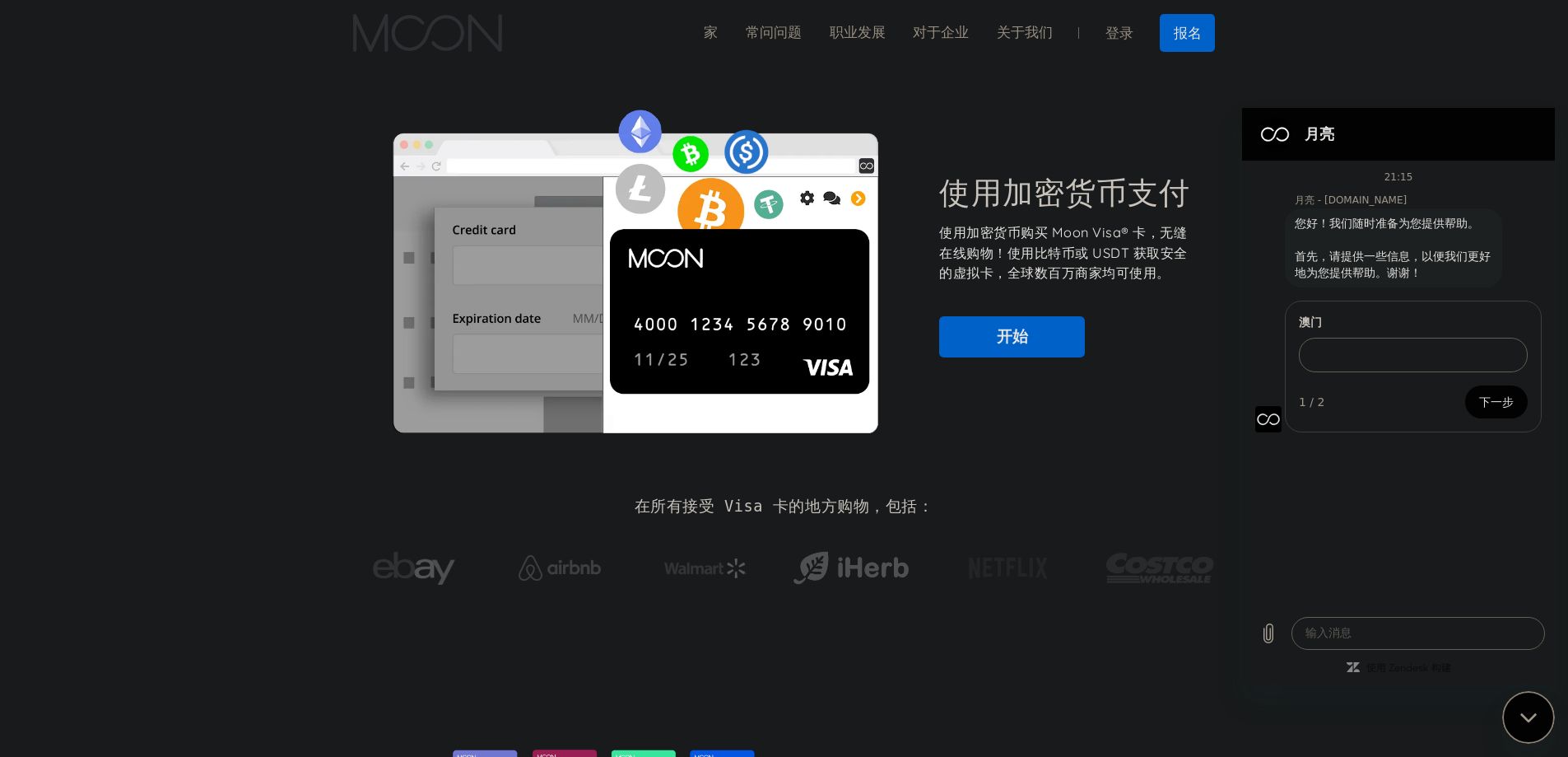
click at [1482, 76] on section "使用加密货币支付 使用加密货币购买 Moon Visa® 卡，无缝在线购物！使用比特币或 USDT 获取安全的虚拟卡，全球数百万商家均可使用。 开始" at bounding box center [784, 266] width 1568 height 400
click at [704, 29] on font "家" at bounding box center [711, 32] width 14 height 17
click at [704, 30] on font "家" at bounding box center [711, 32] width 14 height 17
click at [704, 31] on font "家" at bounding box center [711, 32] width 14 height 17
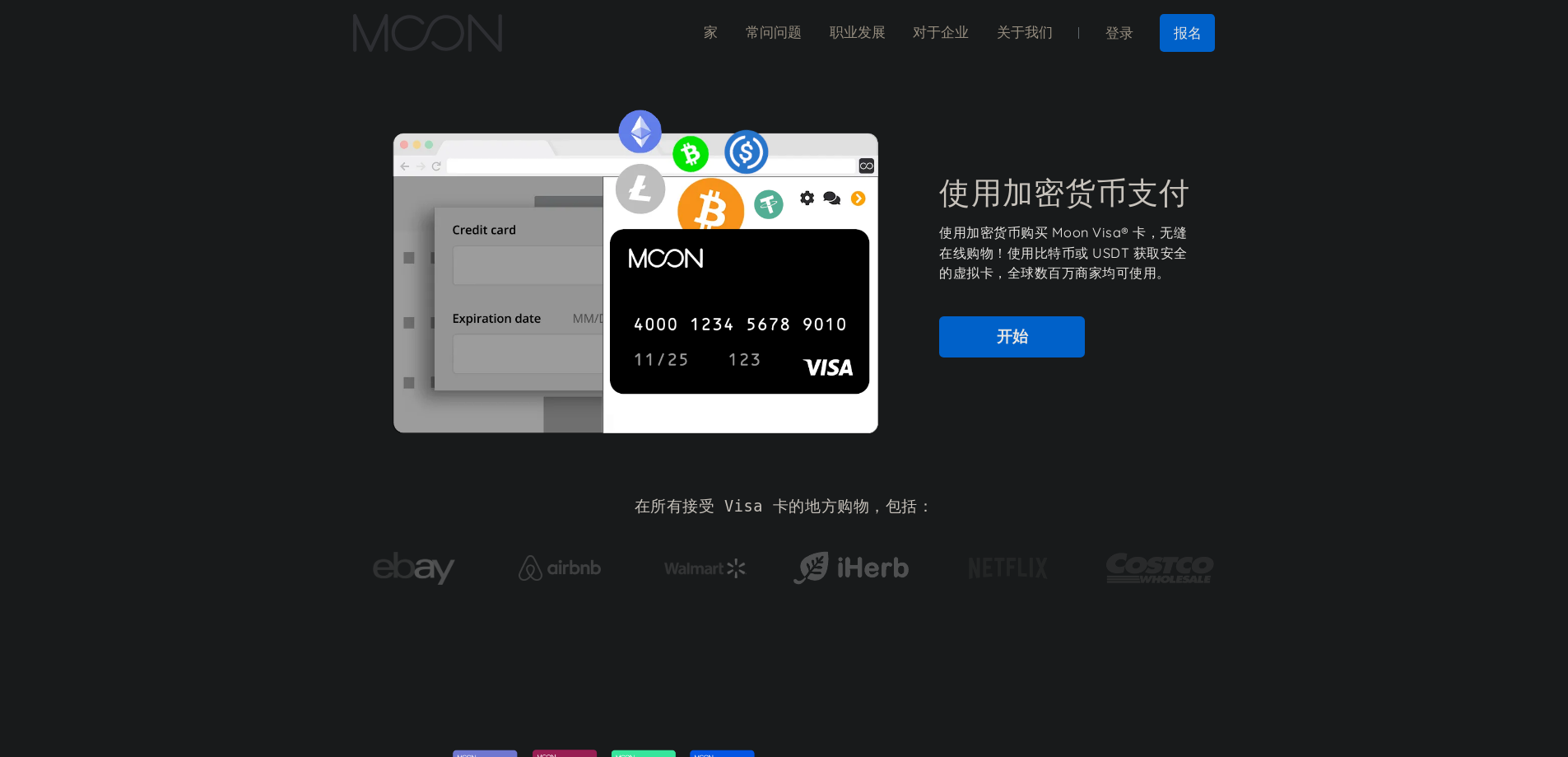
click at [1127, 33] on font "登录" at bounding box center [1119, 33] width 28 height 17
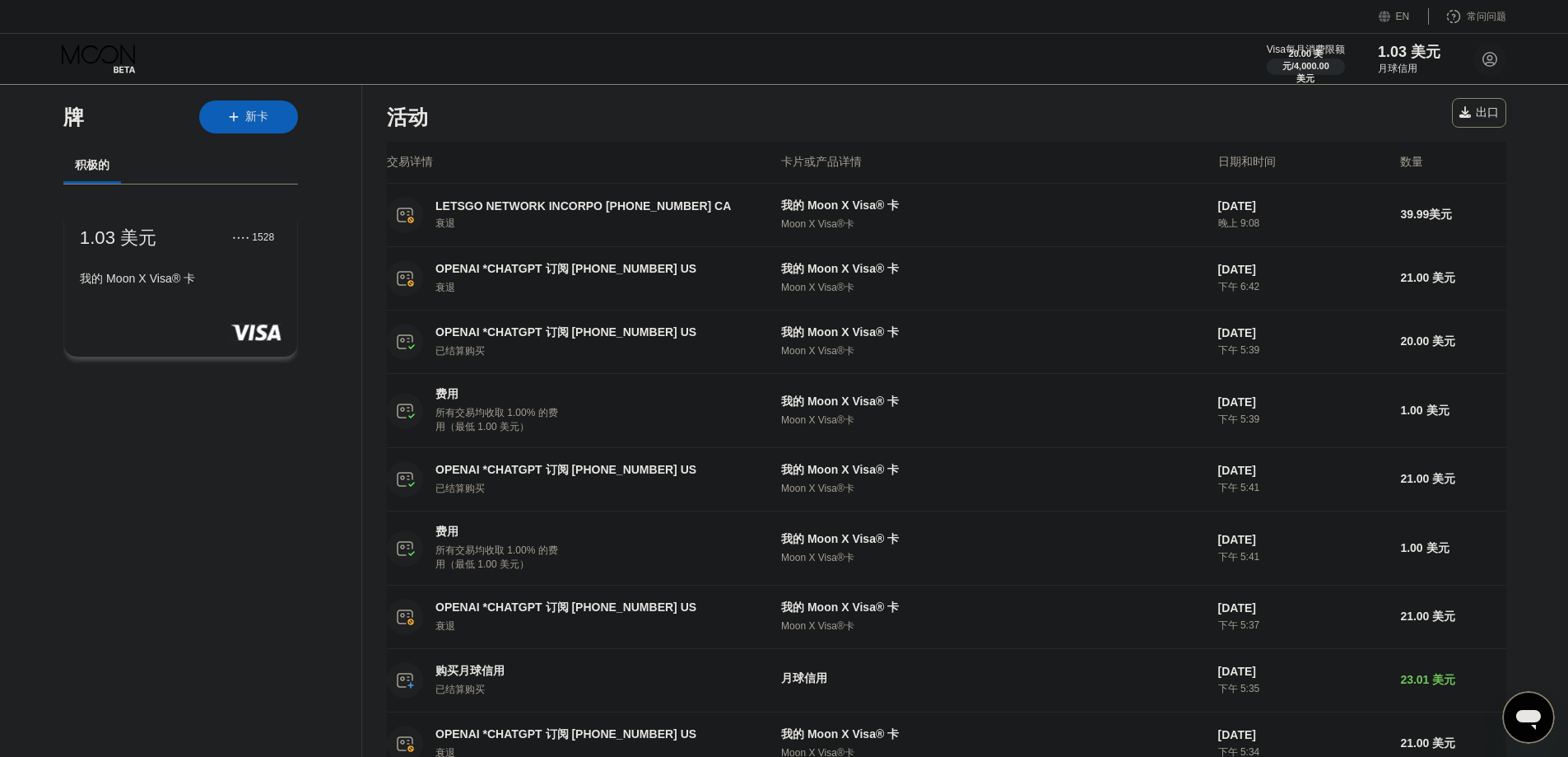
click at [190, 271] on div "1.03 美元 ● ● ● ● 1528 我的 Moon X Visa® 卡" at bounding box center [181, 259] width 201 height 68
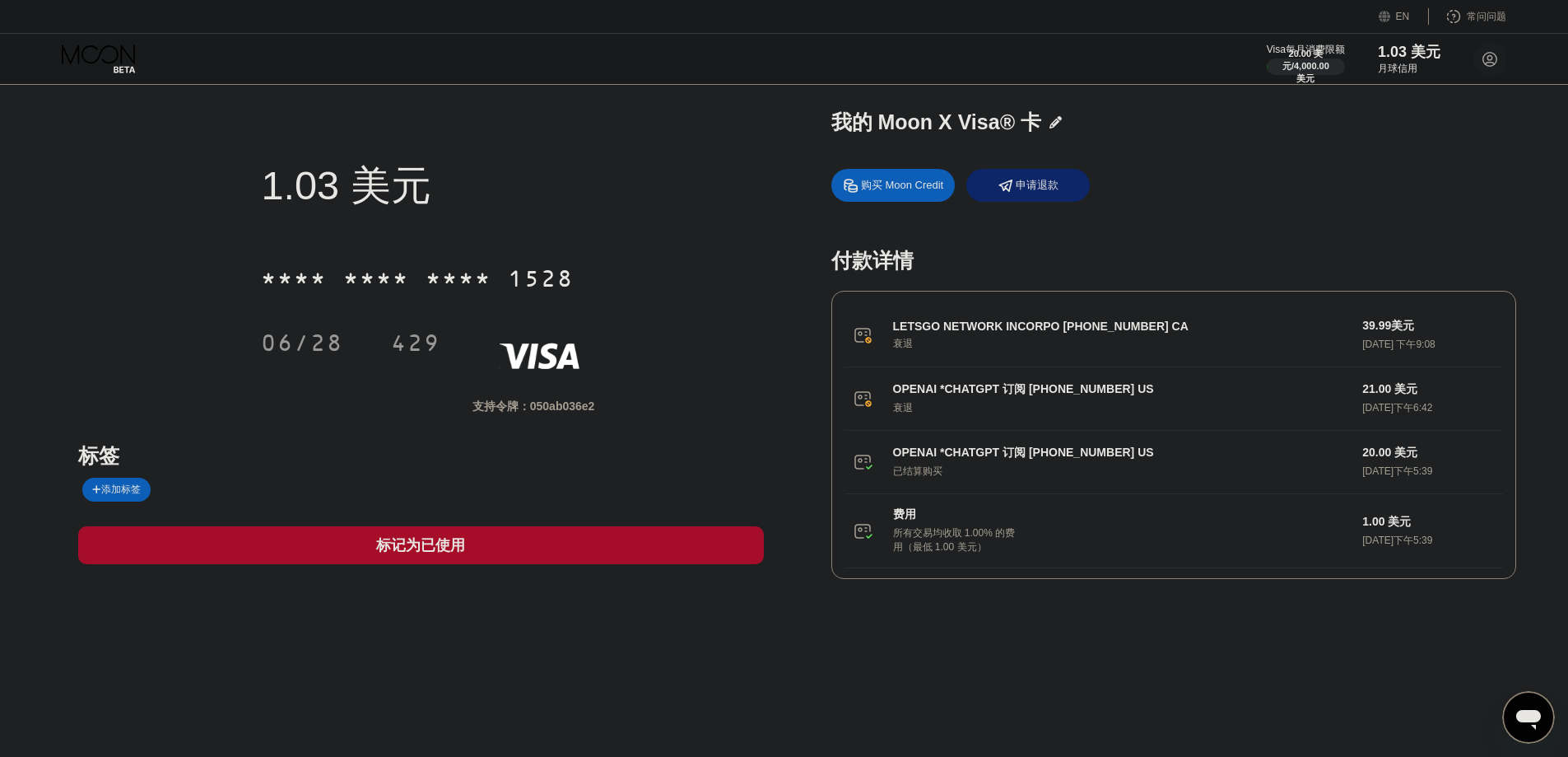
click at [684, 354] on div "1.03 美元 * * * * * * * * * * * * 1528 06/28 429 支持令牌： 050ab036e2" at bounding box center [420, 274] width 685 height 330
